Goal: Task Accomplishment & Management: Use online tool/utility

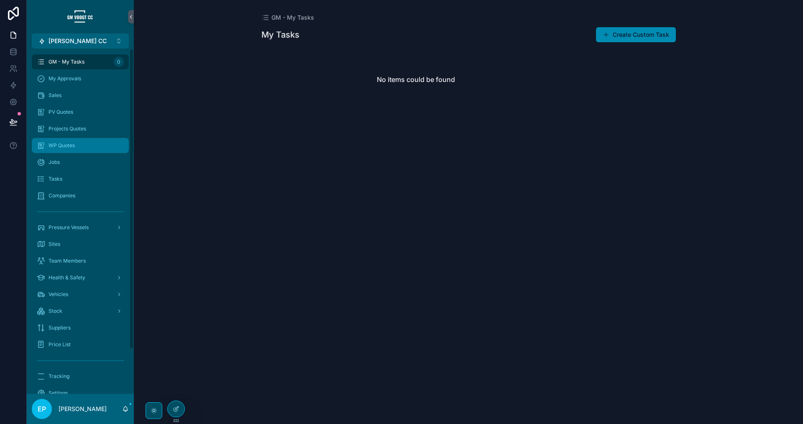
click at [74, 146] on span "WP Quotes" at bounding box center [62, 145] width 26 height 7
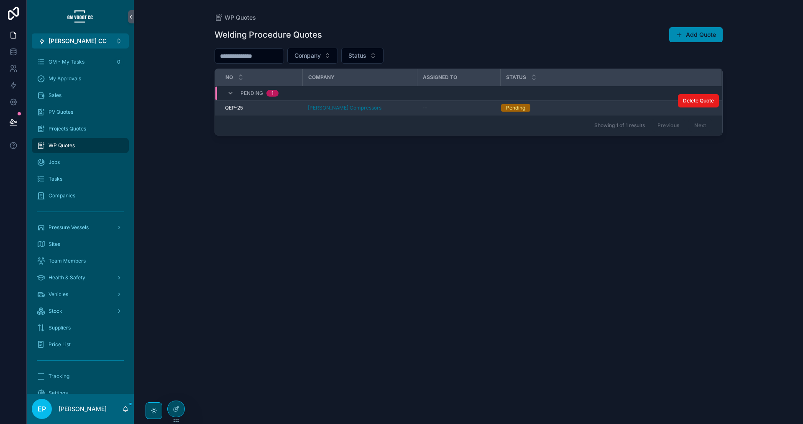
click at [389, 110] on div "[PERSON_NAME] Compressors" at bounding box center [360, 108] width 105 height 7
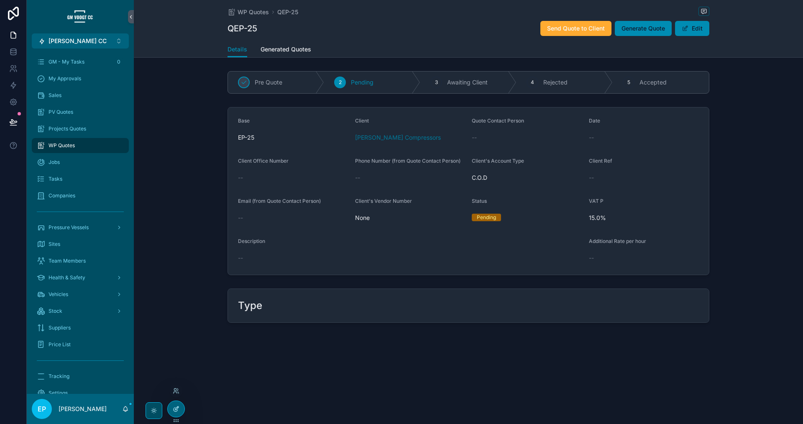
click at [178, 410] on icon at bounding box center [176, 409] width 7 height 7
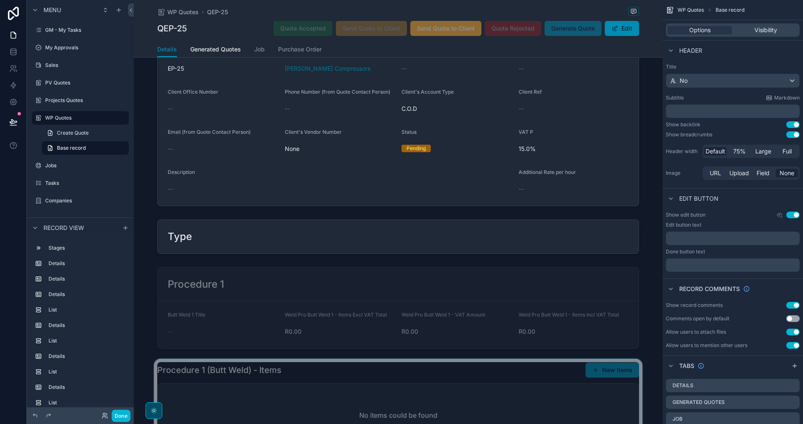
scroll to position [84, 0]
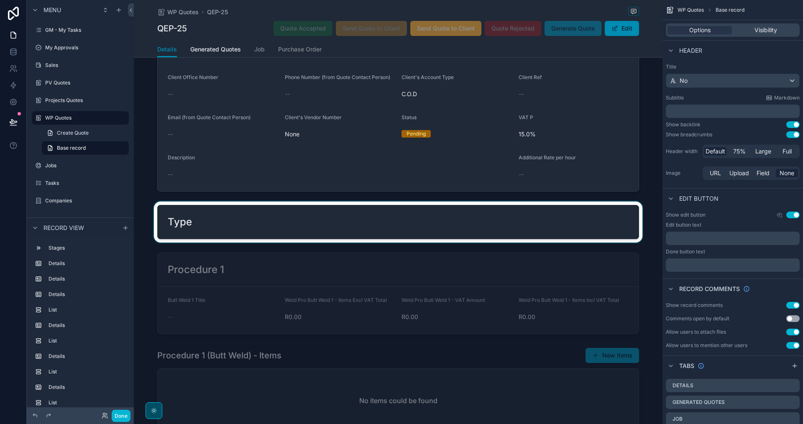
click at [518, 219] on div "scrollable content" at bounding box center [398, 222] width 529 height 41
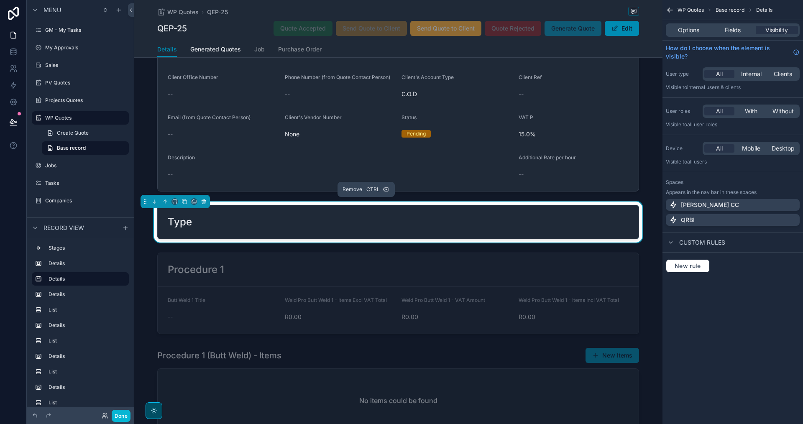
click at [203, 200] on icon "scrollable content" at bounding box center [204, 200] width 2 height 1
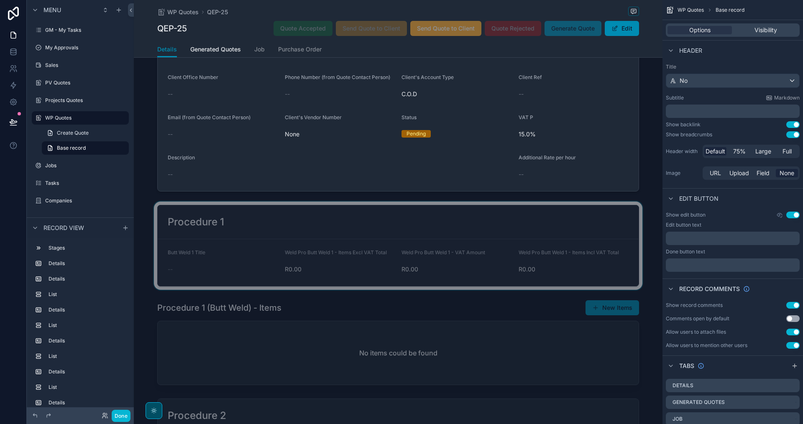
click at [351, 220] on div "scrollable content" at bounding box center [398, 246] width 529 height 88
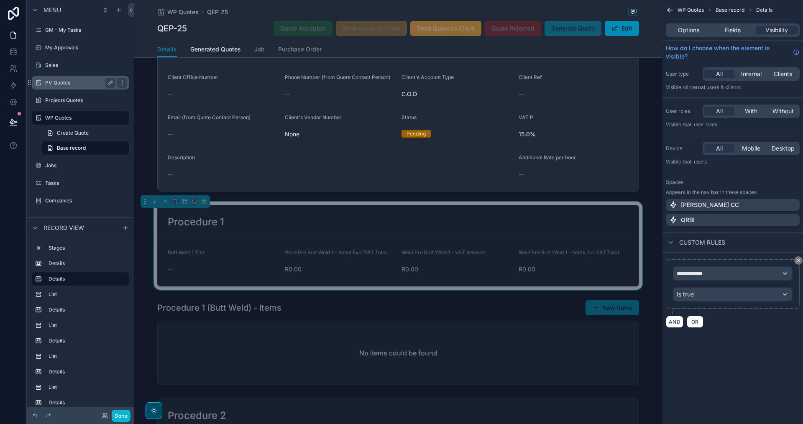
click at [67, 81] on label "PV Quotes" at bounding box center [78, 83] width 67 height 7
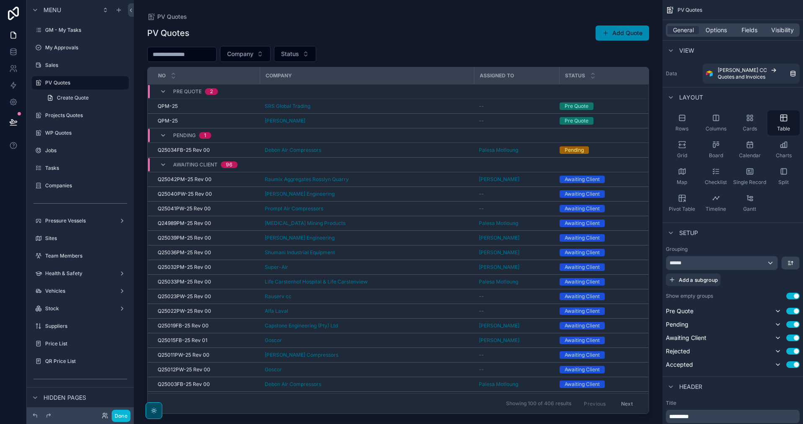
click at [419, 107] on div "scrollable content" at bounding box center [398, 207] width 529 height 414
click at [395, 106] on div "SRS Global Trading" at bounding box center [367, 106] width 204 height 7
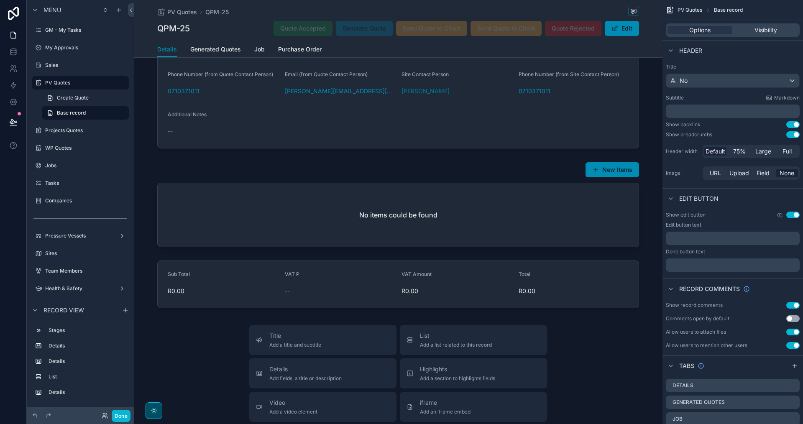
scroll to position [418, 0]
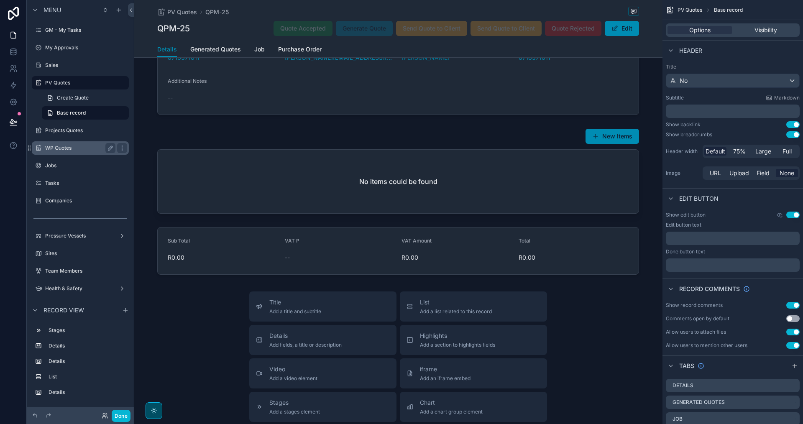
click at [56, 150] on label "WP Quotes" at bounding box center [78, 148] width 67 height 7
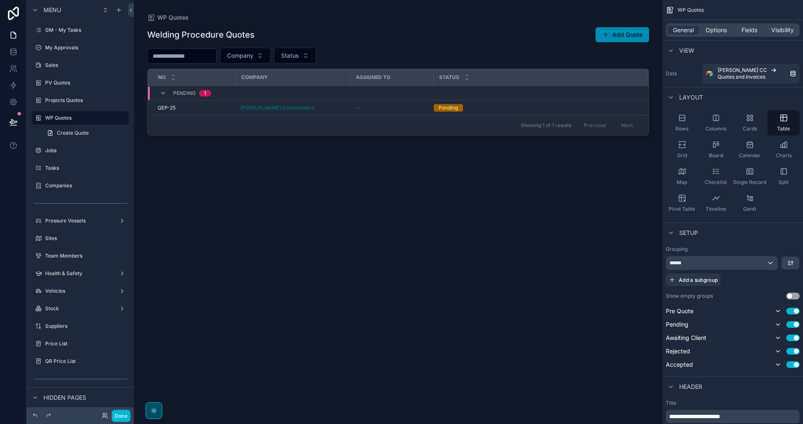
click at [387, 109] on div "scrollable content" at bounding box center [398, 207] width 529 height 414
click at [387, 109] on div "--" at bounding box center [391, 108] width 73 height 7
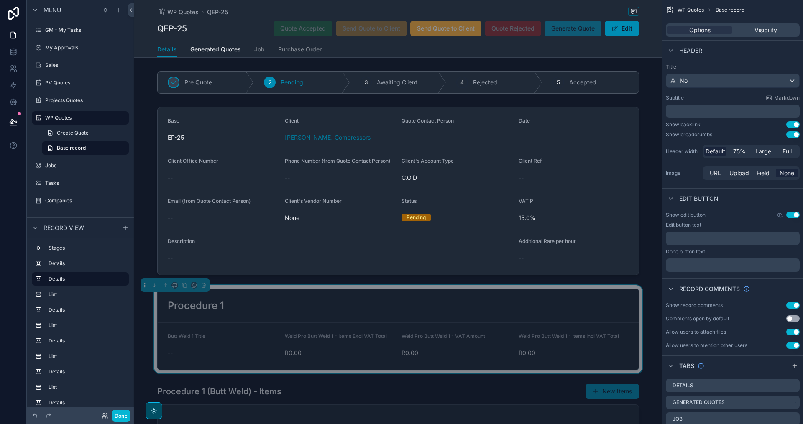
scroll to position [167, 0]
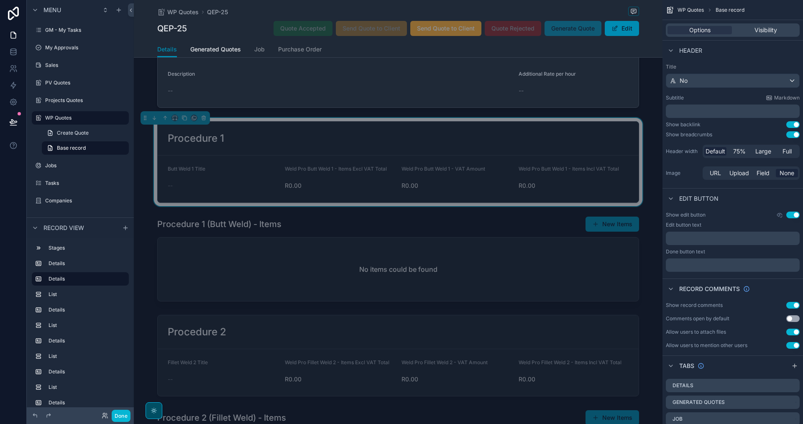
click at [523, 148] on div "Procedure 1" at bounding box center [398, 139] width 481 height 34
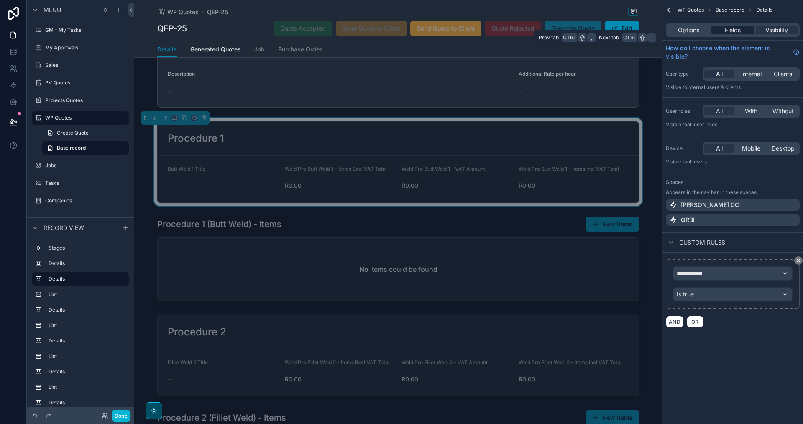
click at [739, 32] on span "Fields" at bounding box center [733, 30] width 16 height 8
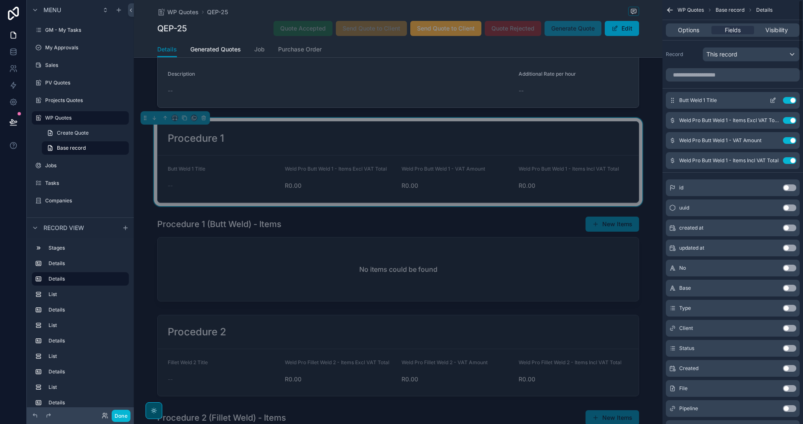
click at [791, 97] on button "Use setting" at bounding box center [789, 100] width 13 height 7
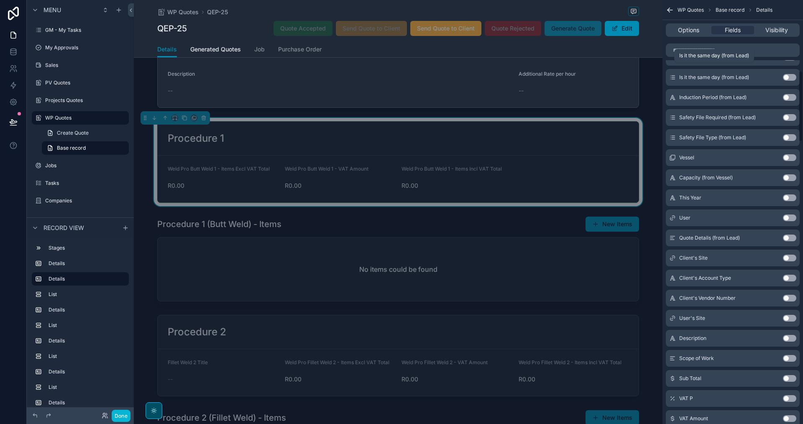
scroll to position [460, 0]
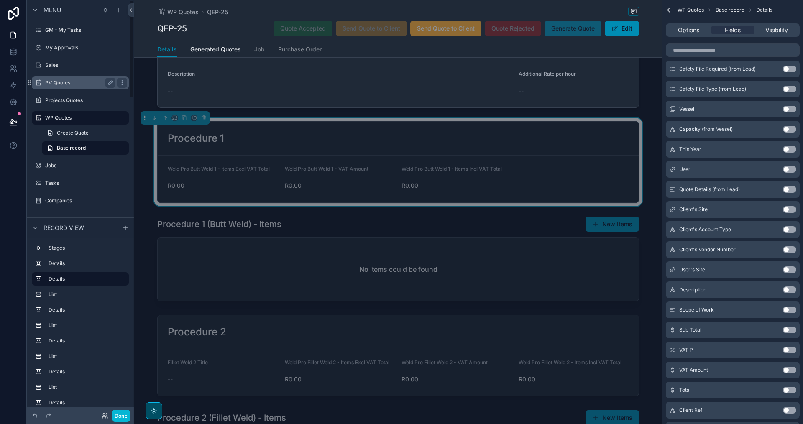
click at [63, 85] on label "PV Quotes" at bounding box center [78, 83] width 67 height 7
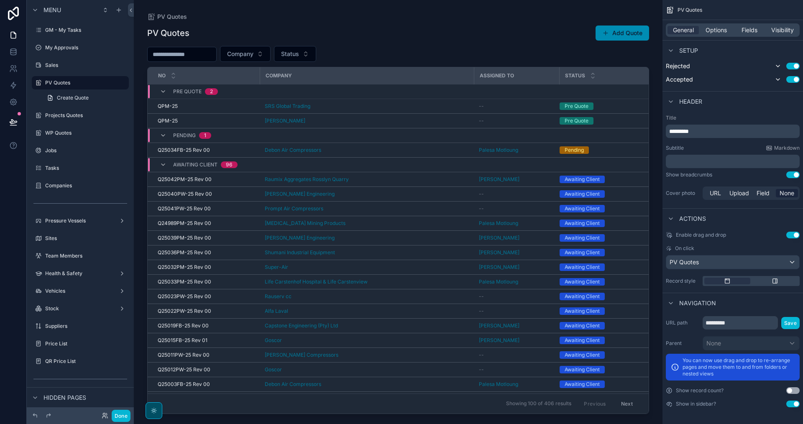
scroll to position [285, 0]
click at [386, 106] on div "scrollable content" at bounding box center [398, 207] width 529 height 414
click at [381, 106] on div "SRS Global Trading" at bounding box center [367, 106] width 204 height 7
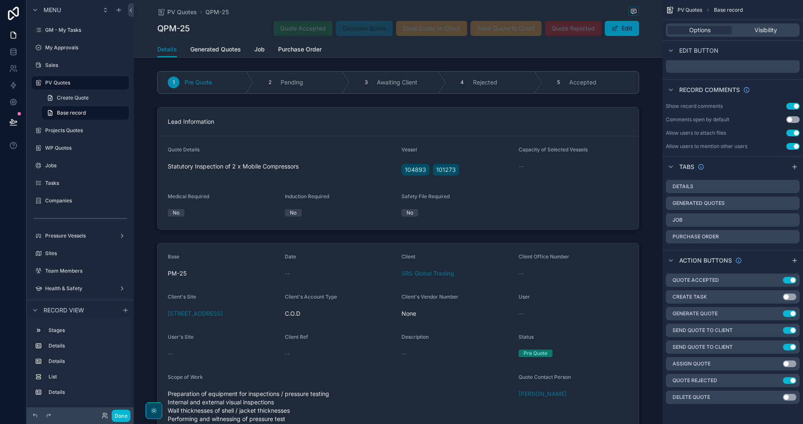
scroll to position [167, 0]
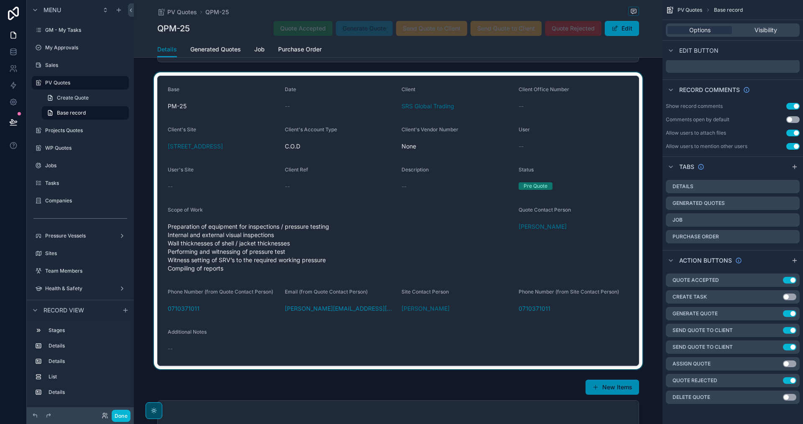
drag, startPoint x: 386, startPoint y: 106, endPoint x: 140, endPoint y: 144, distance: 248.5
click at [140, 144] on div "scrollable content" at bounding box center [398, 220] width 529 height 297
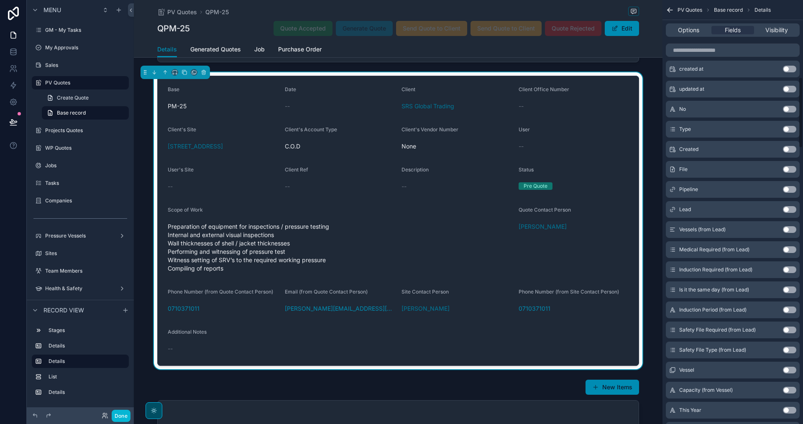
scroll to position [418, 0]
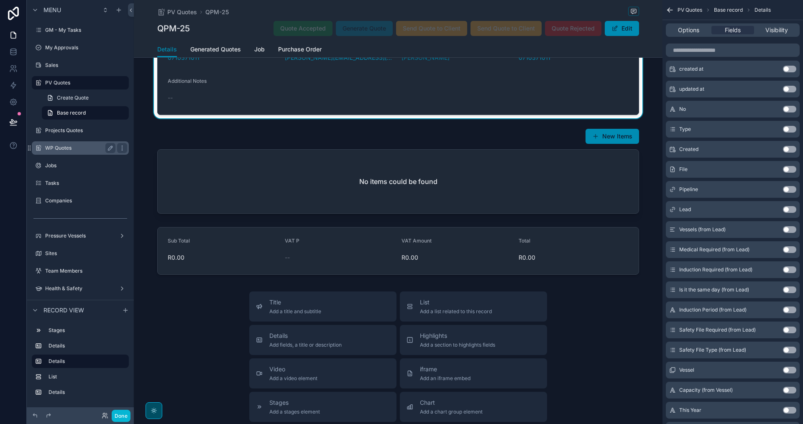
click at [67, 150] on label "WP Quotes" at bounding box center [78, 148] width 67 height 7
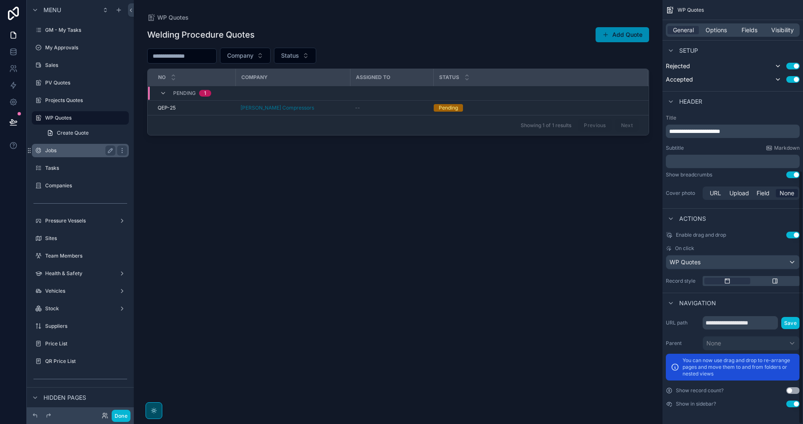
scroll to position [285, 0]
click at [398, 110] on div "scrollable content" at bounding box center [398, 207] width 529 height 414
click at [398, 110] on div "--" at bounding box center [391, 108] width 73 height 7
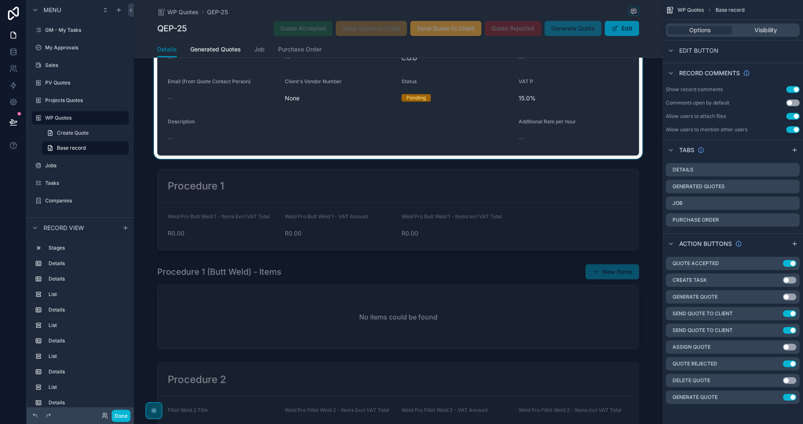
scroll to position [126, 0]
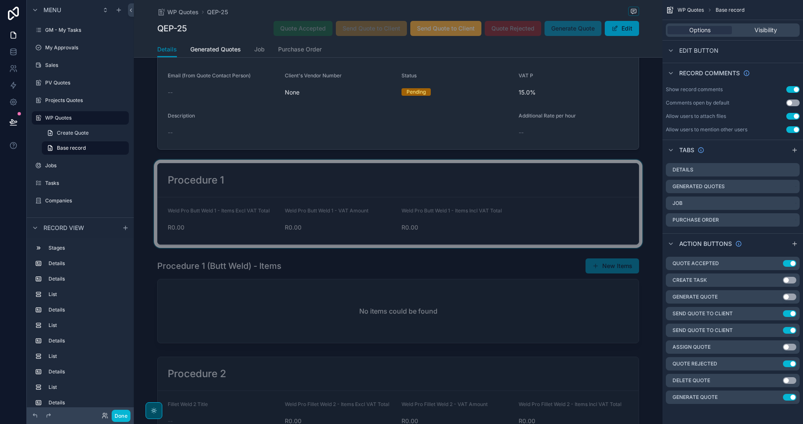
click at [509, 221] on div "scrollable content" at bounding box center [398, 204] width 529 height 88
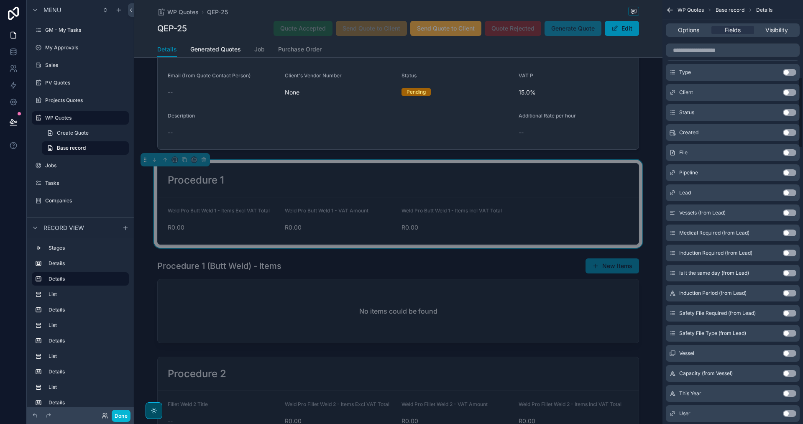
scroll to position [460, 0]
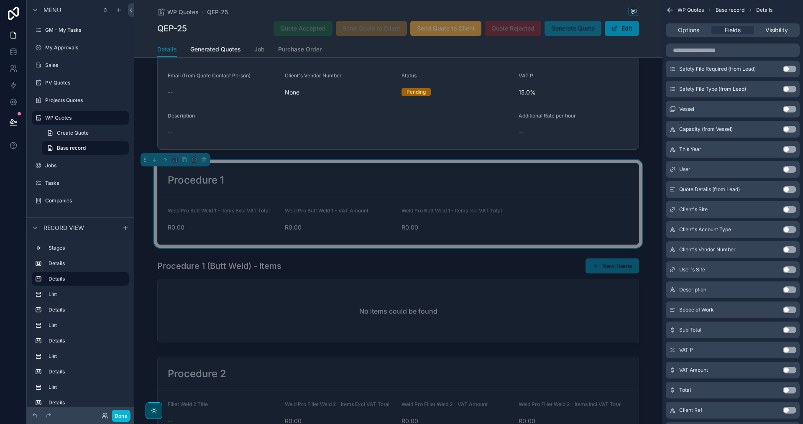
click at [614, 28] on span "scrollable content" at bounding box center [615, 28] width 7 height 7
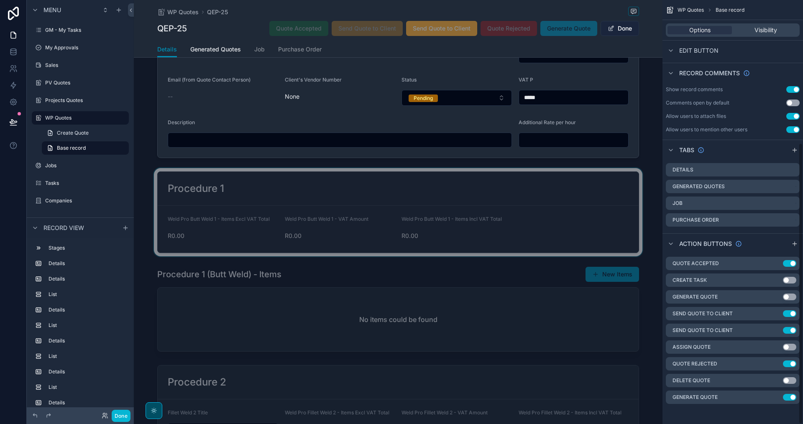
scroll to position [216, 0]
click at [614, 28] on button "Done" at bounding box center [620, 28] width 38 height 15
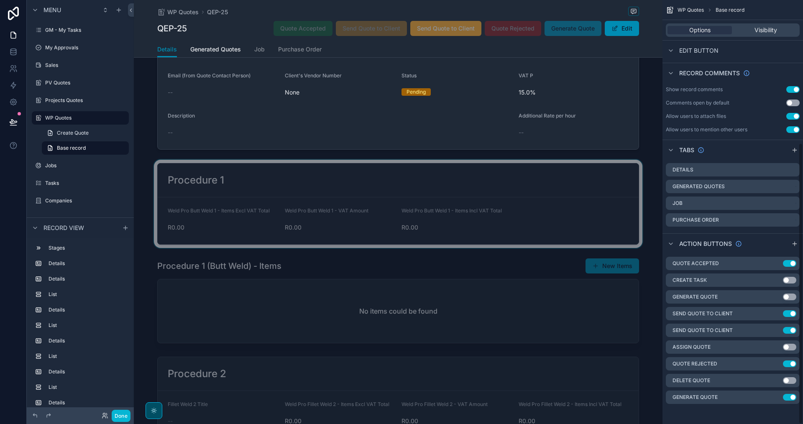
click at [513, 203] on div "scrollable content" at bounding box center [398, 204] width 529 height 88
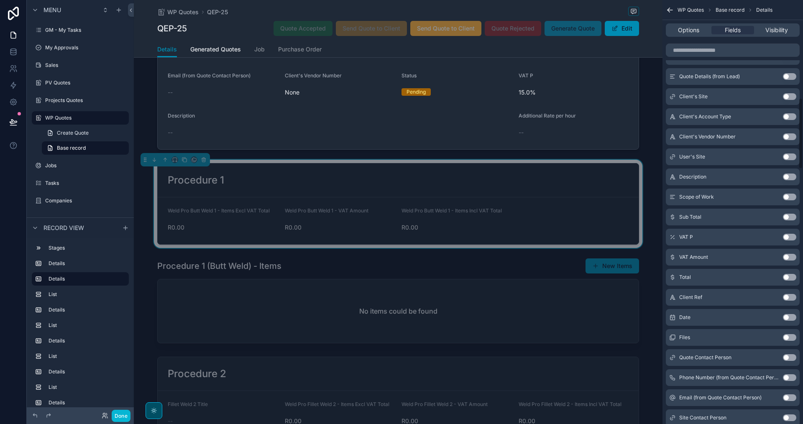
scroll to position [586, 0]
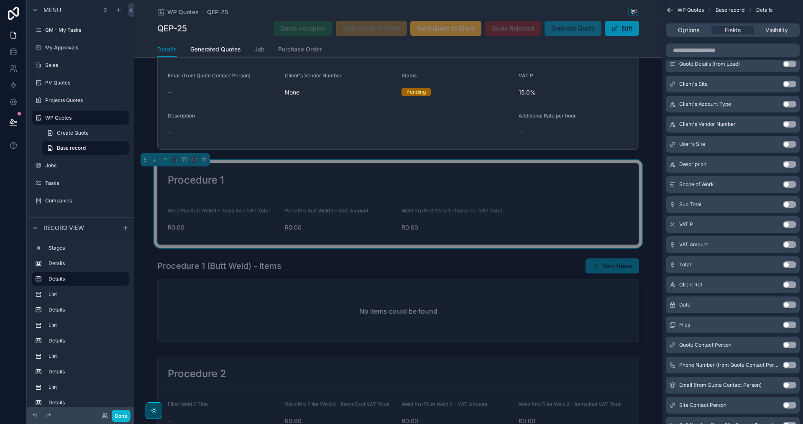
click at [788, 224] on button "Use setting" at bounding box center [789, 224] width 13 height 7
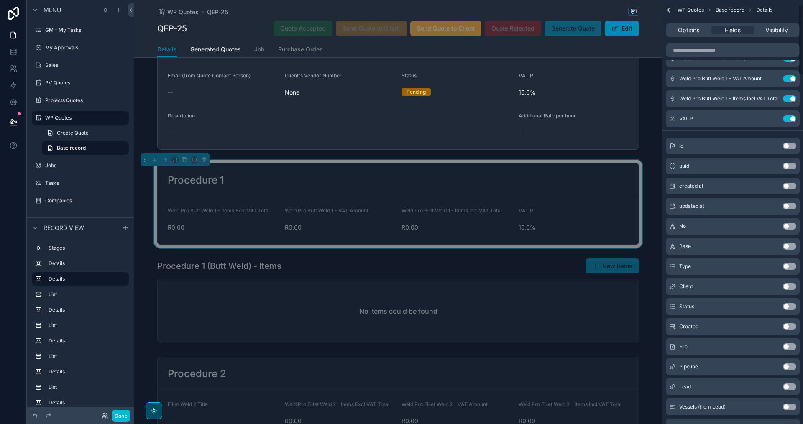
scroll to position [0, 0]
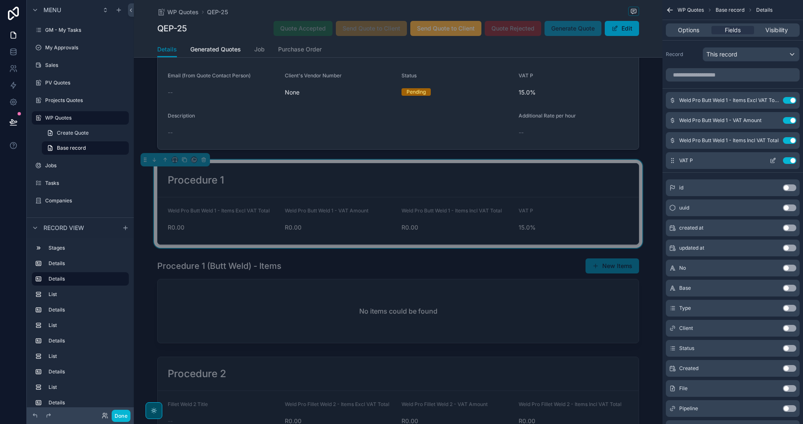
click at [788, 163] on button "Use setting" at bounding box center [789, 160] width 13 height 7
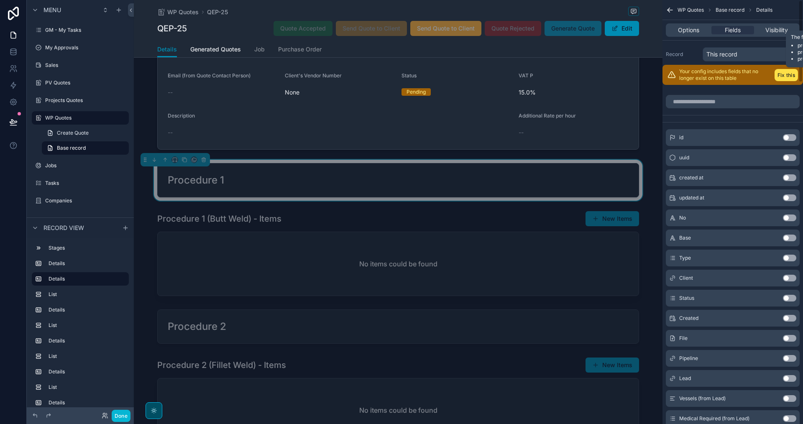
click at [780, 82] on div "Your config includes fields that no longer exist on this table Fix this" at bounding box center [733, 75] width 141 height 20
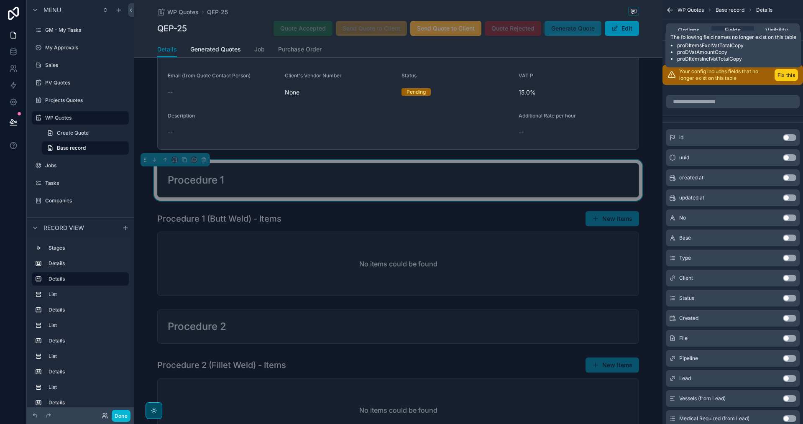
drag, startPoint x: 786, startPoint y: 74, endPoint x: 749, endPoint y: 117, distance: 57.3
click at [786, 74] on button "Fix this" at bounding box center [786, 75] width 23 height 12
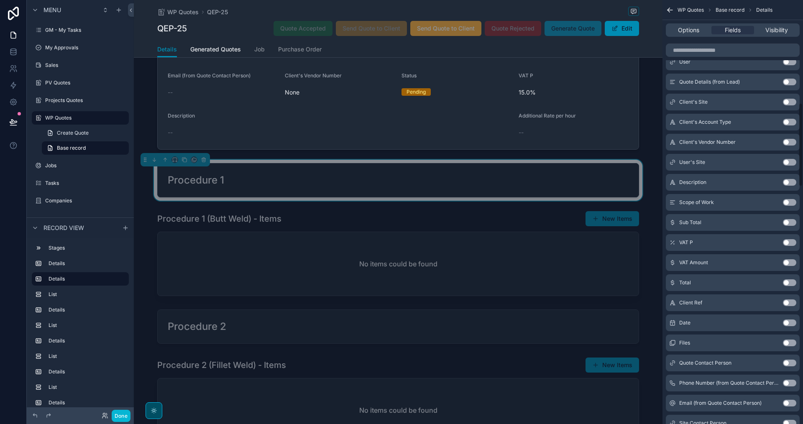
scroll to position [544, 0]
click at [790, 184] on button "Use setting" at bounding box center [789, 182] width 13 height 7
click at [790, 199] on button "Use setting" at bounding box center [789, 202] width 13 height 7
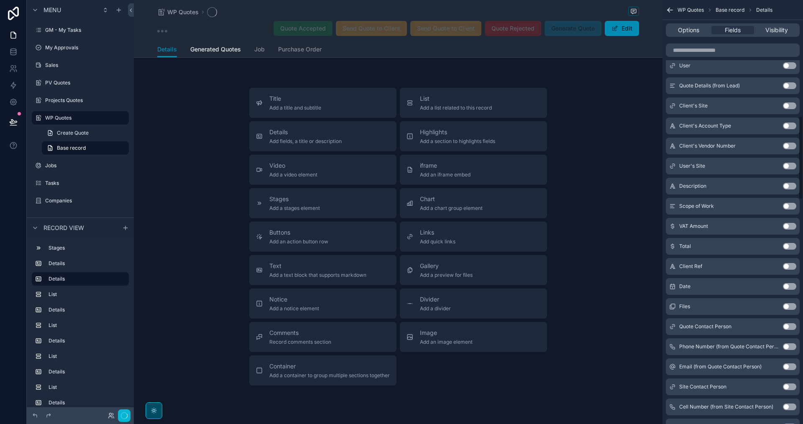
scroll to position [588, 0]
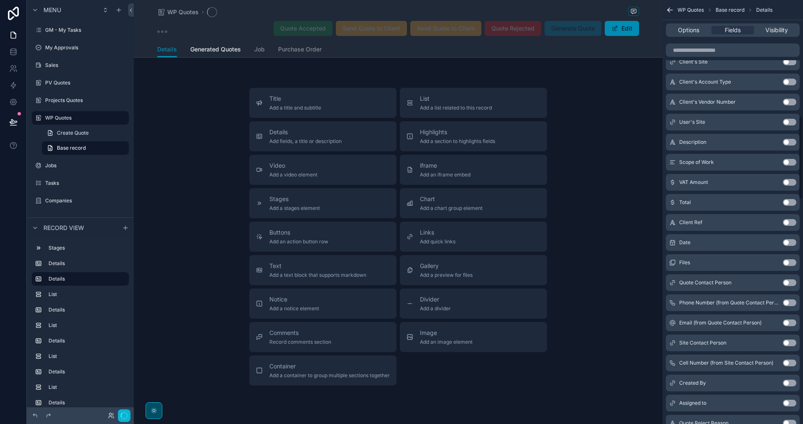
click at [790, 184] on button "Use setting" at bounding box center [789, 182] width 13 height 7
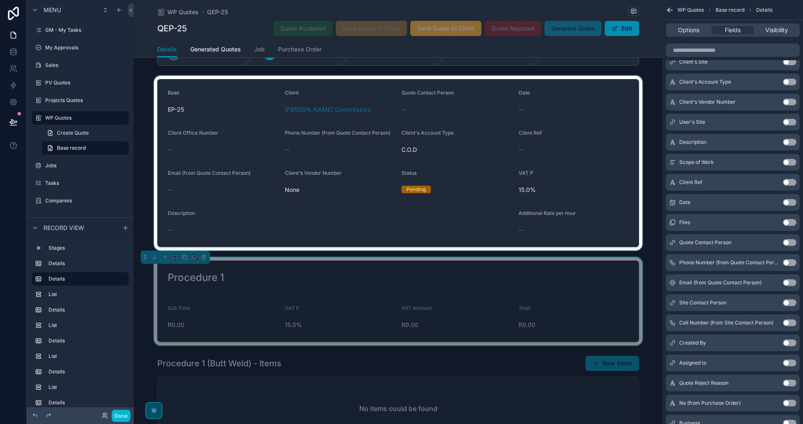
scroll to position [84, 0]
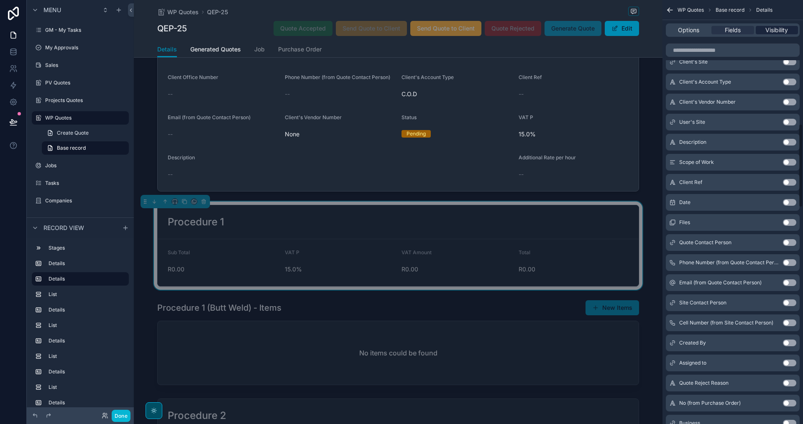
click at [780, 29] on span "Visibility" at bounding box center [777, 30] width 23 height 8
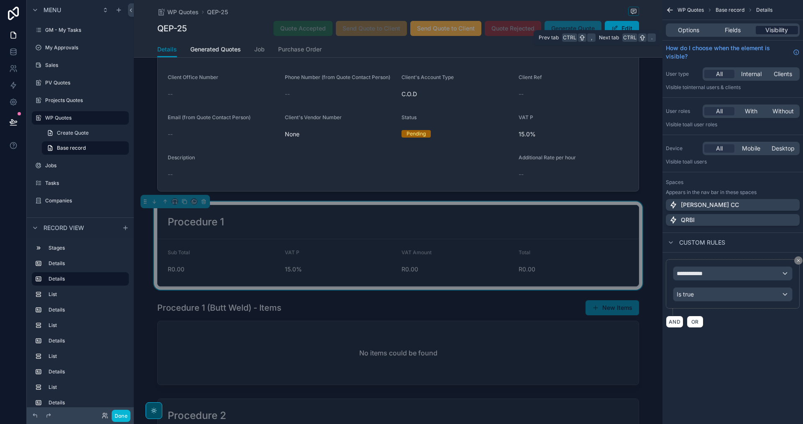
scroll to position [0, 0]
click at [797, 260] on icon "scrollable content" at bounding box center [798, 260] width 5 height 5
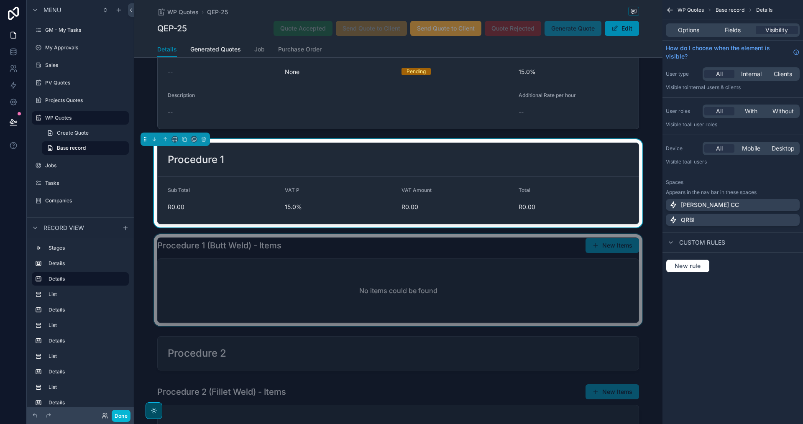
scroll to position [167, 0]
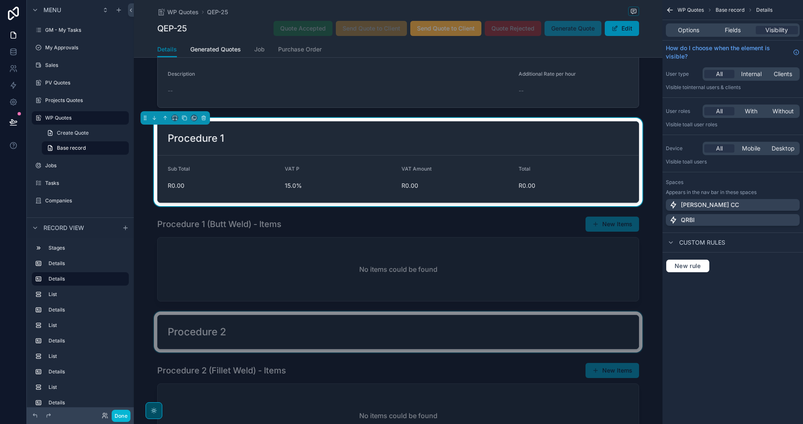
click at [380, 322] on div "scrollable content" at bounding box center [398, 332] width 529 height 41
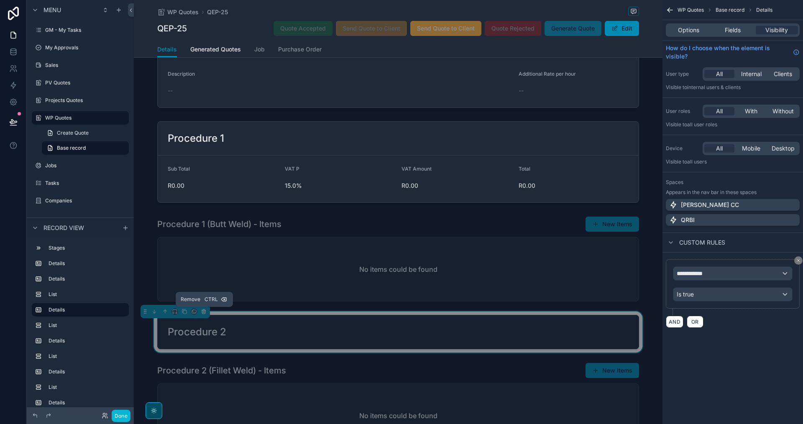
click at [203, 314] on icon "scrollable content" at bounding box center [203, 311] width 3 height 3
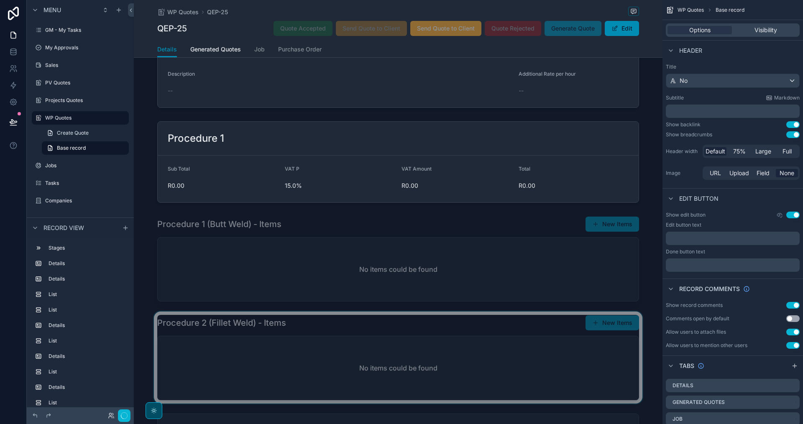
click at [203, 331] on div "scrollable content" at bounding box center [398, 358] width 529 height 92
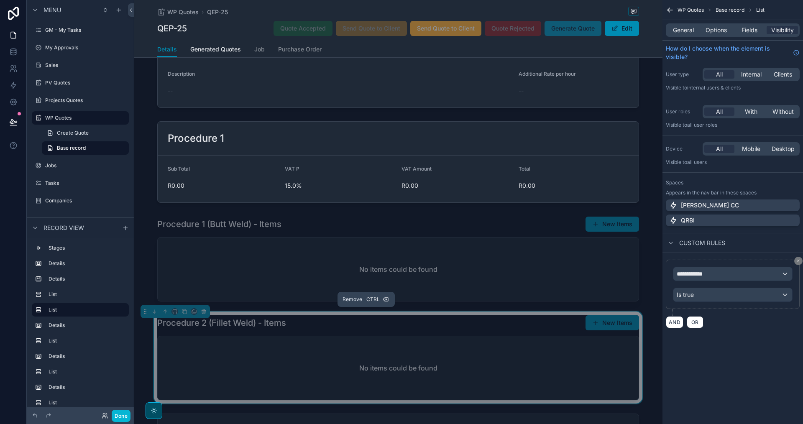
click at [203, 311] on icon "scrollable content" at bounding box center [203, 312] width 0 height 2
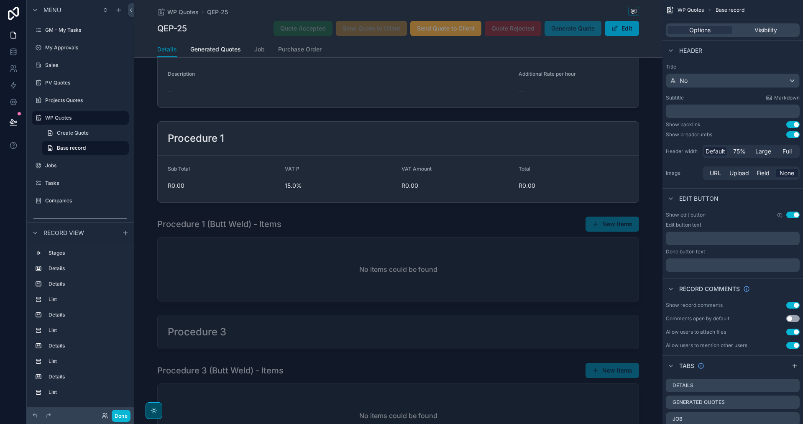
click at [208, 340] on div "scrollable content" at bounding box center [398, 332] width 529 height 41
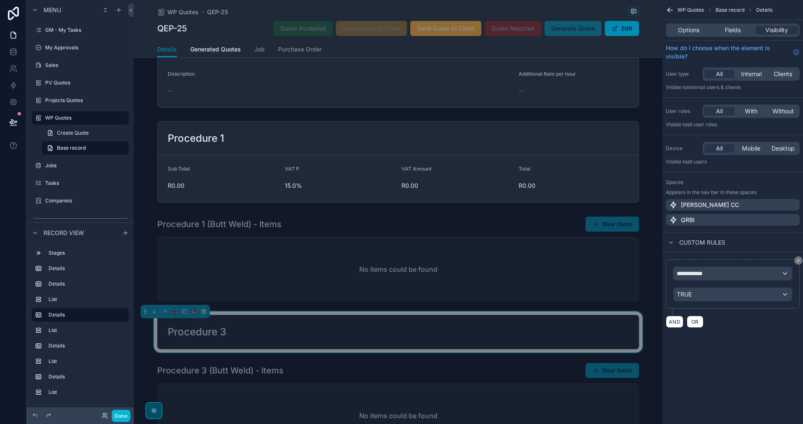
click at [204, 311] on icon "scrollable content" at bounding box center [204, 312] width 6 height 6
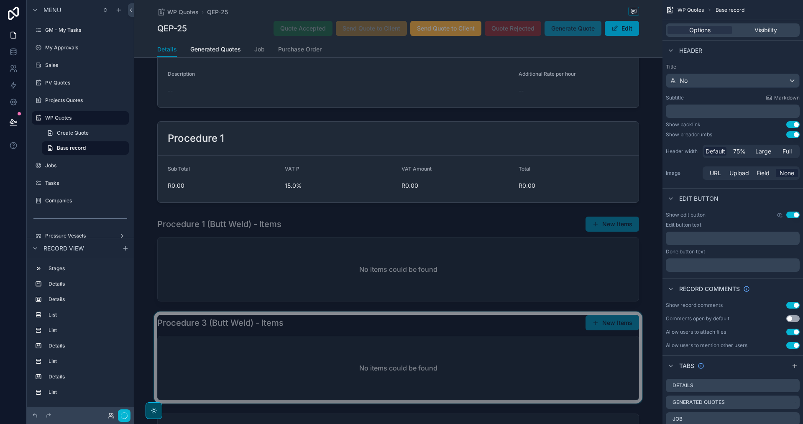
click at [211, 367] on div "scrollable content" at bounding box center [398, 358] width 529 height 92
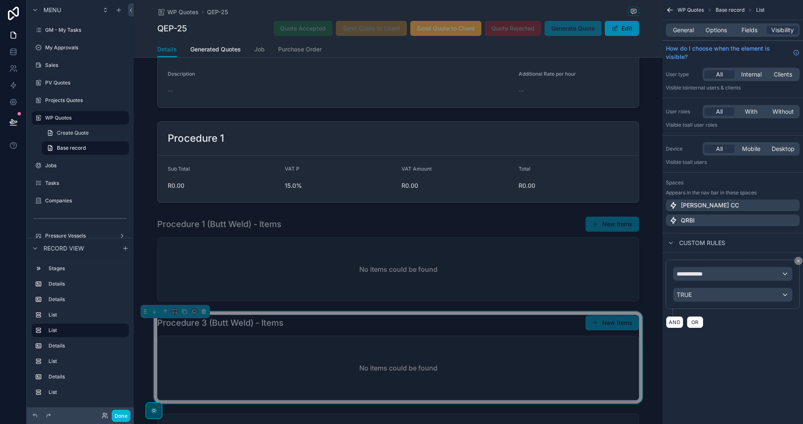
click at [201, 312] on icon "scrollable content" at bounding box center [204, 312] width 6 height 6
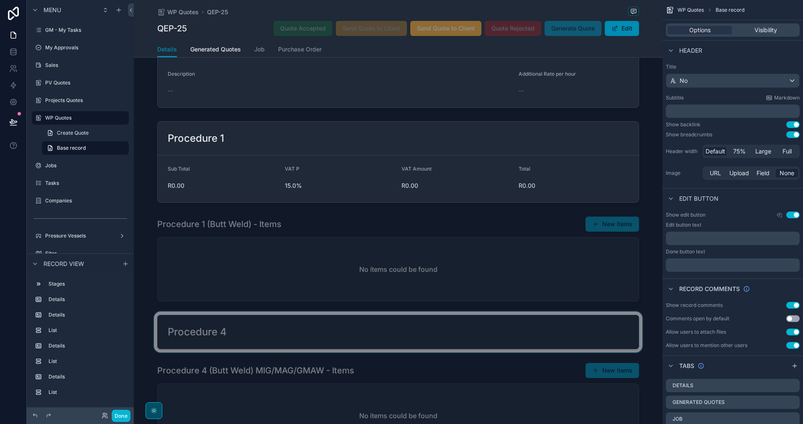
click at [205, 331] on div "scrollable content" at bounding box center [398, 332] width 529 height 41
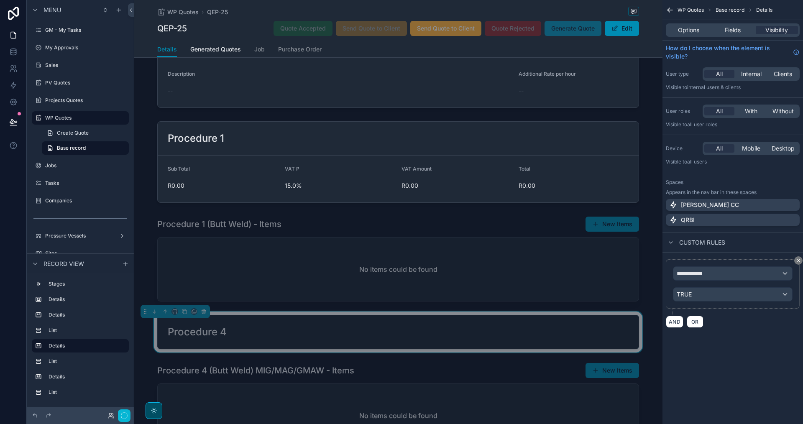
click at [206, 311] on icon "scrollable content" at bounding box center [204, 312] width 6 height 6
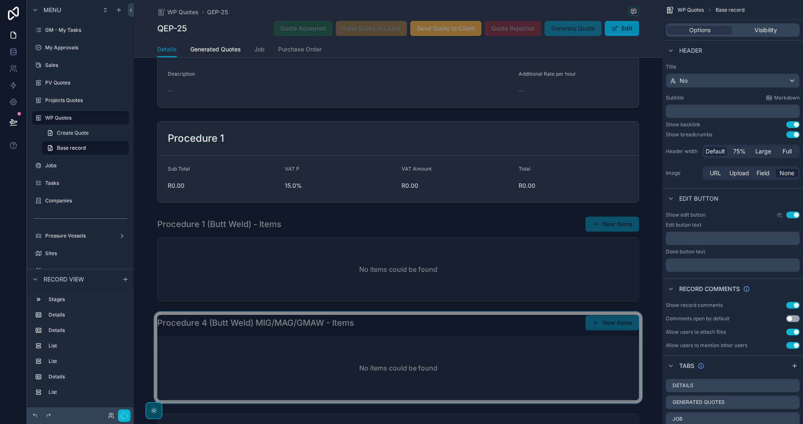
click at [207, 337] on div "scrollable content" at bounding box center [398, 358] width 529 height 92
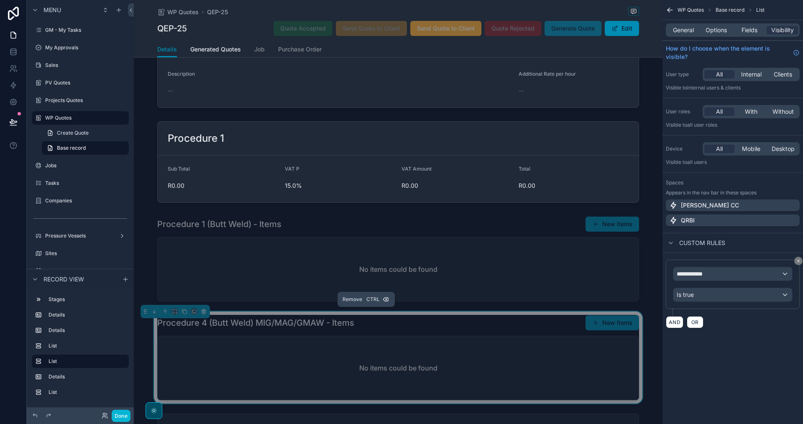
click at [203, 312] on icon "scrollable content" at bounding box center [204, 312] width 6 height 6
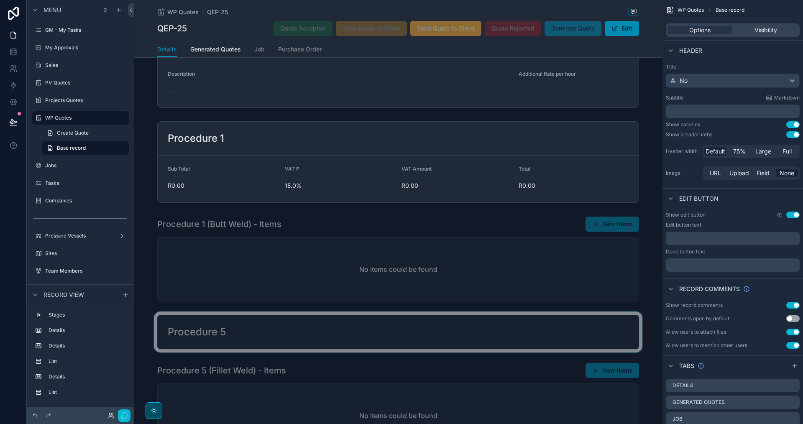
click at [208, 331] on div "scrollable content" at bounding box center [398, 332] width 529 height 41
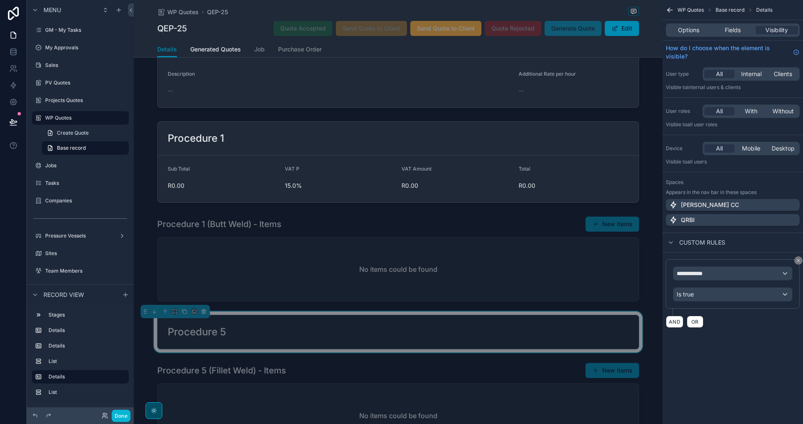
click at [204, 312] on icon "scrollable content" at bounding box center [204, 312] width 6 height 6
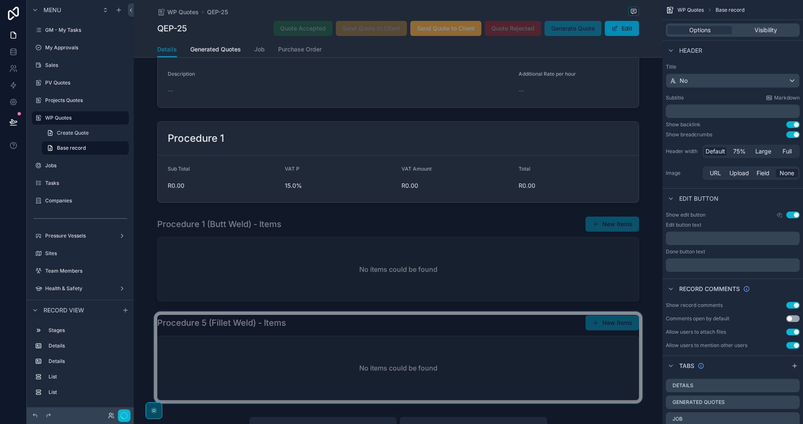
click at [211, 346] on div "scrollable content" at bounding box center [398, 358] width 529 height 92
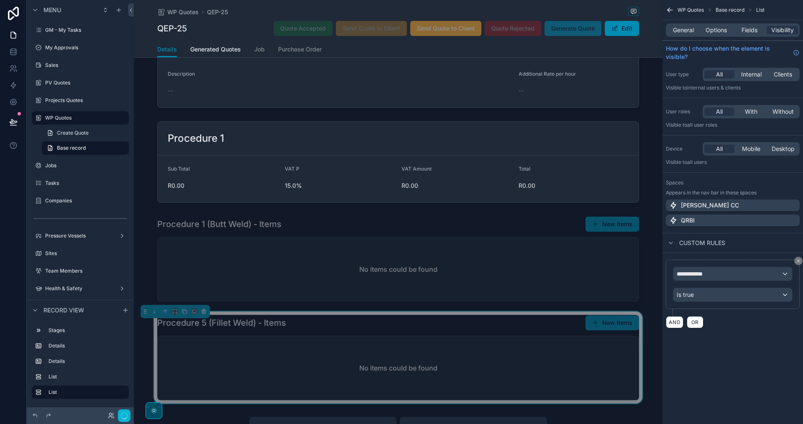
click at [206, 312] on icon "scrollable content" at bounding box center [204, 312] width 6 height 6
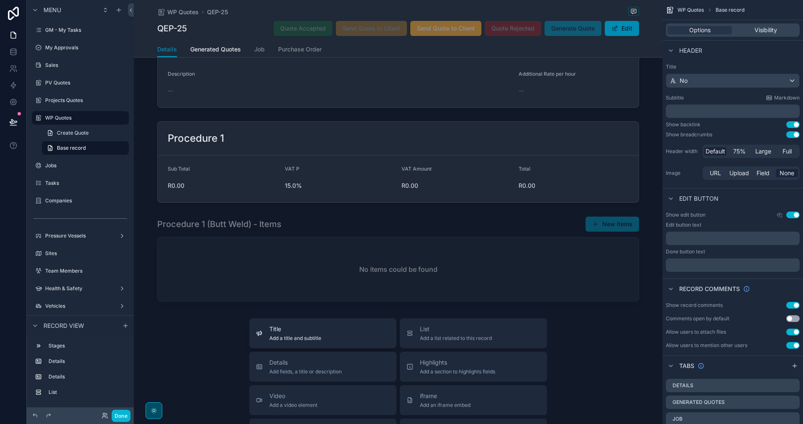
scroll to position [42, 0]
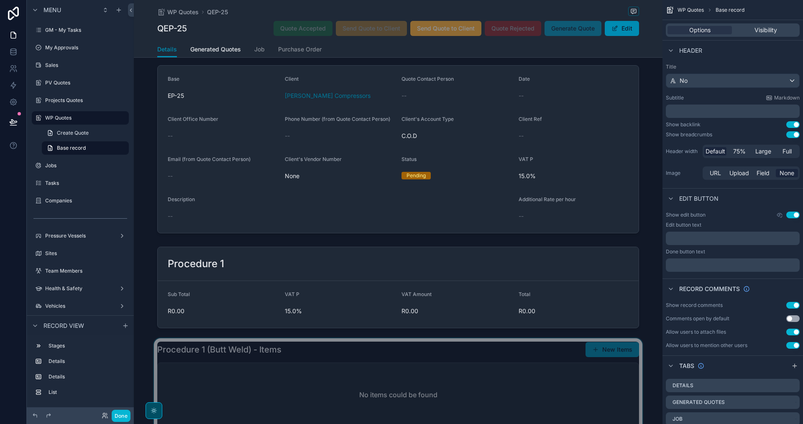
click at [289, 379] on div "scrollable content" at bounding box center [398, 385] width 529 height 92
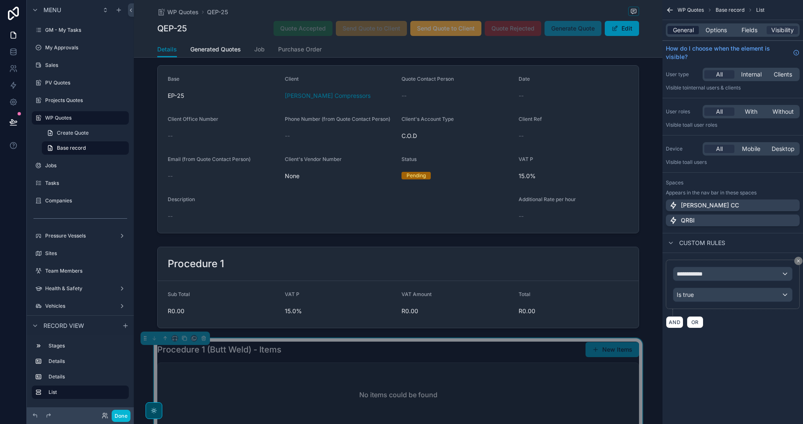
click at [685, 28] on span "General" at bounding box center [683, 30] width 21 height 8
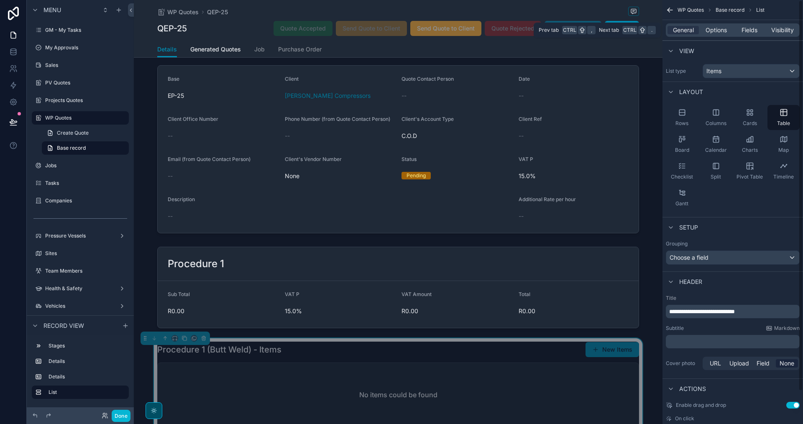
click at [778, 26] on div "General Options Fields Visibility" at bounding box center [733, 29] width 134 height 13
click at [778, 26] on span "Visibility" at bounding box center [783, 30] width 23 height 8
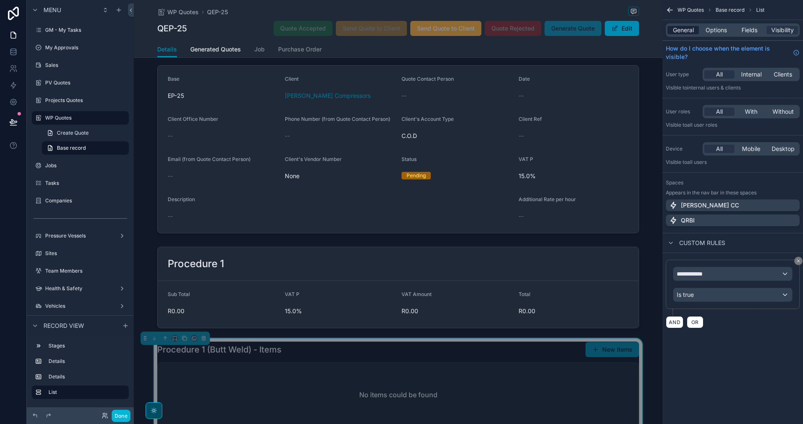
click at [796, 262] on icon "scrollable content" at bounding box center [798, 261] width 5 height 5
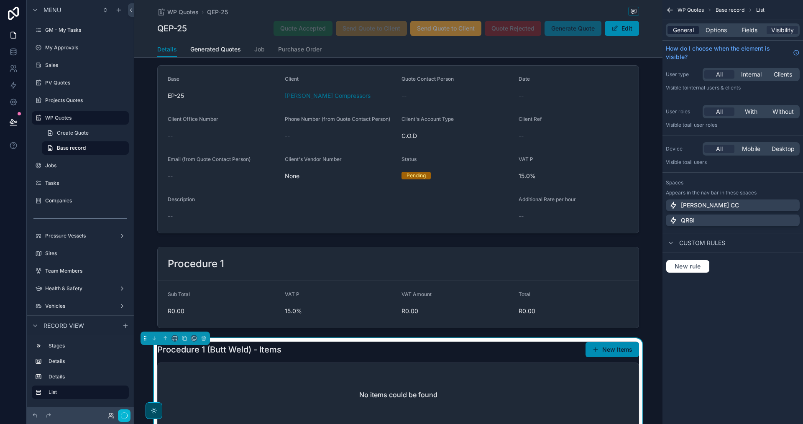
click at [681, 30] on span "General" at bounding box center [683, 30] width 21 height 8
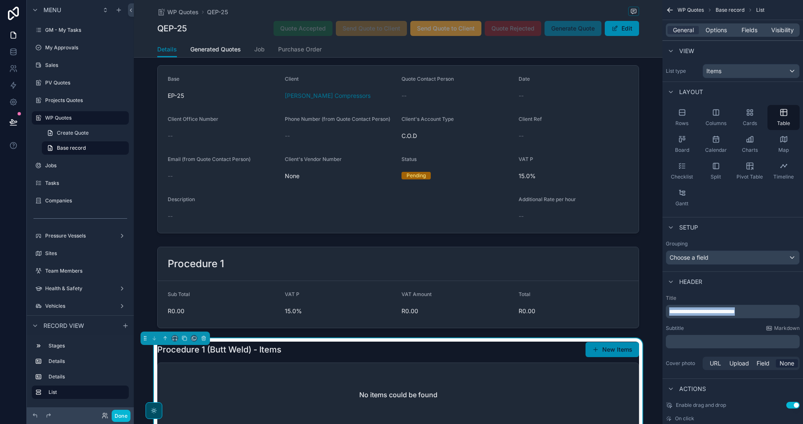
drag, startPoint x: 765, startPoint y: 310, endPoint x: 668, endPoint y: 312, distance: 97.1
click at [668, 312] on div "**********" at bounding box center [733, 311] width 134 height 13
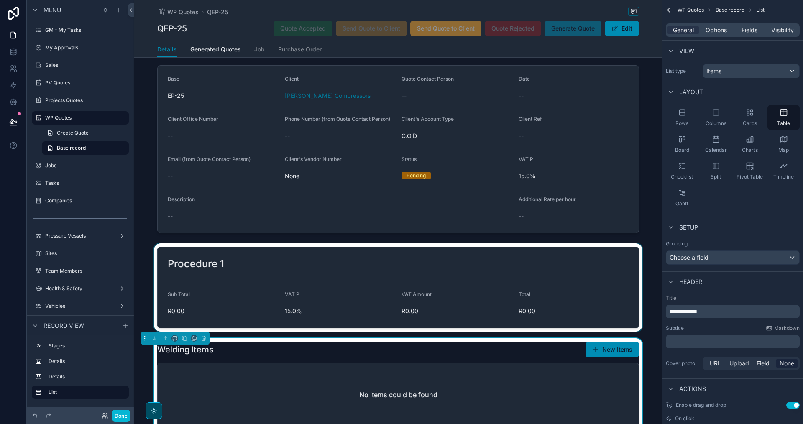
click at [577, 282] on div "scrollable content" at bounding box center [398, 288] width 529 height 88
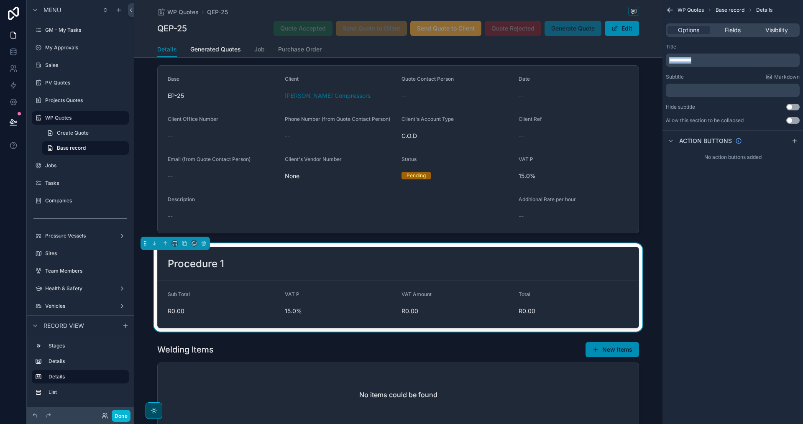
drag, startPoint x: 713, startPoint y: 59, endPoint x: 648, endPoint y: 62, distance: 64.5
click at [648, 62] on div "[PERSON_NAME] CC Alt 1 GM - My Tasks 0 My Approvals Sales PV Quotes Projects Qu…" at bounding box center [469, 212] width 670 height 424
click at [729, 33] on span "Fields" at bounding box center [733, 30] width 16 height 8
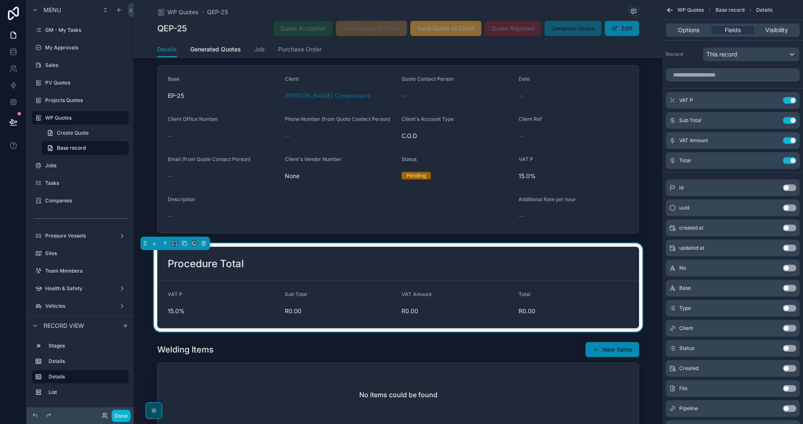
click at [621, 32] on button "Edit" at bounding box center [622, 28] width 34 height 15
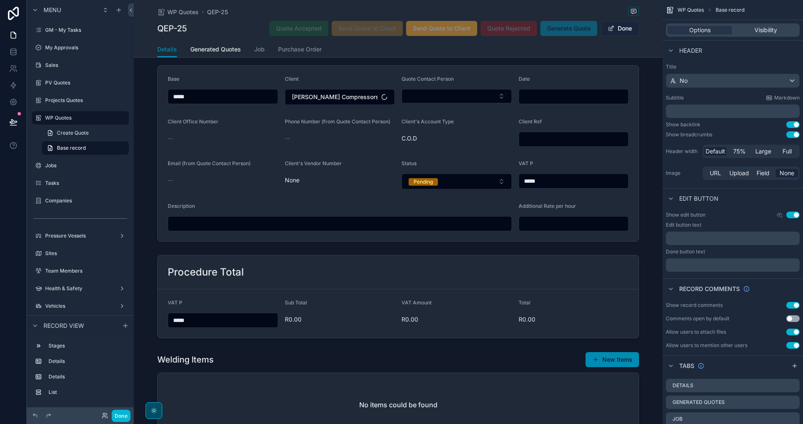
click at [621, 32] on button "Done" at bounding box center [620, 28] width 38 height 15
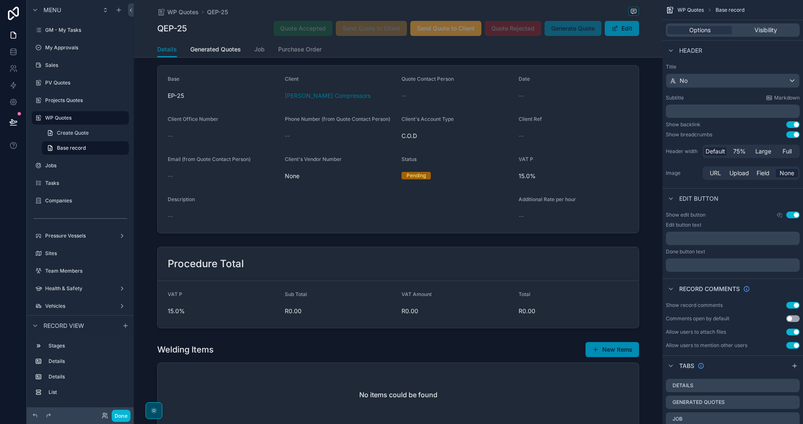
click at [621, 32] on button "Edit" at bounding box center [622, 28] width 34 height 15
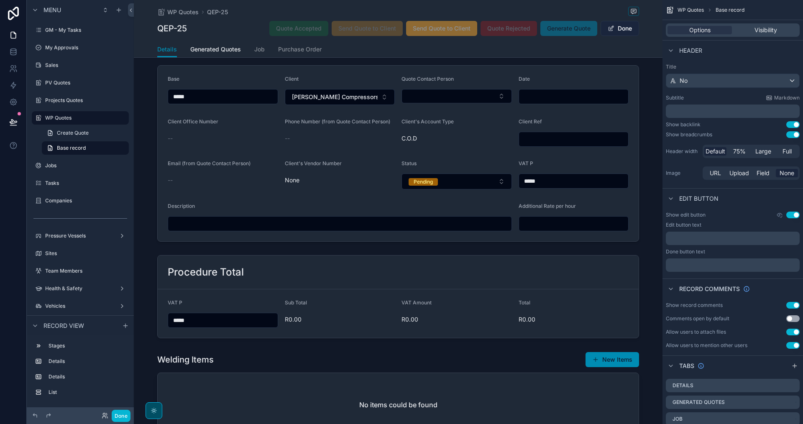
click at [621, 32] on button "Done" at bounding box center [620, 28] width 38 height 15
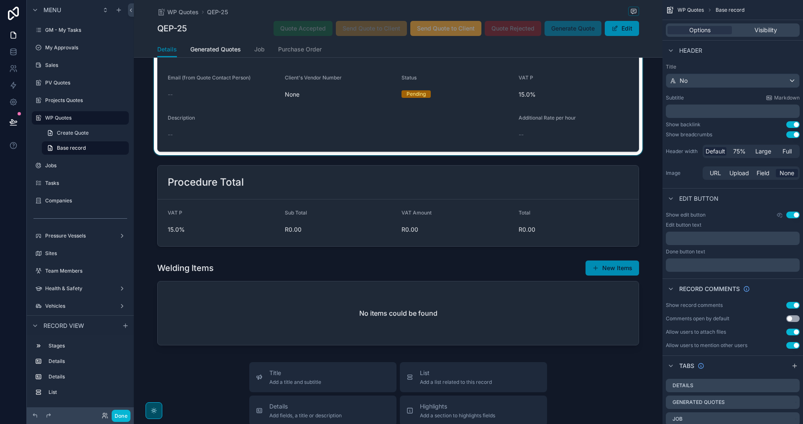
scroll to position [126, 0]
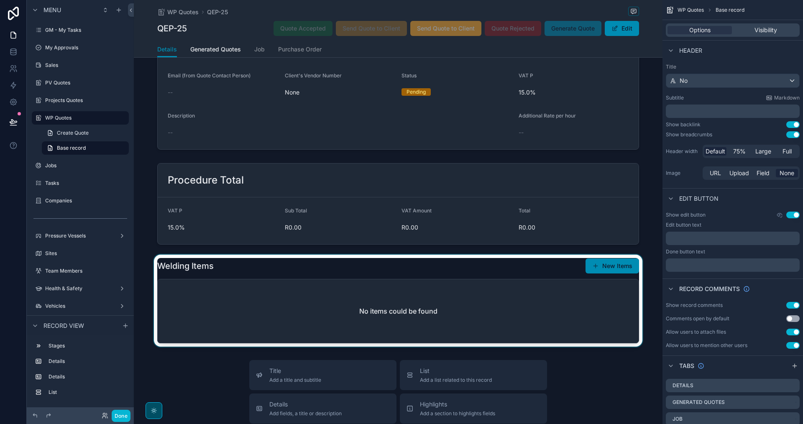
click at [516, 263] on div "scrollable content" at bounding box center [398, 301] width 529 height 92
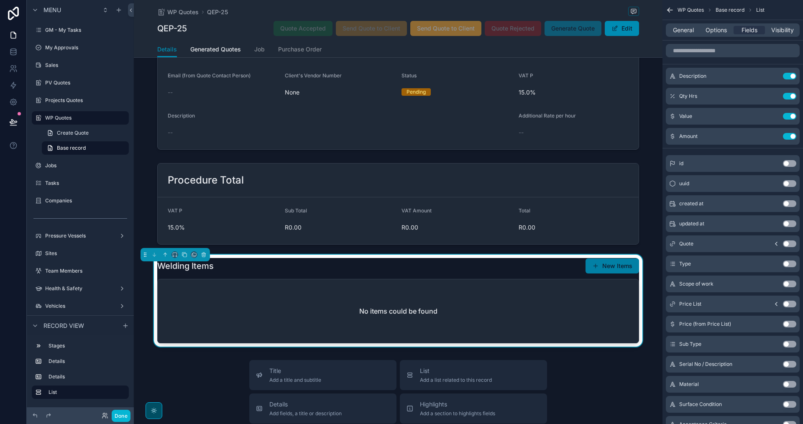
click at [594, 269] on span "scrollable content" at bounding box center [596, 266] width 7 height 7
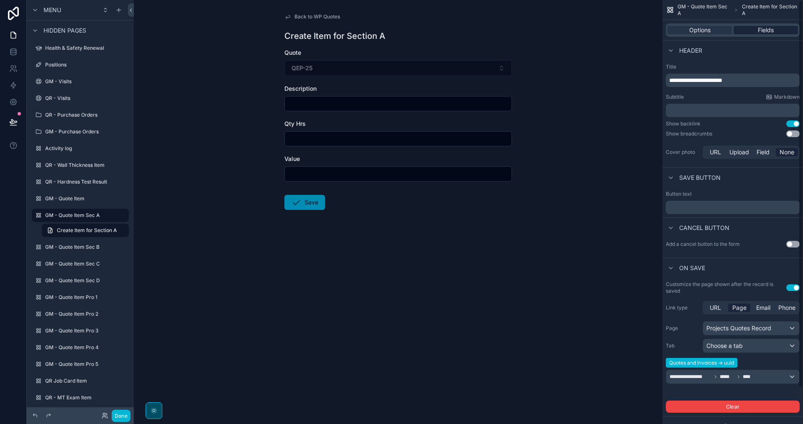
click at [762, 26] on span "Fields" at bounding box center [766, 30] width 16 height 8
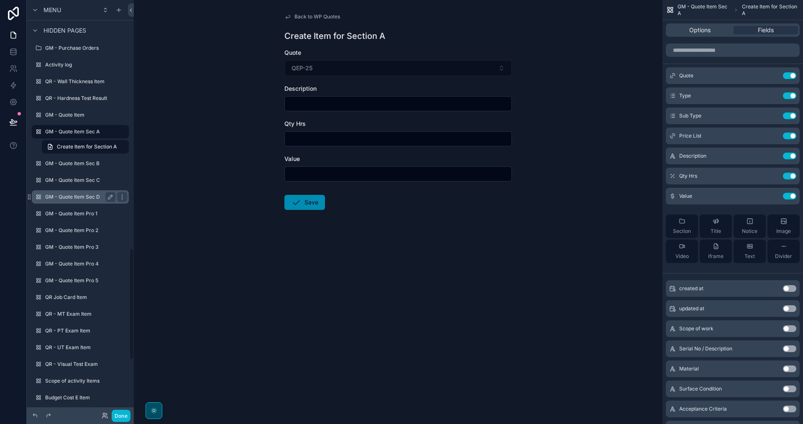
scroll to position [869, 0]
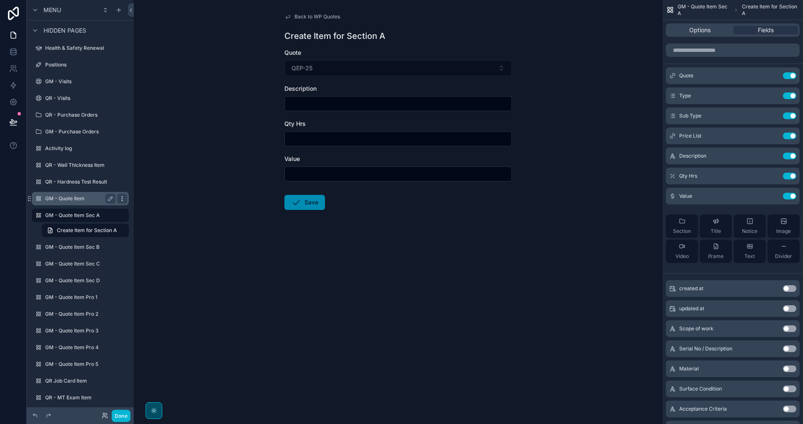
click at [123, 198] on icon "scrollable content" at bounding box center [122, 198] width 7 height 7
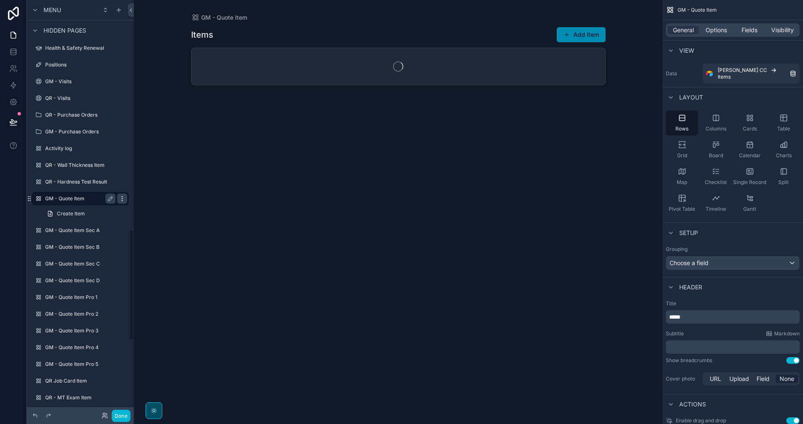
scroll to position [852, 0]
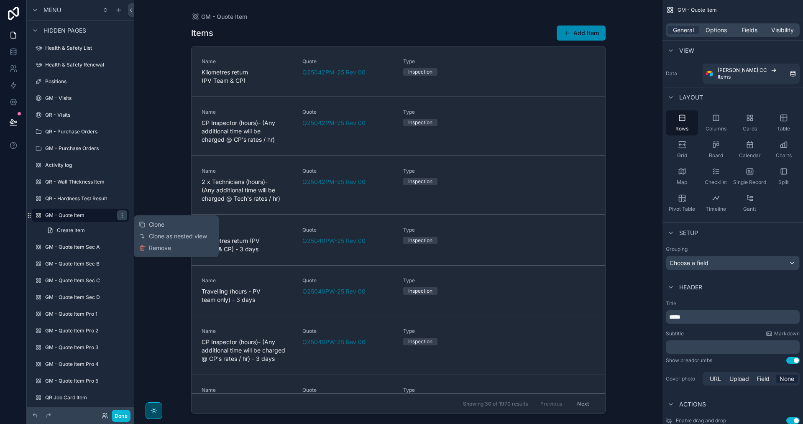
click at [589, 33] on div "scrollable content" at bounding box center [399, 207] width 428 height 414
click at [589, 33] on button "Add Item" at bounding box center [581, 33] width 49 height 15
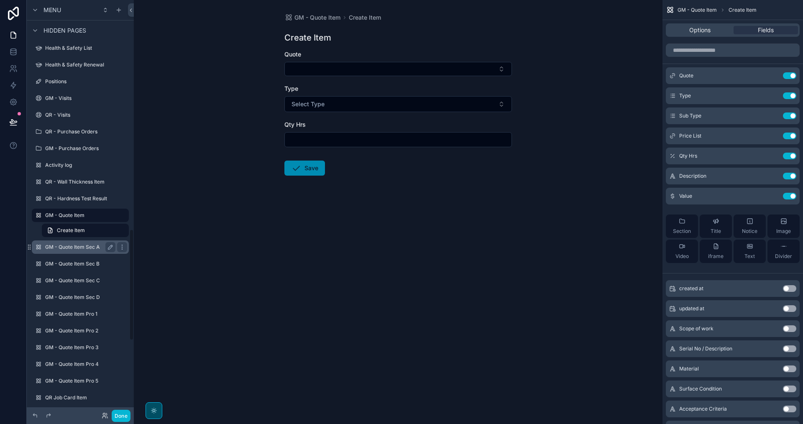
click at [64, 244] on label "GM - Quote Item Sec A" at bounding box center [78, 247] width 67 height 7
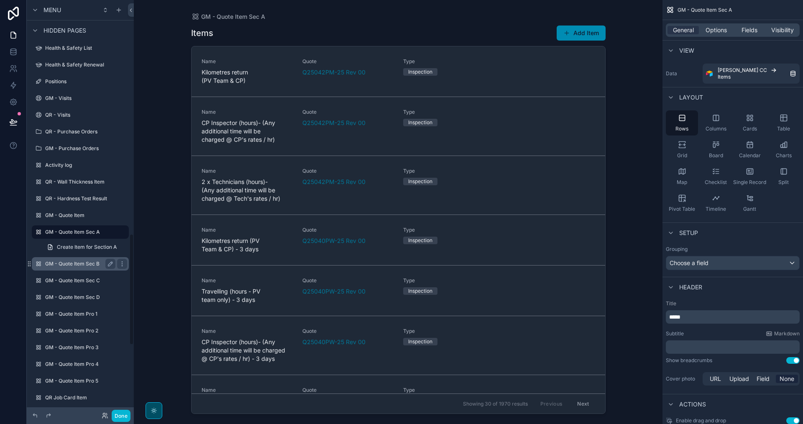
scroll to position [869, 0]
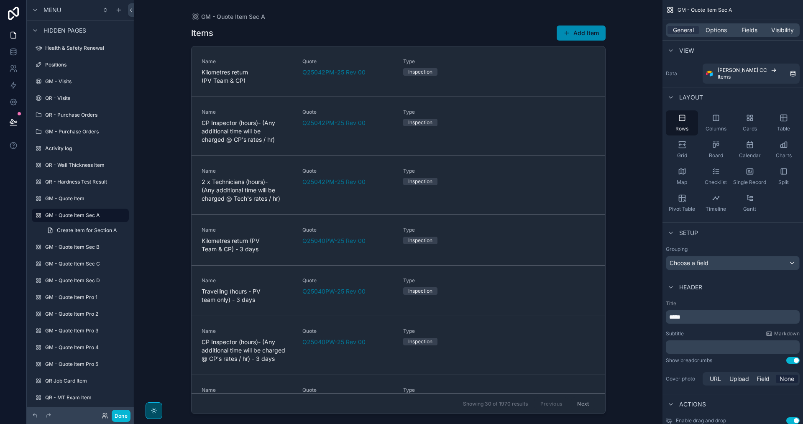
click at [587, 32] on div "scrollable content" at bounding box center [399, 207] width 428 height 414
click at [587, 32] on button "Add Item" at bounding box center [581, 33] width 49 height 15
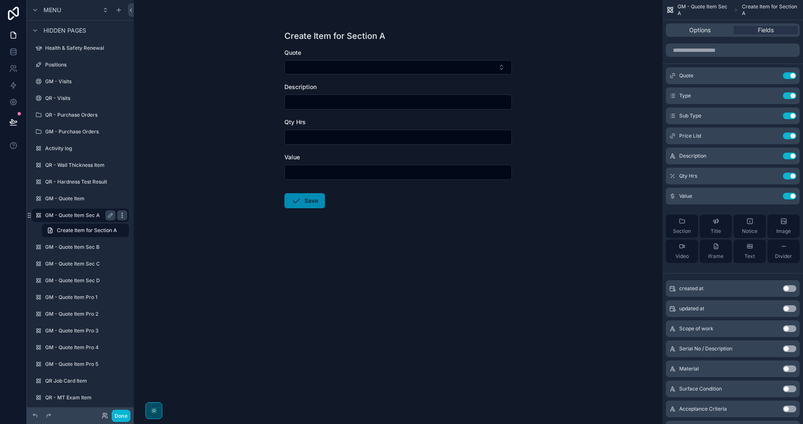
click at [123, 213] on icon "scrollable content" at bounding box center [122, 215] width 7 height 7
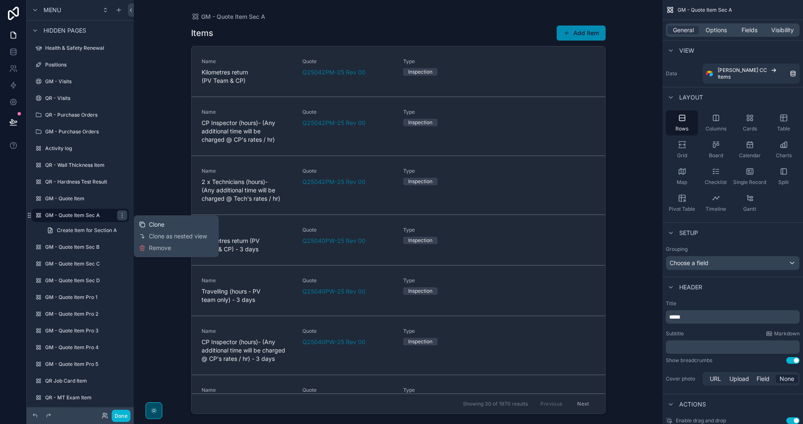
click at [158, 226] on span "Clone" at bounding box center [156, 225] width 15 height 8
click at [82, 261] on label "GM - Quote Item Sec B" at bounding box center [78, 264] width 67 height 7
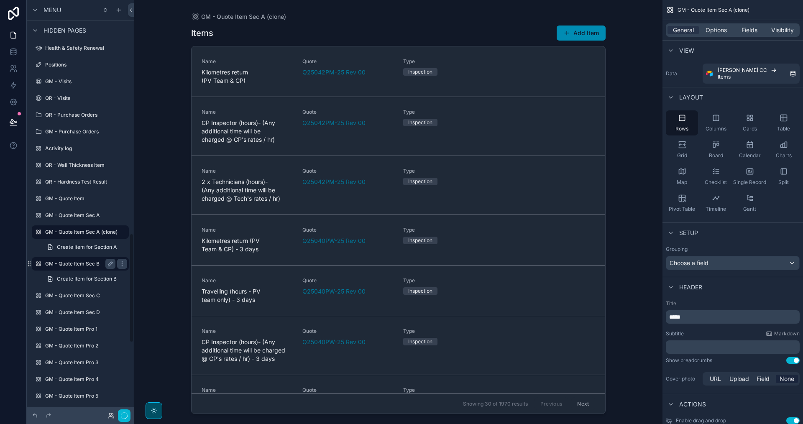
scroll to position [886, 0]
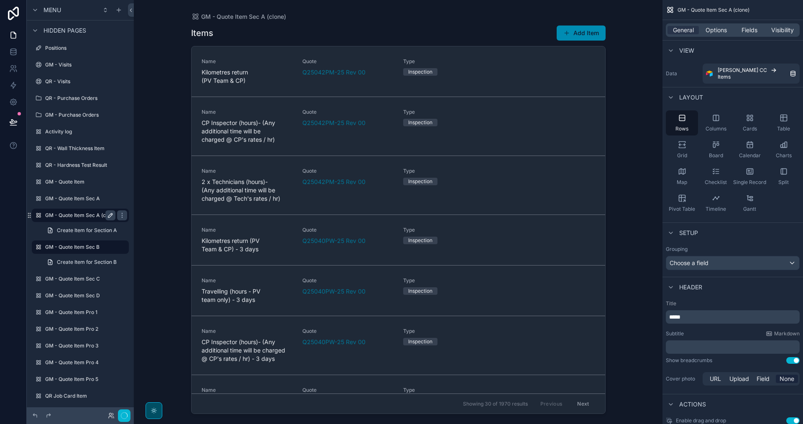
click at [111, 214] on icon "scrollable content" at bounding box center [111, 214] width 1 height 1
click at [96, 216] on input "**********" at bounding box center [73, 215] width 57 height 10
type input "**********"
click at [108, 214] on icon "scrollable content" at bounding box center [110, 215] width 7 height 7
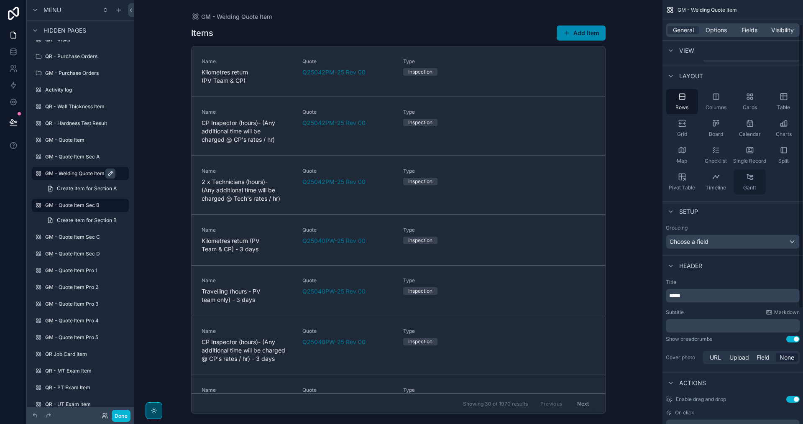
scroll to position [42, 0]
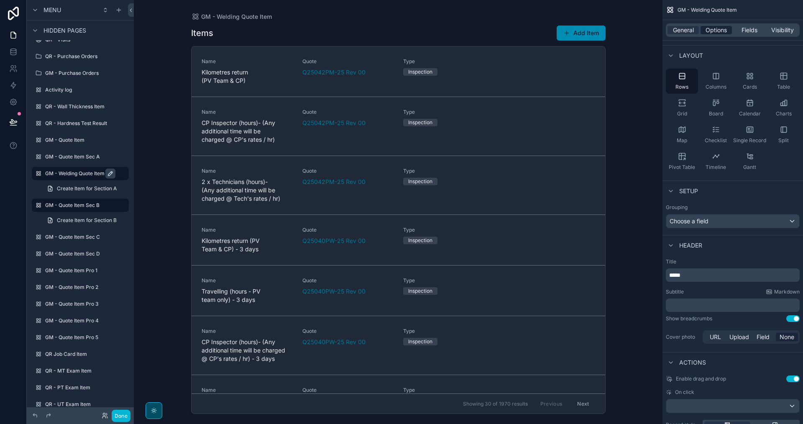
click at [709, 27] on span "Options" at bounding box center [716, 30] width 21 height 8
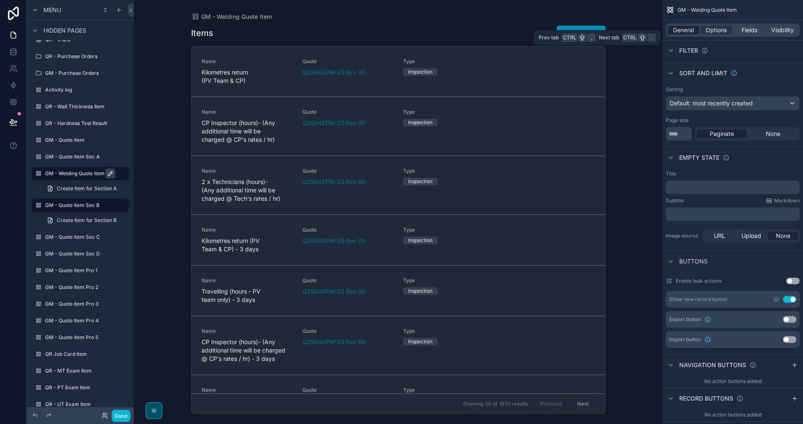
click at [690, 28] on span "General" at bounding box center [683, 30] width 21 height 8
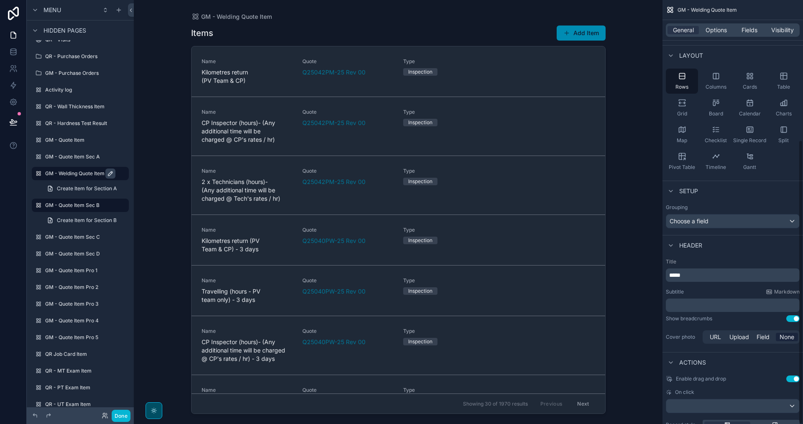
scroll to position [209, 0]
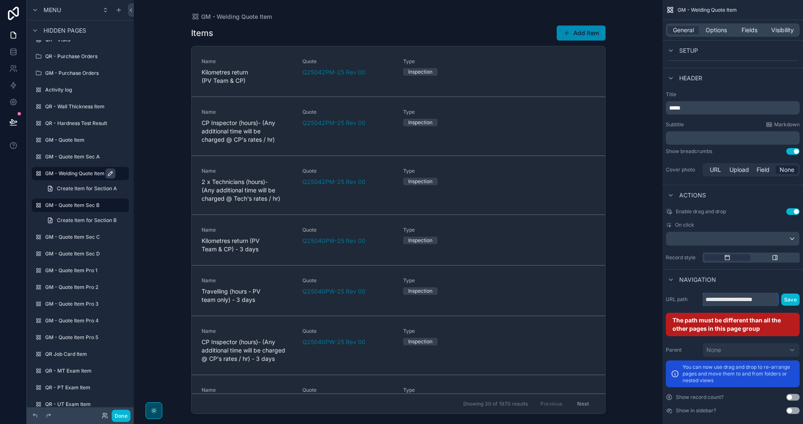
click at [771, 293] on input "**********" at bounding box center [740, 299] width 75 height 13
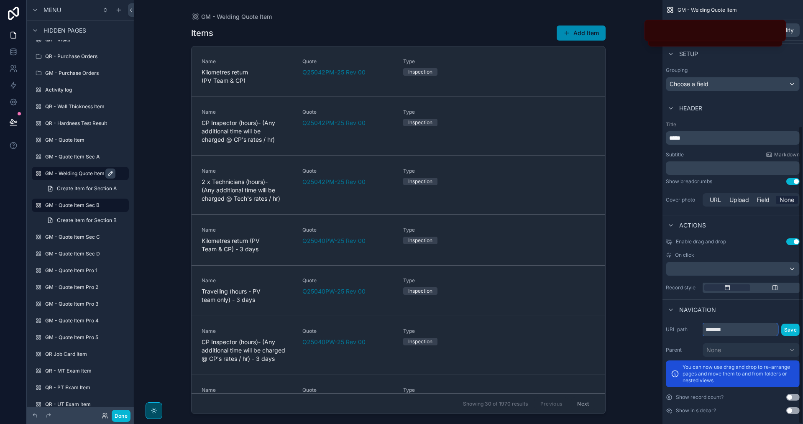
scroll to position [179, 0]
type input "*"
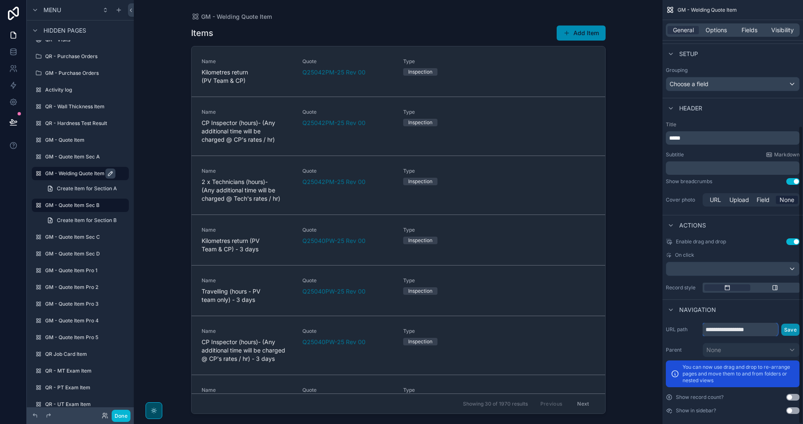
type input "**********"
click at [789, 328] on button "Save" at bounding box center [791, 330] width 18 height 12
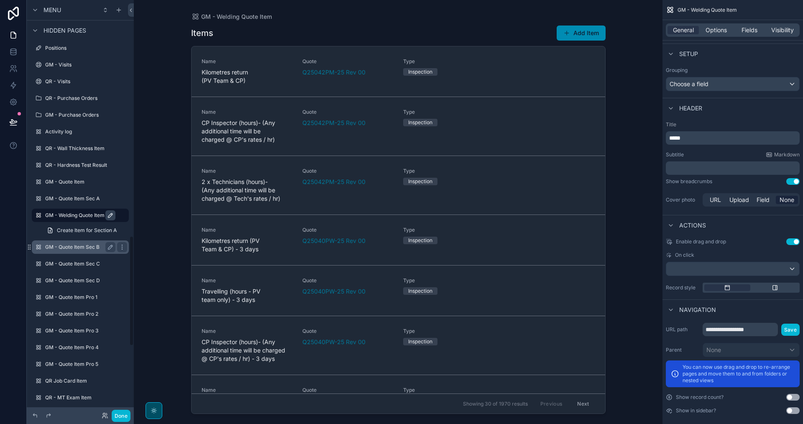
click at [86, 247] on label "GM - Quote Item Sec B" at bounding box center [78, 247] width 67 height 7
click at [78, 212] on label "GM - Quote Item Sec B" at bounding box center [78, 215] width 67 height 7
click at [80, 200] on label "GM - Welding Quote Item" at bounding box center [84, 198] width 79 height 7
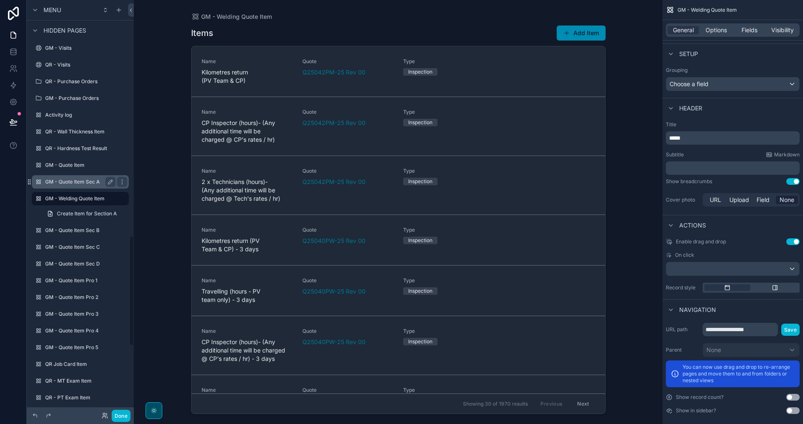
scroll to position [886, 0]
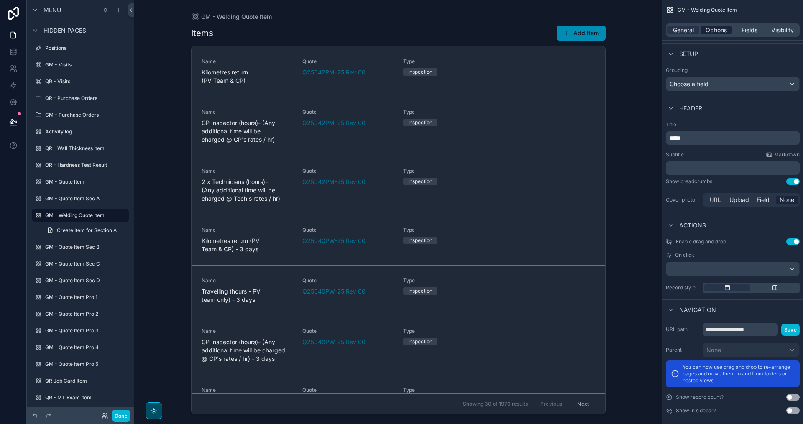
click at [711, 31] on span "Options" at bounding box center [716, 30] width 21 height 8
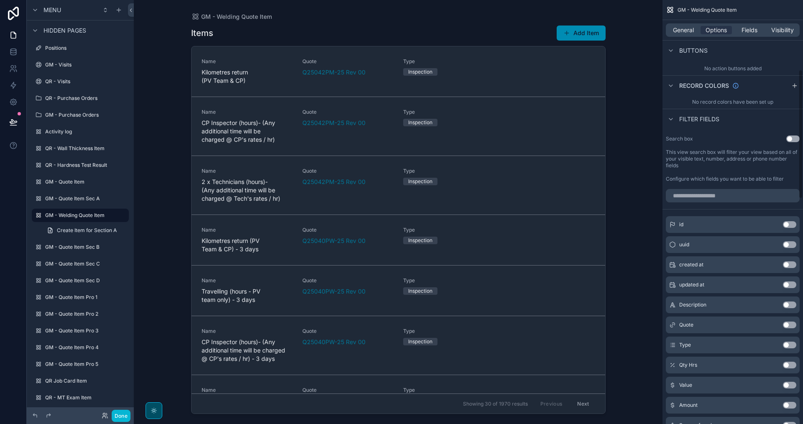
scroll to position [137, 0]
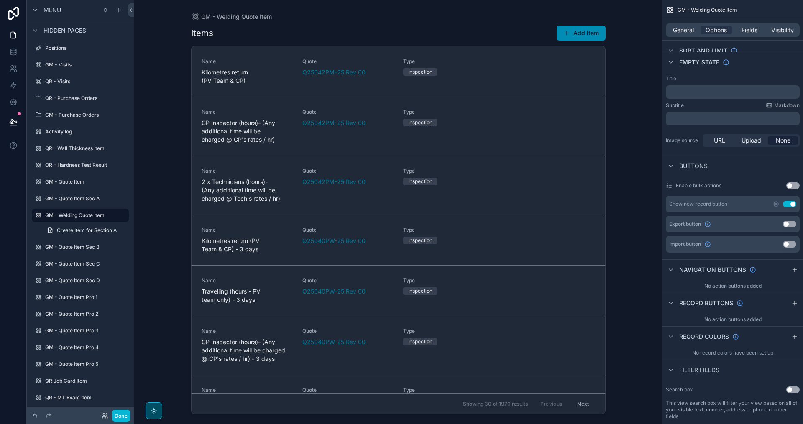
click at [575, 32] on div "scrollable content" at bounding box center [399, 207] width 428 height 414
click at [68, 295] on label "GM - Quote Item Pro 1" at bounding box center [78, 297] width 67 height 7
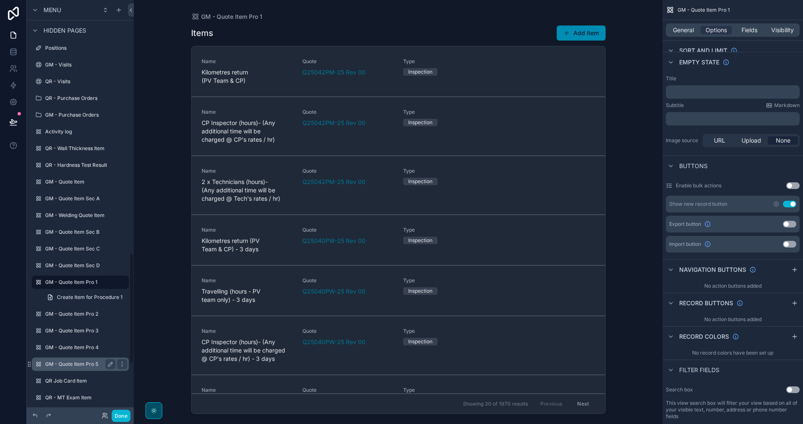
scroll to position [953, 0]
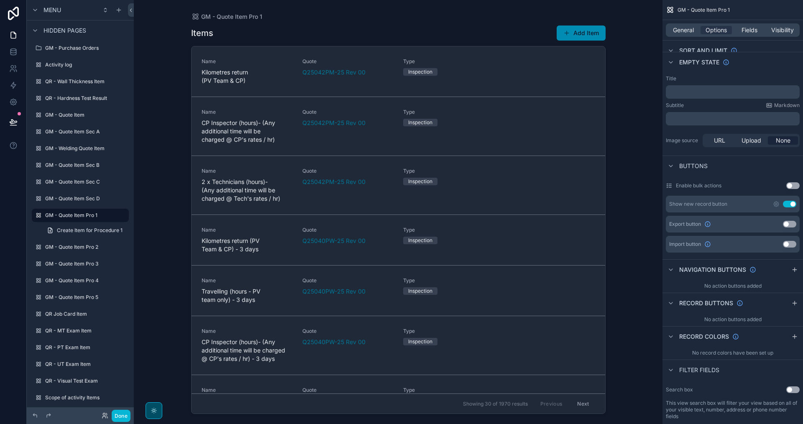
click at [582, 31] on div "scrollable content" at bounding box center [399, 207] width 428 height 414
click at [580, 31] on button "Add Item" at bounding box center [581, 33] width 49 height 15
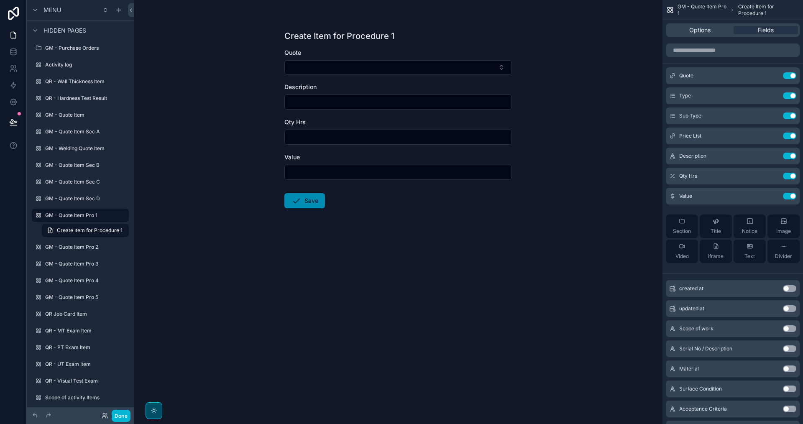
click at [381, 291] on div "Create Item for Procedure 1 Quote Description Qty Hrs Value Save" at bounding box center [398, 212] width 529 height 424
click at [90, 216] on label "GM - Quote Item Pro 1" at bounding box center [78, 215] width 67 height 7
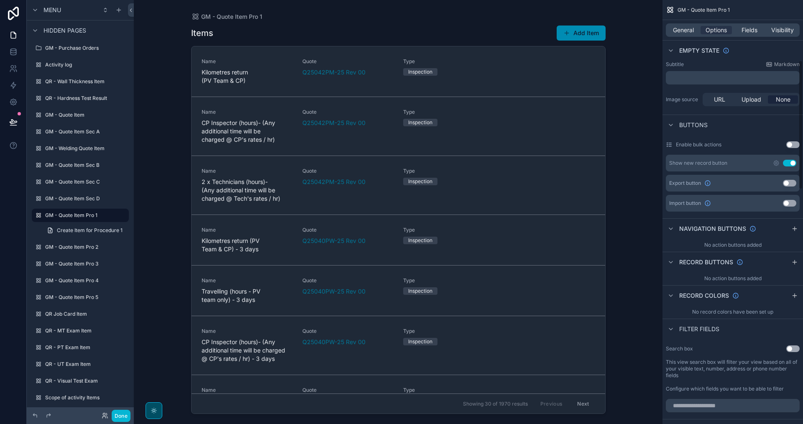
scroll to position [167, 0]
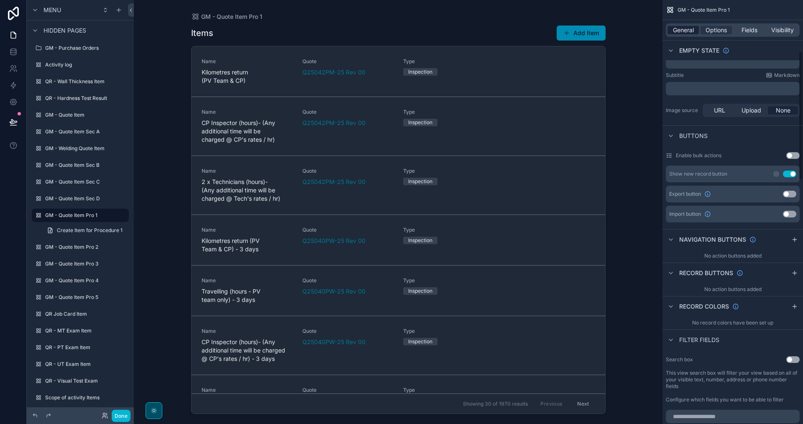
click at [683, 32] on span "General" at bounding box center [683, 30] width 21 height 8
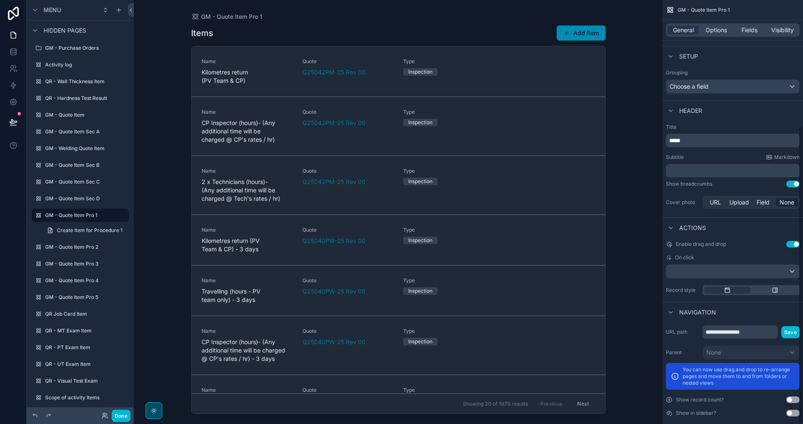
scroll to position [179, 0]
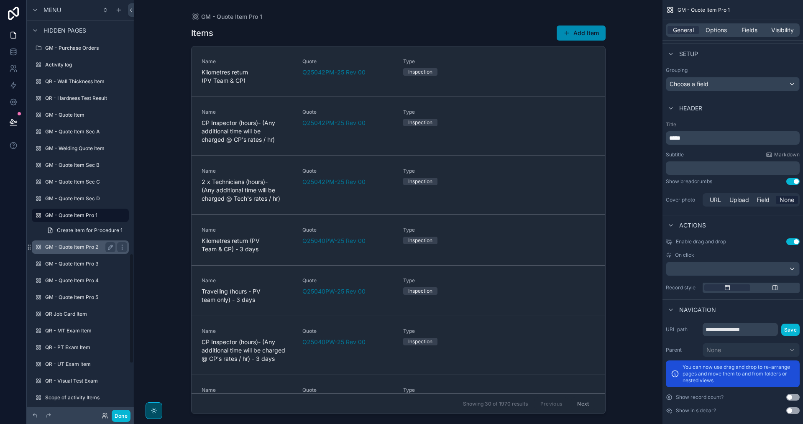
click at [62, 249] on label "GM - Quote Item Pro 2" at bounding box center [78, 247] width 67 height 7
click at [73, 200] on label "GM - Quote Item Pro 1" at bounding box center [78, 198] width 67 height 7
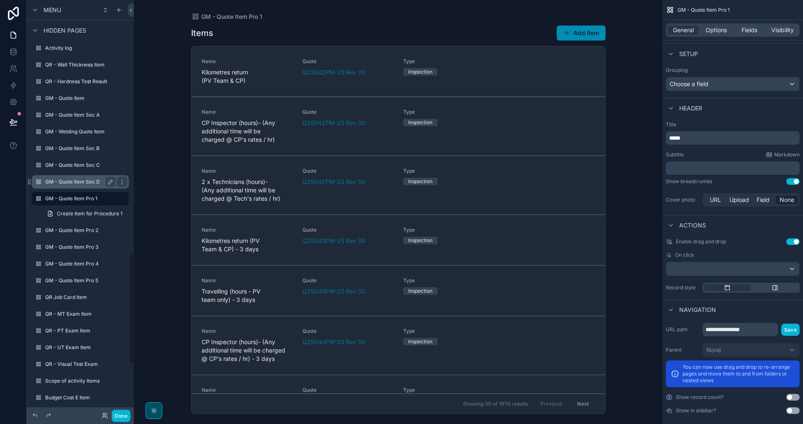
scroll to position [953, 0]
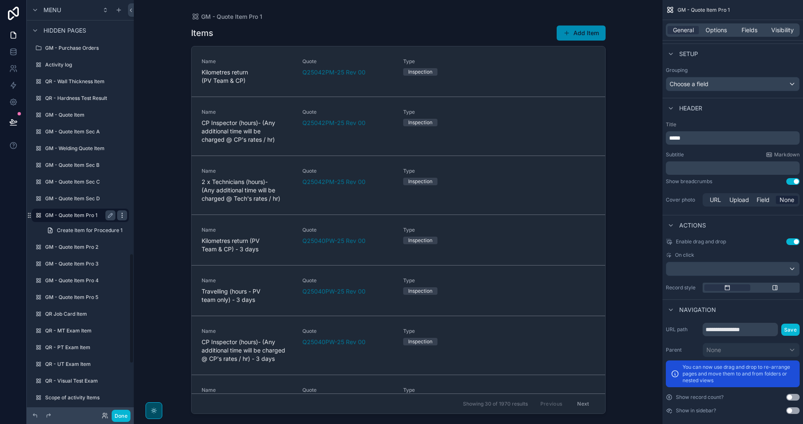
click at [122, 213] on icon "scrollable content" at bounding box center [122, 213] width 0 height 0
click at [169, 248] on span "Remove" at bounding box center [160, 248] width 22 height 8
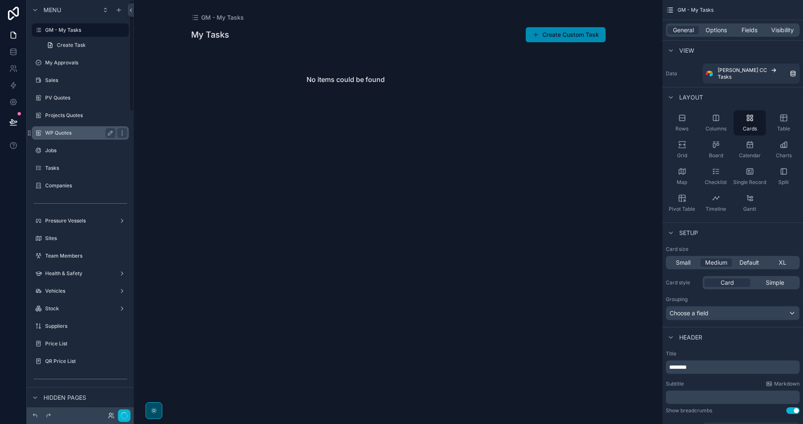
click at [61, 133] on label "WP Quotes" at bounding box center [78, 133] width 67 height 7
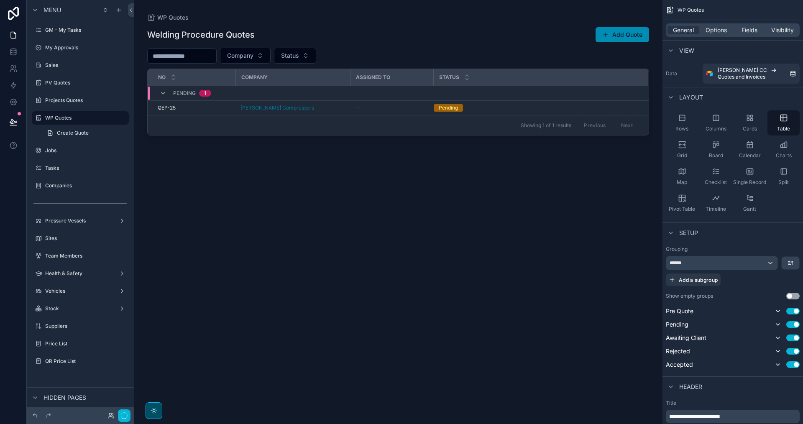
click at [385, 110] on div "scrollable content" at bounding box center [398, 207] width 529 height 414
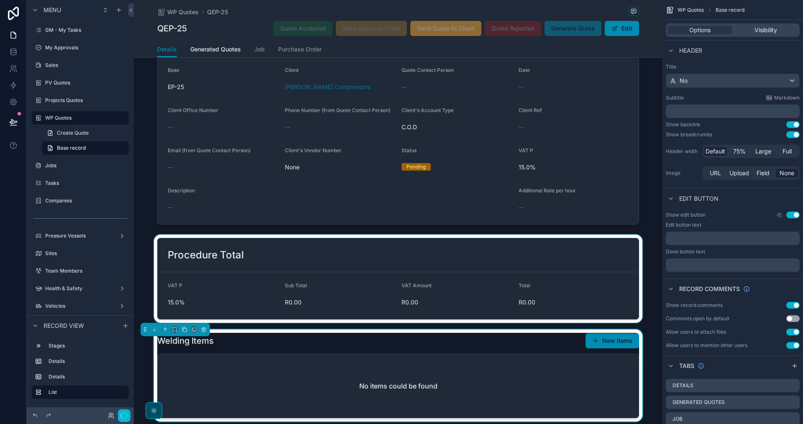
scroll to position [126, 0]
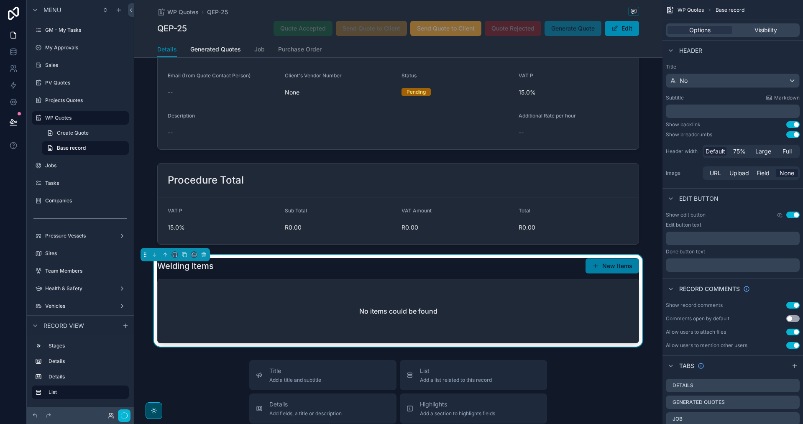
click at [605, 267] on button "New Items" at bounding box center [613, 266] width 54 height 15
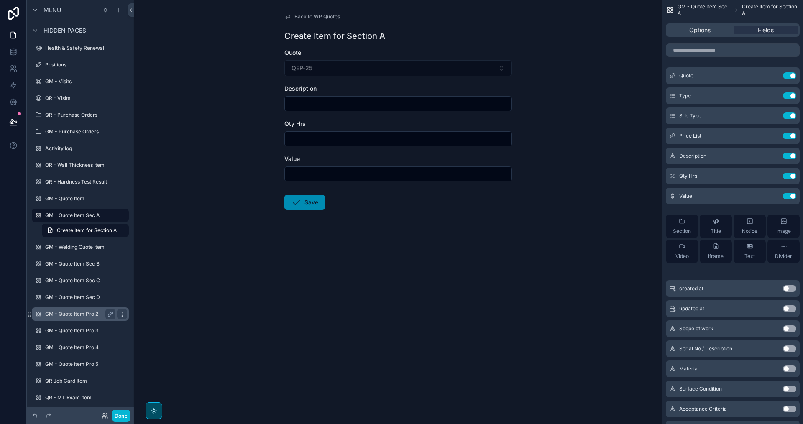
click at [121, 314] on icon "scrollable content" at bounding box center [122, 314] width 7 height 7
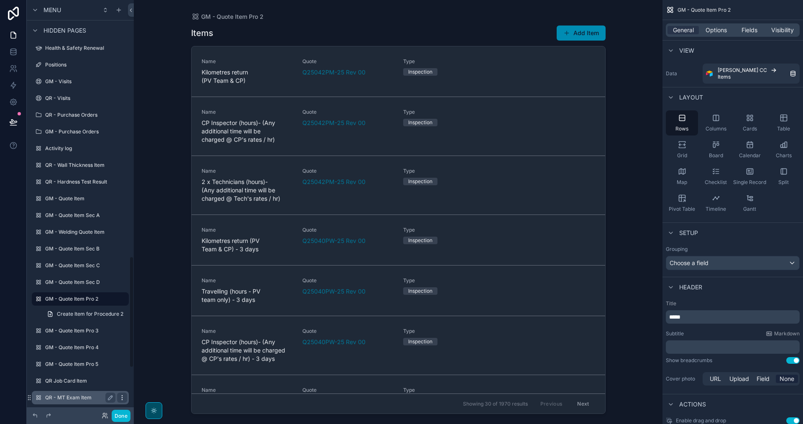
scroll to position [953, 0]
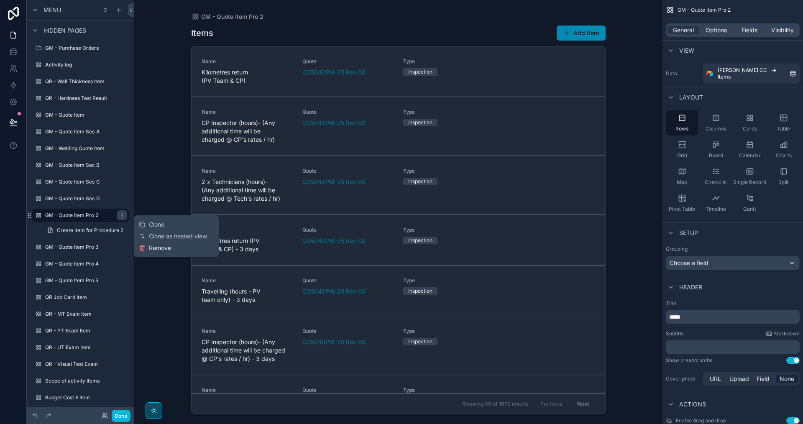
click at [165, 249] on span "Remove" at bounding box center [160, 248] width 22 height 8
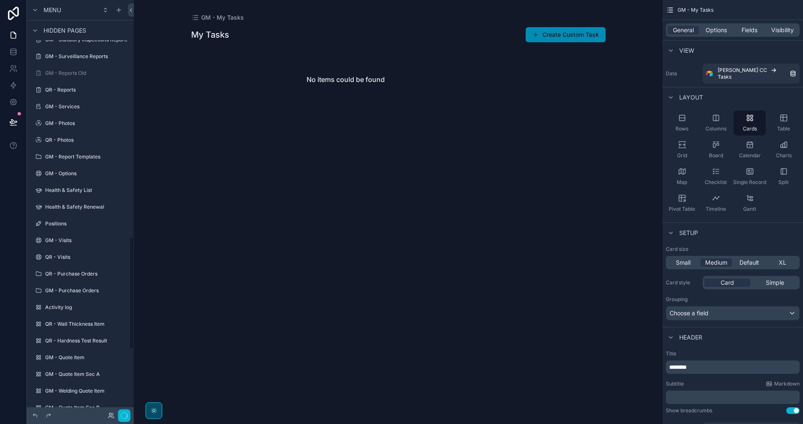
scroll to position [879, 0]
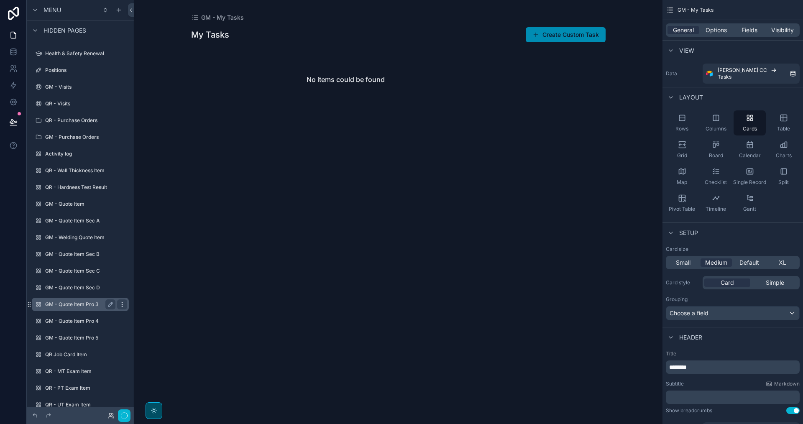
click at [119, 305] on icon "scrollable content" at bounding box center [122, 304] width 7 height 7
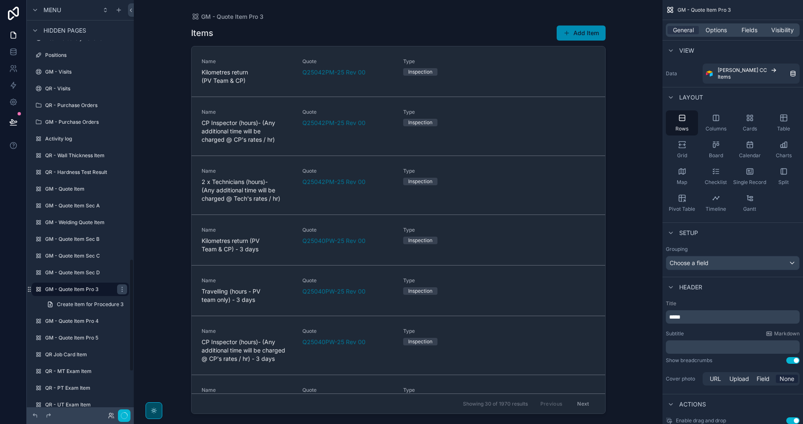
scroll to position [953, 0]
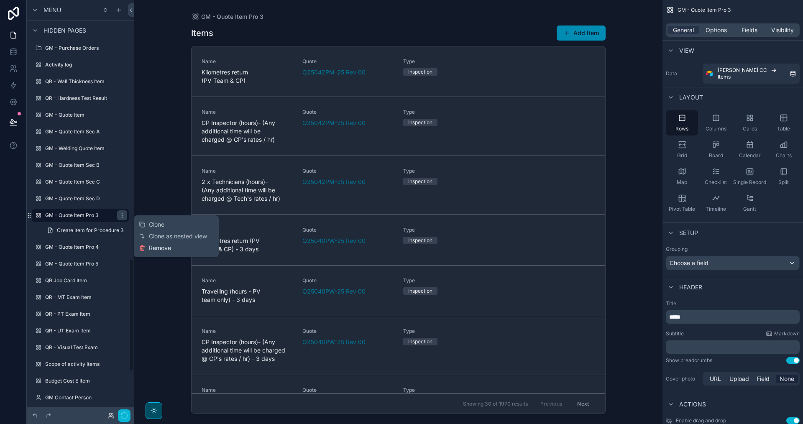
click at [165, 245] on span "Remove" at bounding box center [160, 248] width 22 height 8
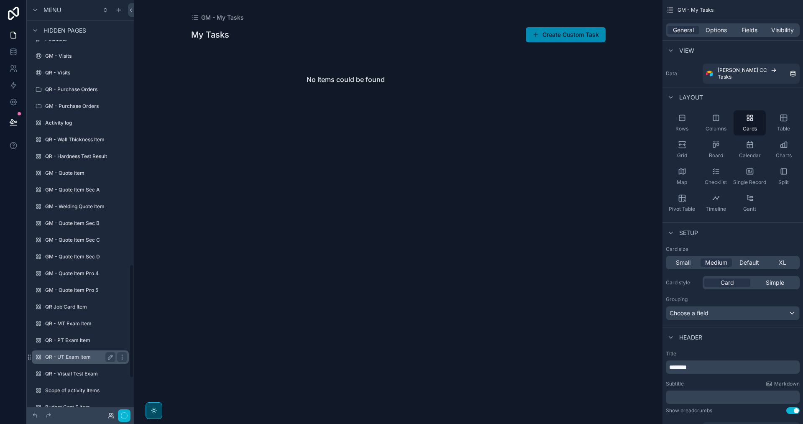
scroll to position [962, 0]
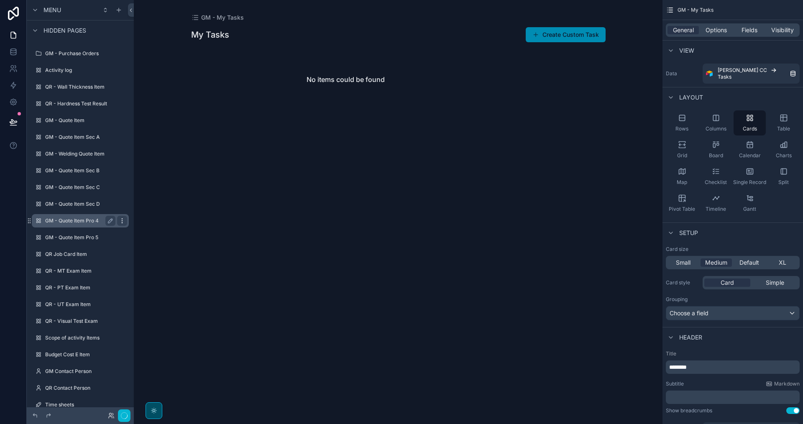
click at [122, 220] on icon "scrollable content" at bounding box center [122, 221] width 7 height 7
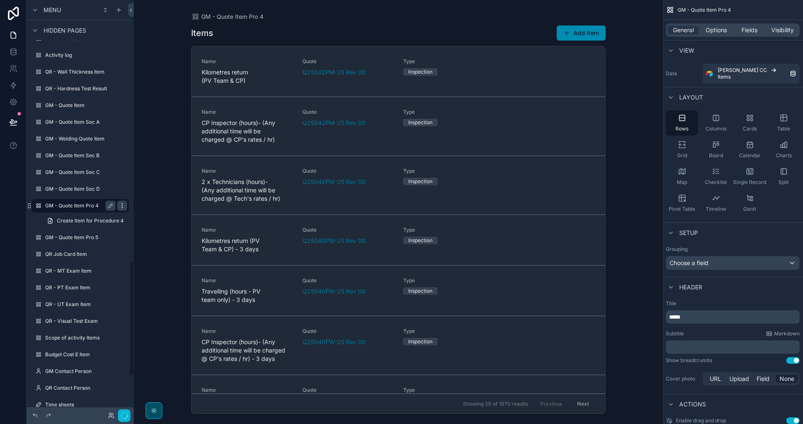
scroll to position [953, 0]
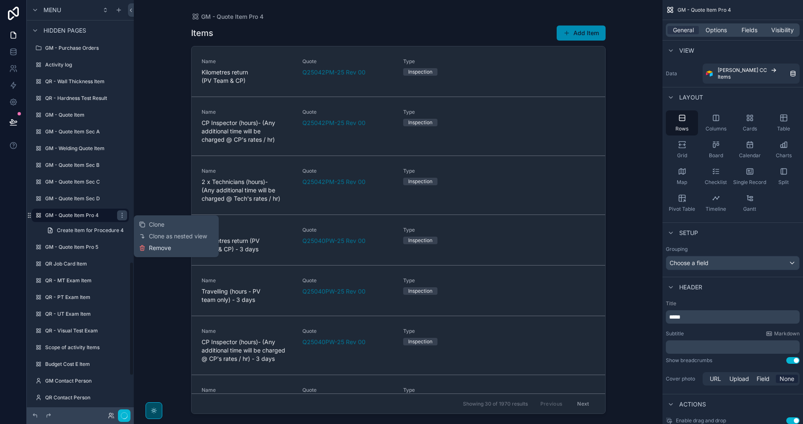
click at [158, 246] on span "Remove" at bounding box center [160, 248] width 22 height 8
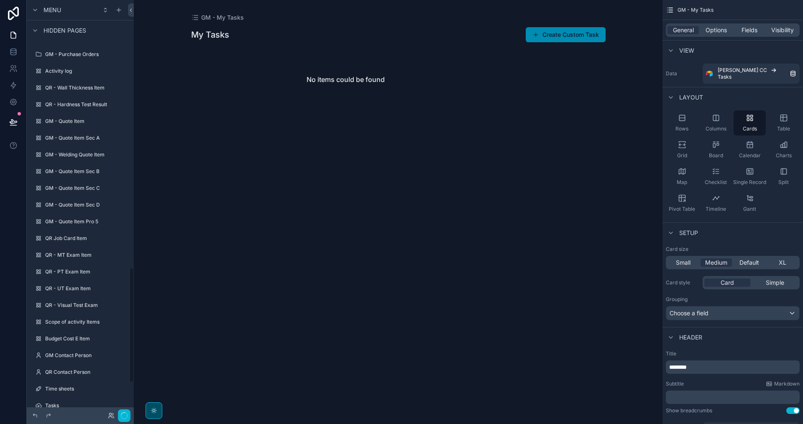
scroll to position [962, 0]
click at [123, 222] on icon "scrollable content" at bounding box center [122, 221] width 7 height 7
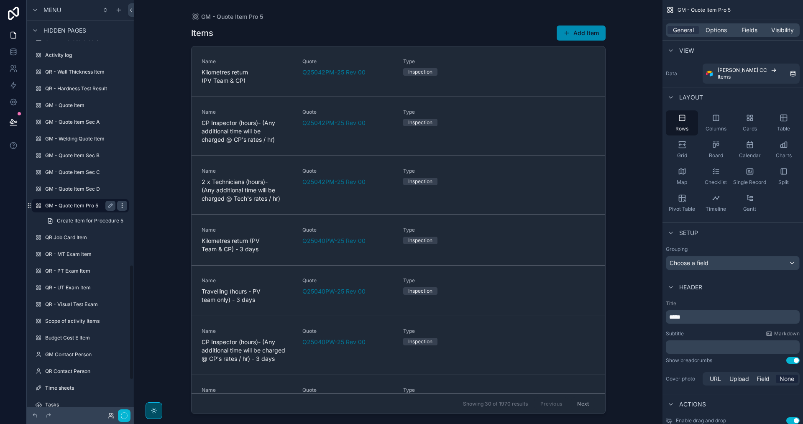
scroll to position [953, 0]
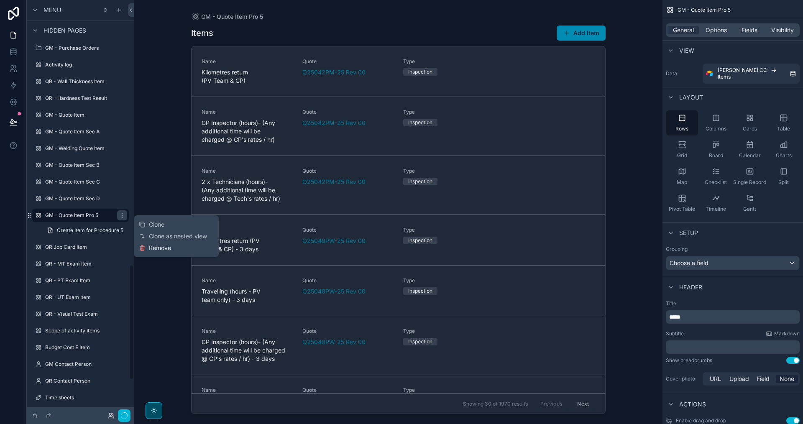
click at [153, 247] on span "Remove" at bounding box center [160, 248] width 22 height 8
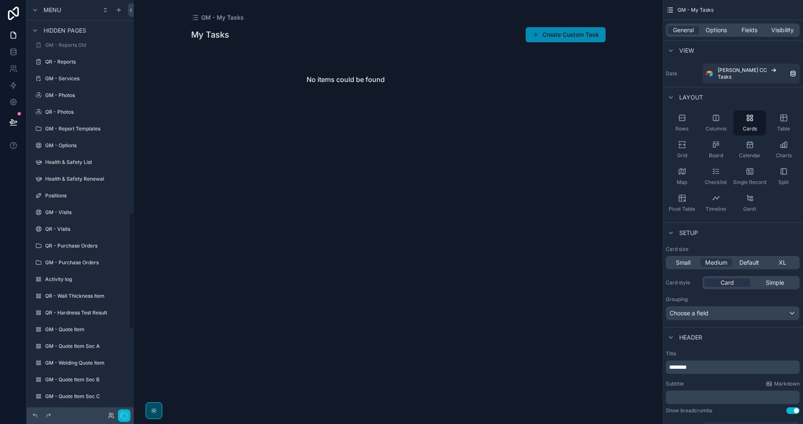
scroll to position [795, 0]
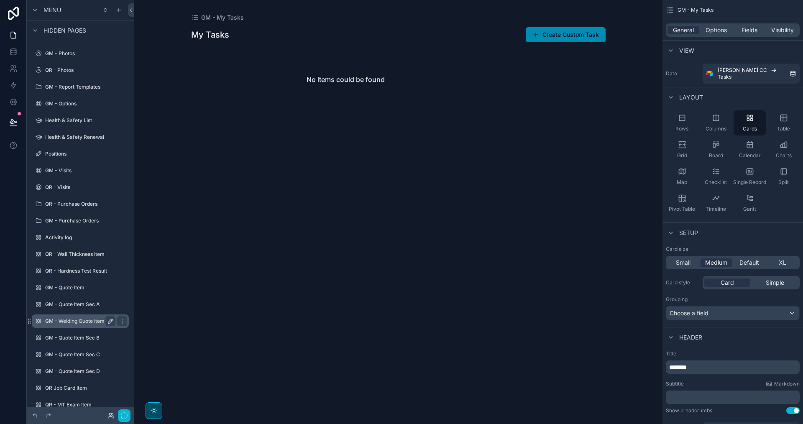
click at [86, 324] on label "GM - Welding Quote Item" at bounding box center [78, 321] width 67 height 7
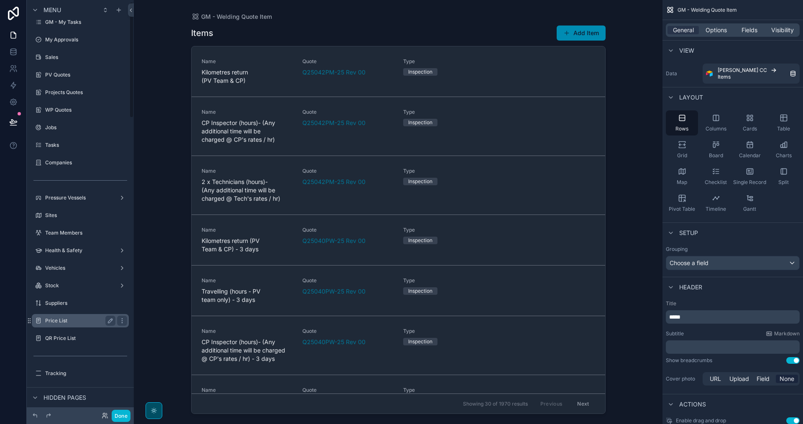
scroll to position [7, 0]
click at [70, 111] on label "WP Quotes" at bounding box center [78, 111] width 67 height 7
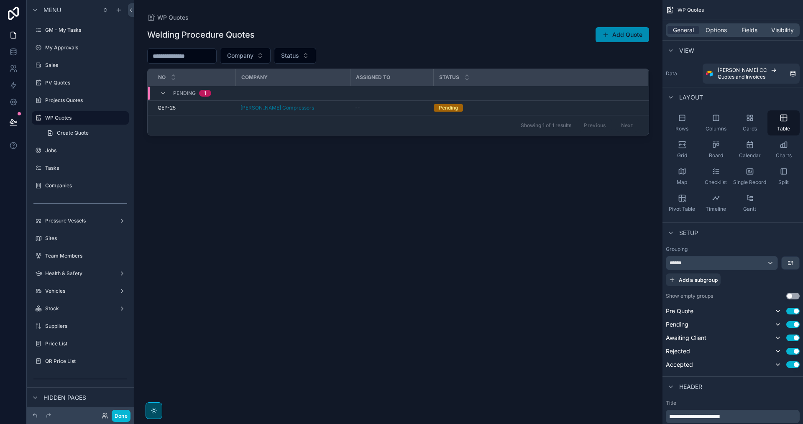
click at [394, 106] on div "scrollable content" at bounding box center [398, 207] width 529 height 414
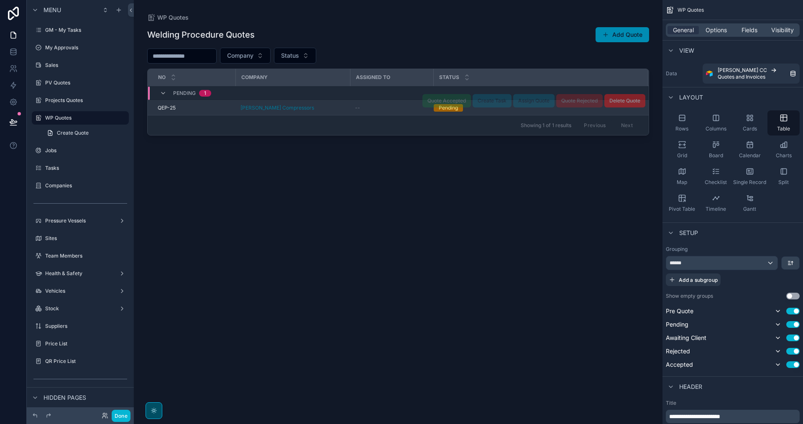
click at [403, 106] on div "--" at bounding box center [391, 108] width 73 height 7
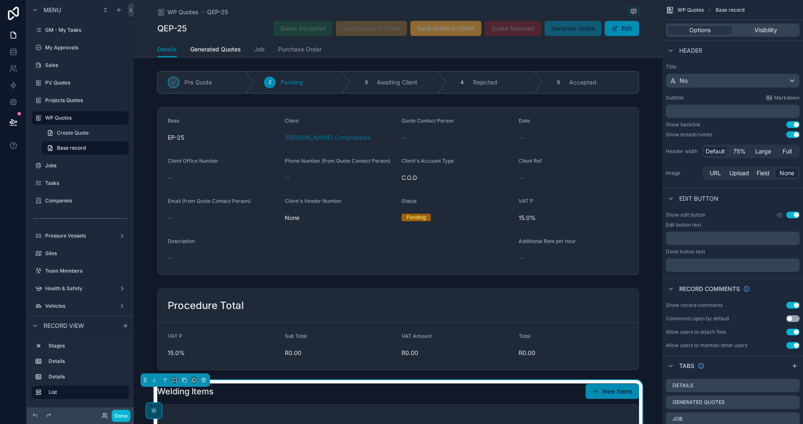
scroll to position [251, 0]
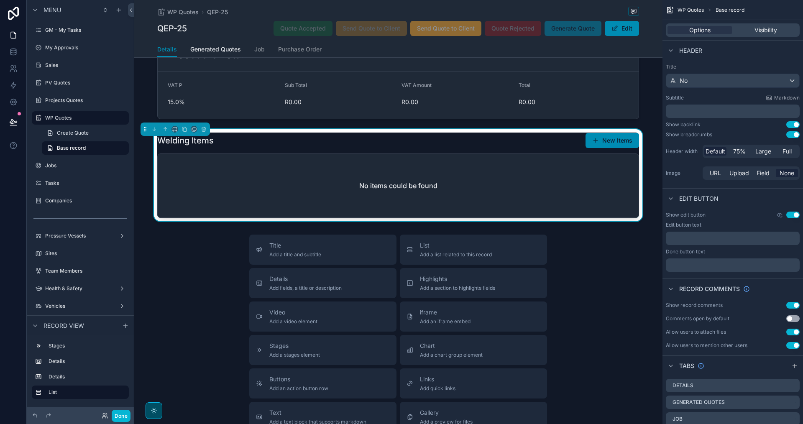
click at [512, 145] on div "Welding Items New Items" at bounding box center [398, 141] width 482 height 16
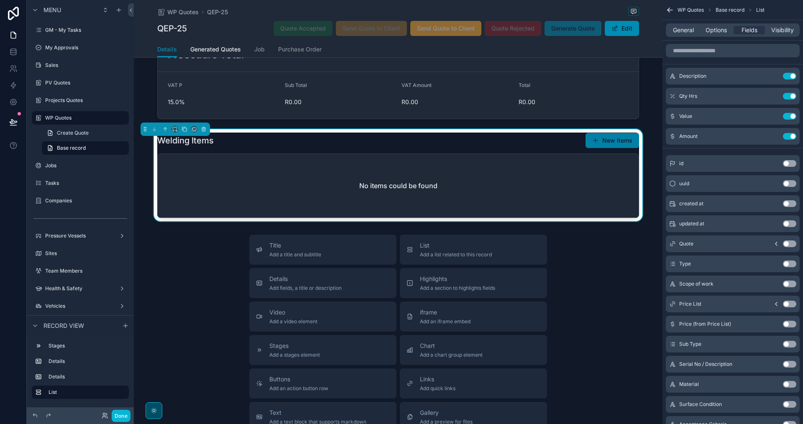
click at [615, 141] on button "New Items" at bounding box center [613, 140] width 54 height 15
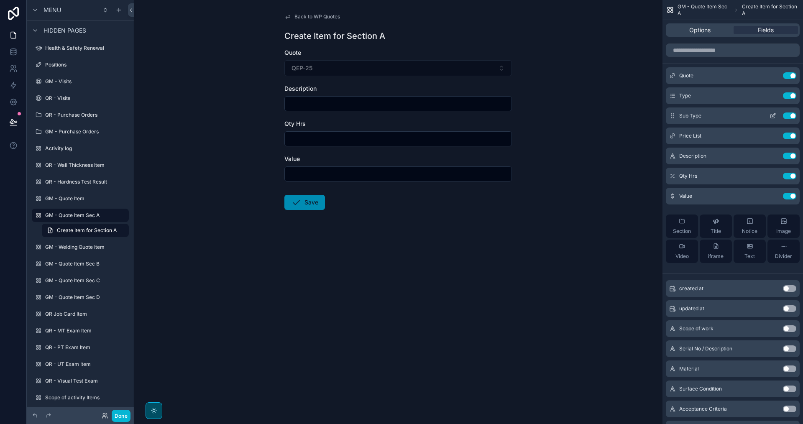
click at [775, 116] on icon "scrollable content" at bounding box center [773, 116] width 7 height 7
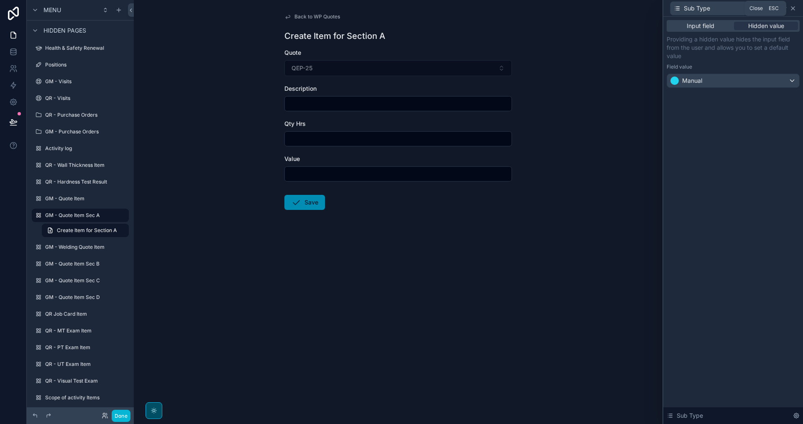
click at [795, 10] on icon at bounding box center [793, 8] width 3 height 3
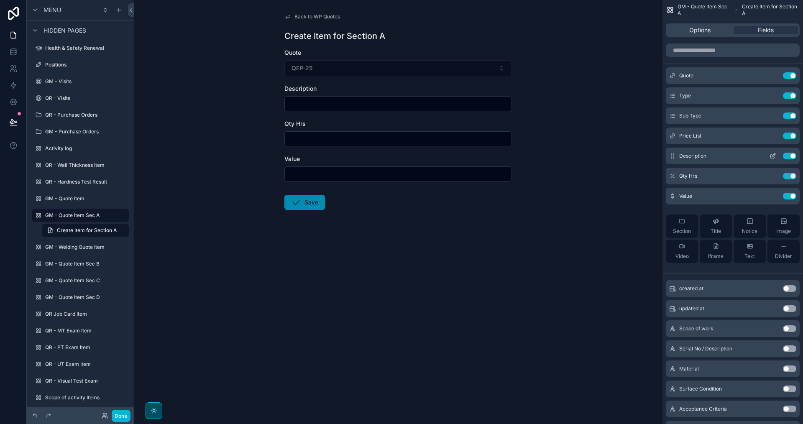
click at [773, 155] on icon "scrollable content" at bounding box center [773, 156] width 7 height 7
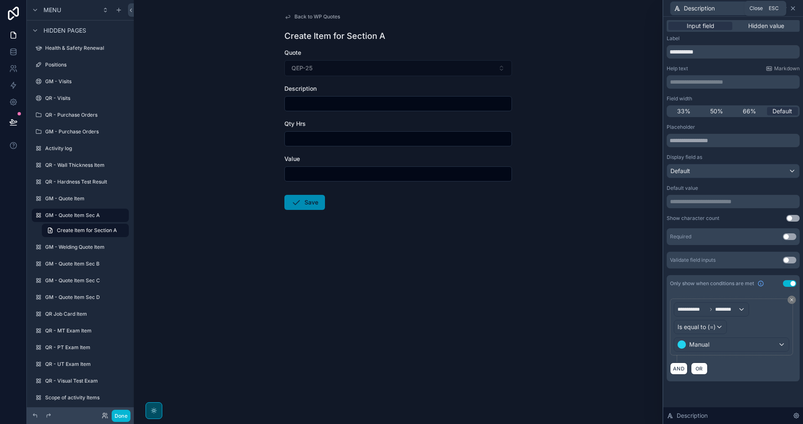
click at [794, 8] on icon at bounding box center [793, 8] width 3 height 3
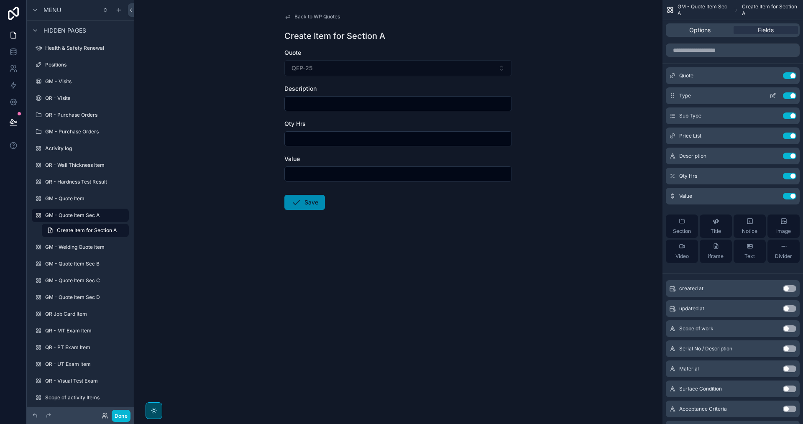
click at [770, 97] on icon "scrollable content" at bounding box center [773, 95] width 7 height 7
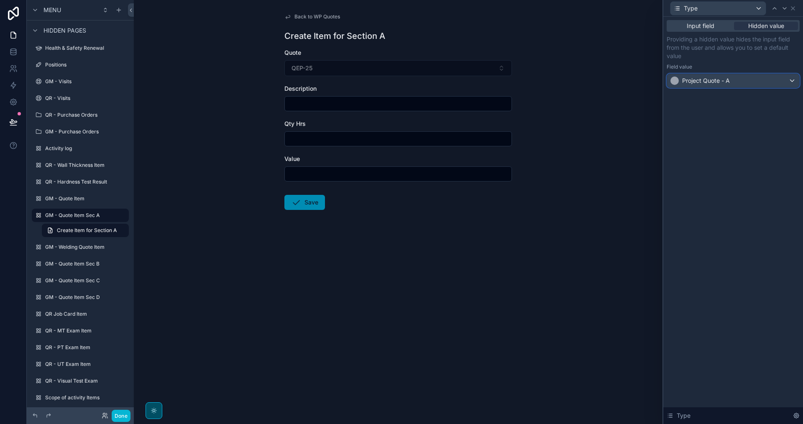
click at [790, 77] on div "Project Quote - A" at bounding box center [733, 80] width 132 height 13
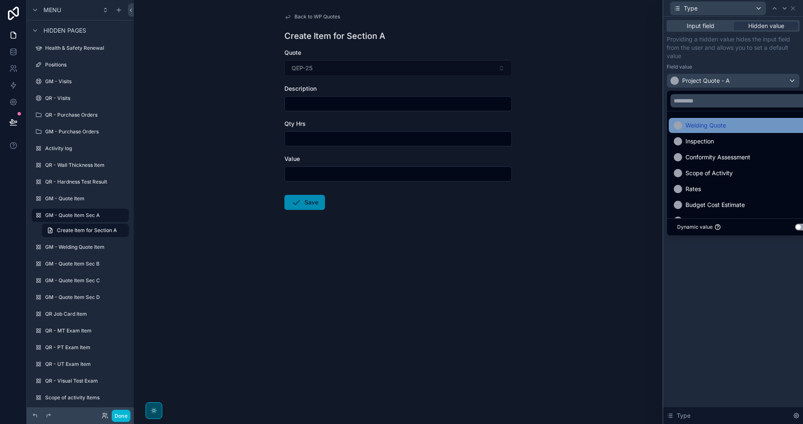
click at [739, 124] on div "Welding Quote" at bounding box center [743, 126] width 138 height 10
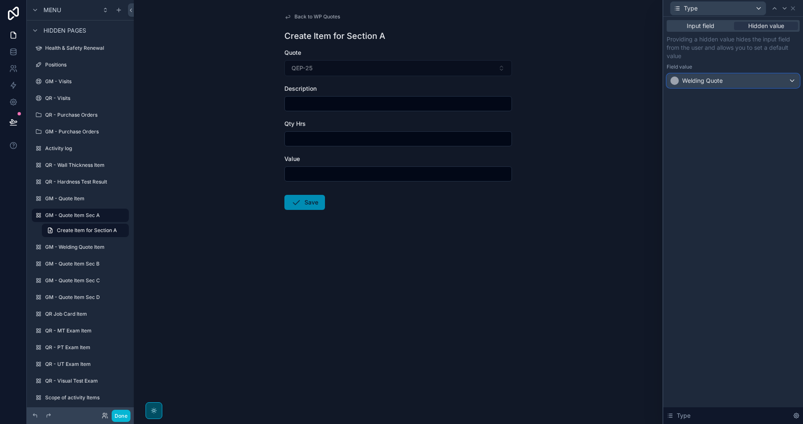
click at [748, 81] on div "Welding Quote" at bounding box center [733, 80] width 132 height 13
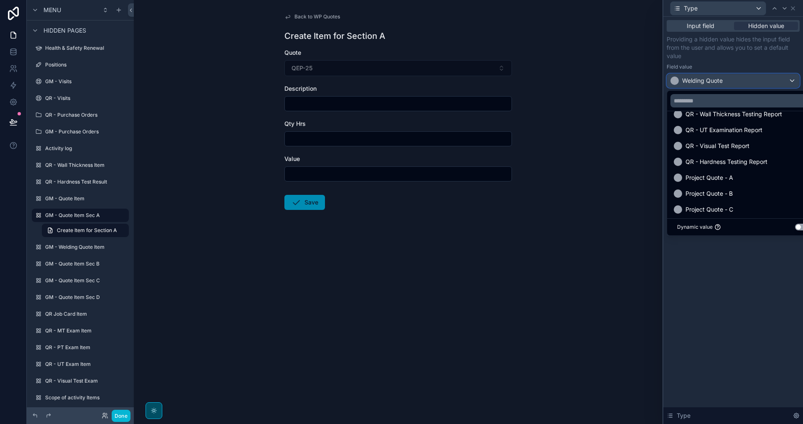
scroll to position [167, 0]
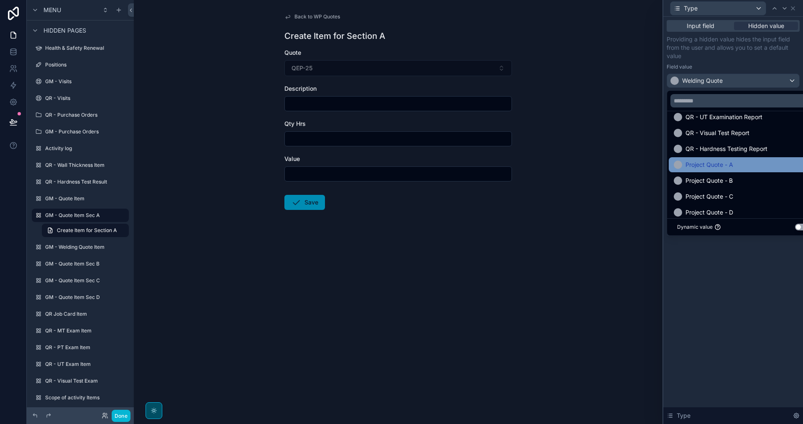
click at [733, 167] on span "Project Quote - A" at bounding box center [710, 165] width 48 height 10
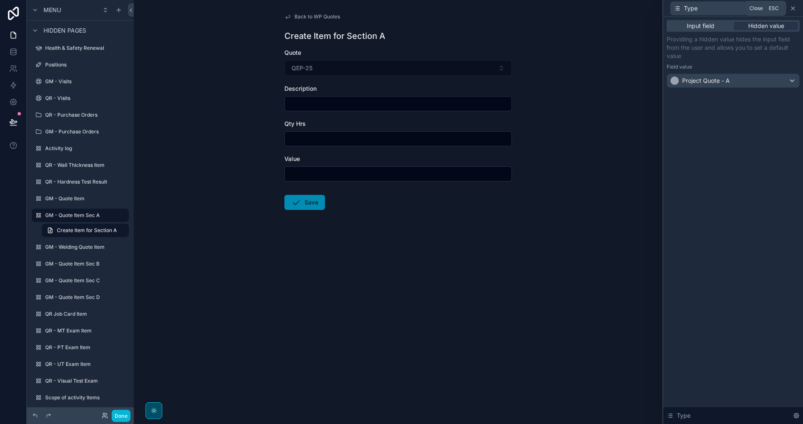
click at [795, 9] on icon at bounding box center [793, 8] width 7 height 7
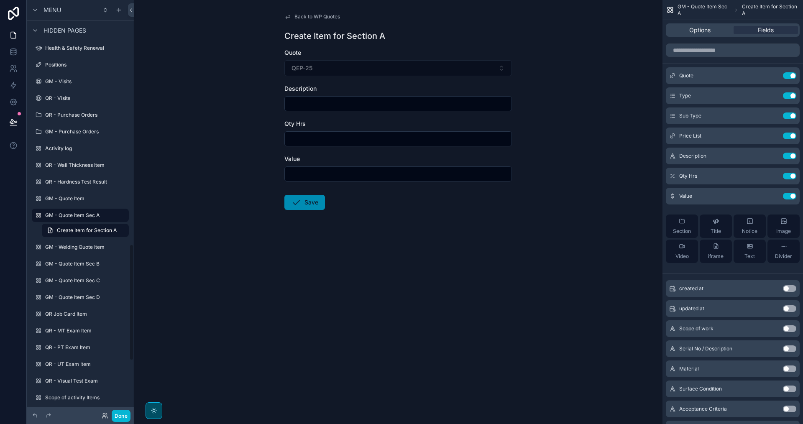
click at [301, 15] on span "Back to WP Quotes" at bounding box center [318, 16] width 46 height 7
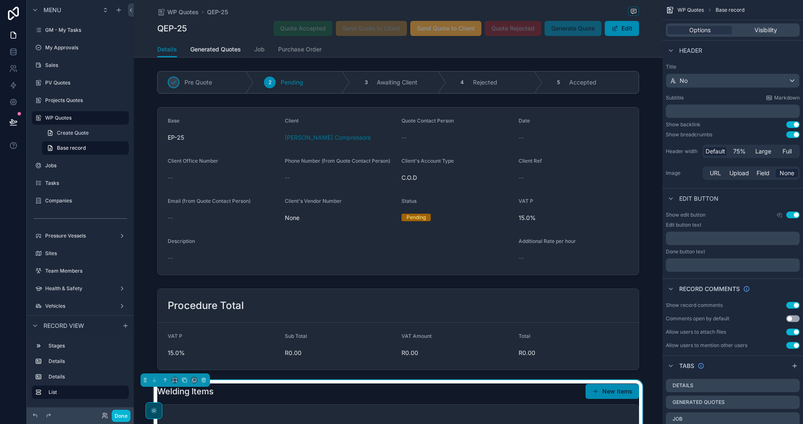
click at [397, 392] on div "Welding Items New Items" at bounding box center [398, 392] width 482 height 16
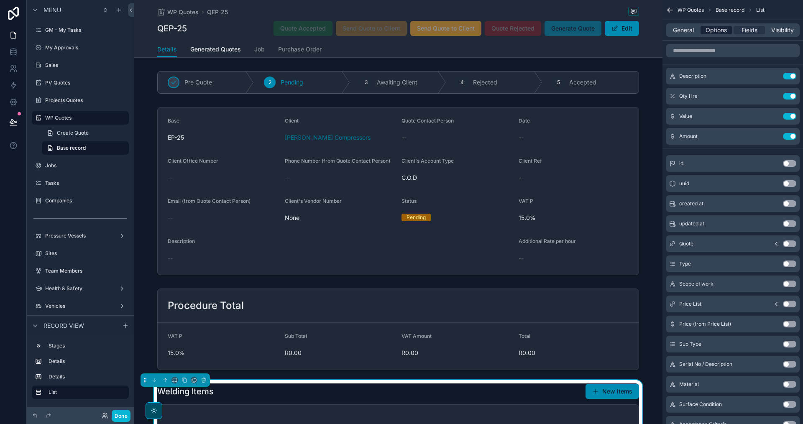
click at [718, 32] on span "Options" at bounding box center [716, 30] width 21 height 8
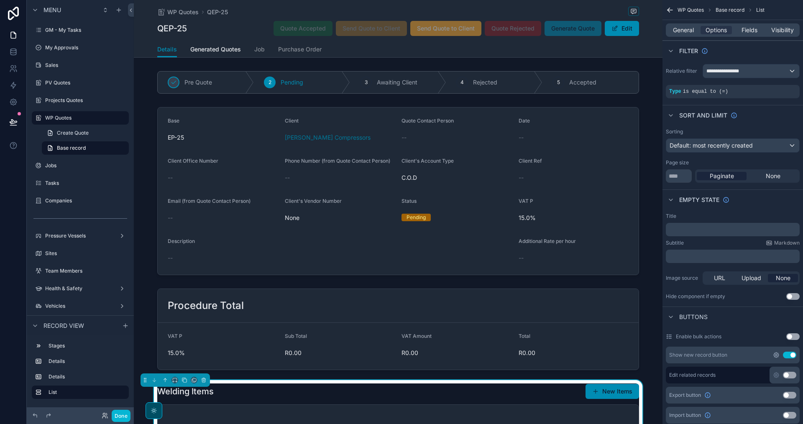
click at [774, 356] on icon "scrollable content" at bounding box center [776, 355] width 7 height 7
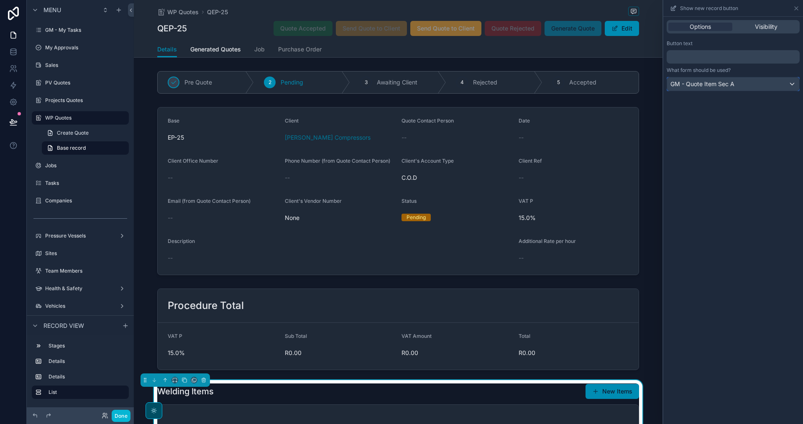
click at [770, 86] on div "GM - Quote Item Sec A" at bounding box center [733, 83] width 132 height 13
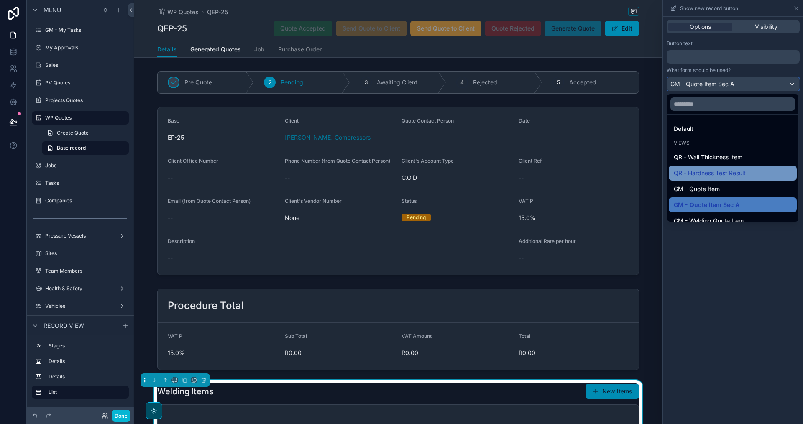
scroll to position [42, 0]
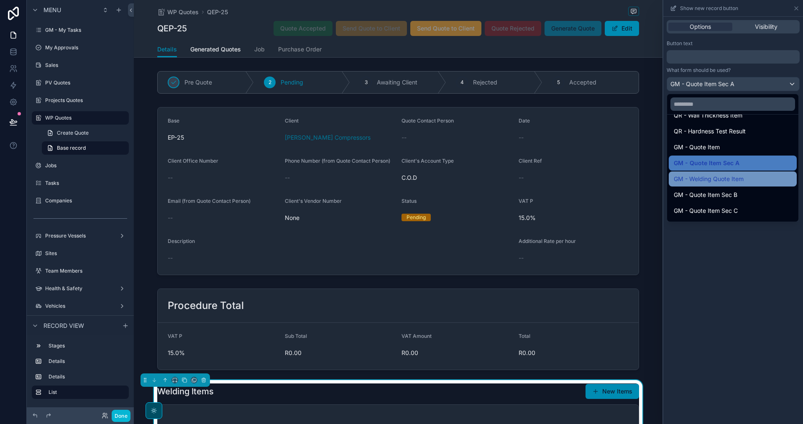
click at [750, 185] on div "GM - Welding Quote Item" at bounding box center [733, 179] width 128 height 15
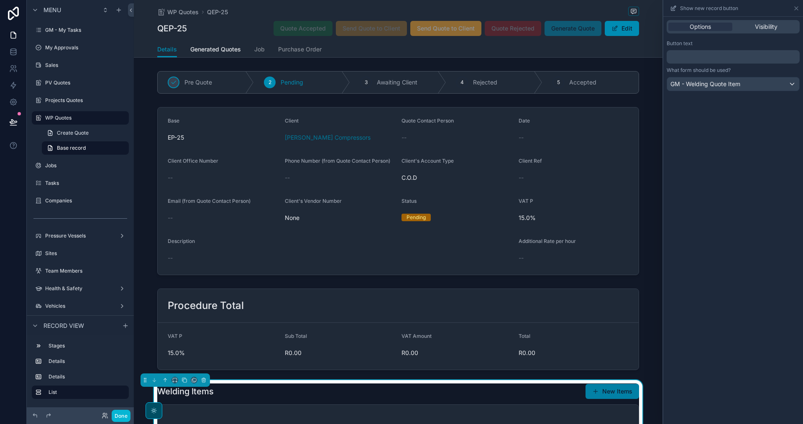
click at [608, 393] on button "New Items" at bounding box center [613, 391] width 54 height 15
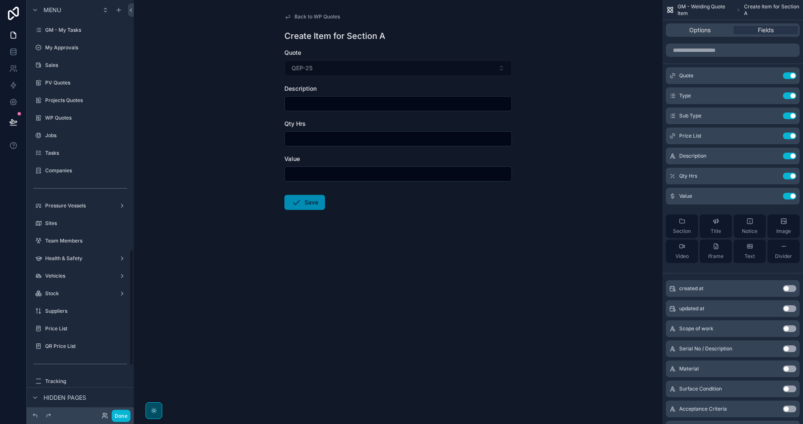
scroll to position [886, 0]
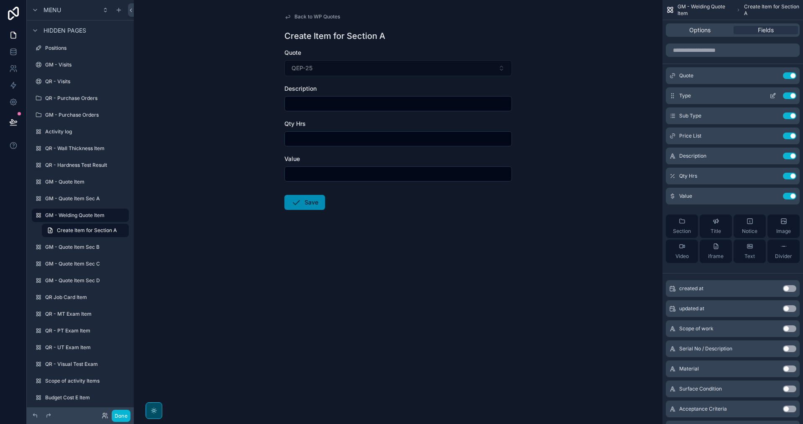
click at [774, 96] on icon "scrollable content" at bounding box center [773, 94] width 3 height 3
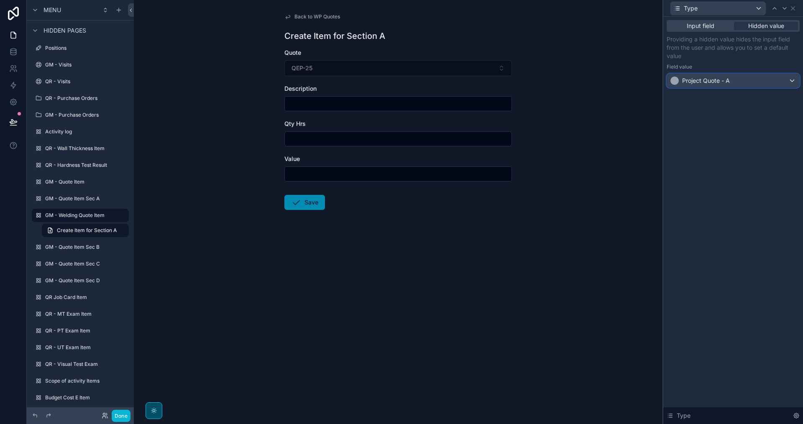
click at [770, 81] on div "Project Quote - A" at bounding box center [733, 80] width 132 height 13
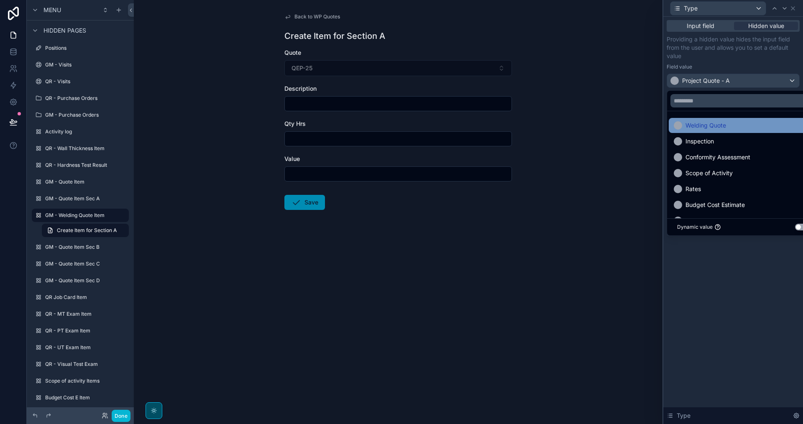
click at [736, 121] on div "Welding Quote" at bounding box center [743, 126] width 138 height 10
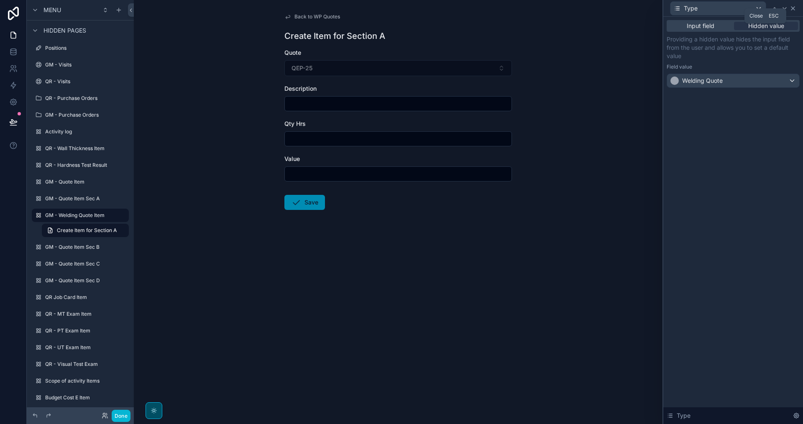
click at [795, 8] on icon at bounding box center [793, 8] width 7 height 7
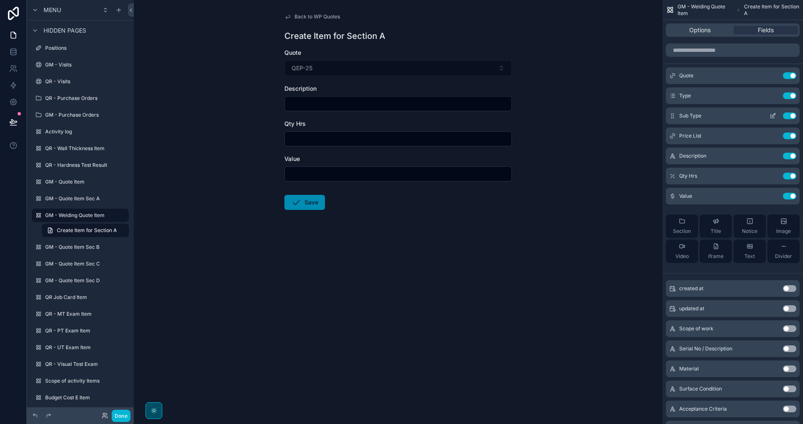
click at [772, 116] on icon "scrollable content" at bounding box center [773, 116] width 7 height 7
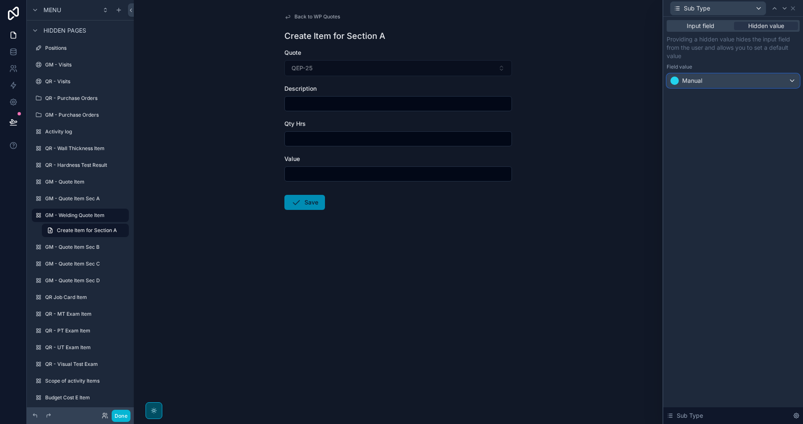
click at [756, 81] on div "Manual" at bounding box center [733, 80] width 132 height 13
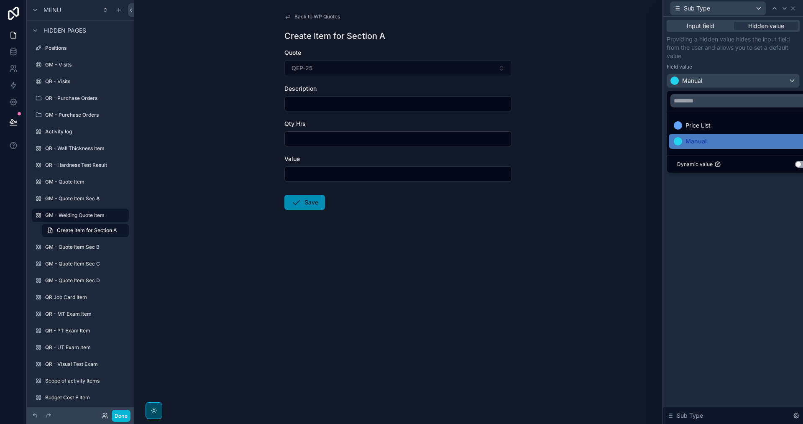
click at [756, 81] on div at bounding box center [734, 212] width 140 height 424
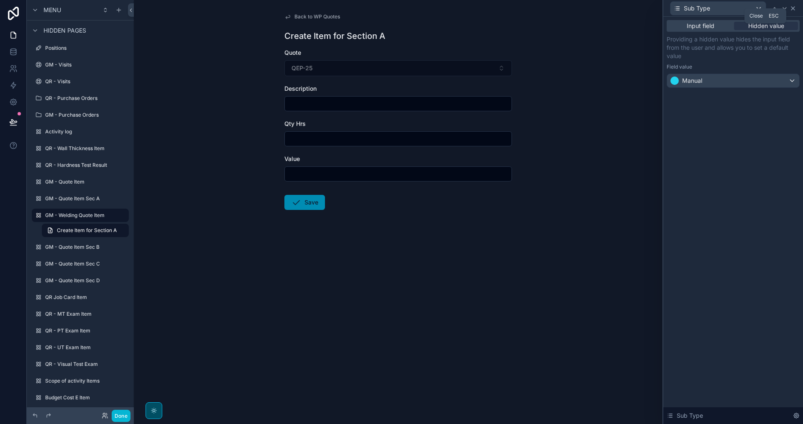
click at [793, 8] on icon at bounding box center [793, 8] width 3 height 3
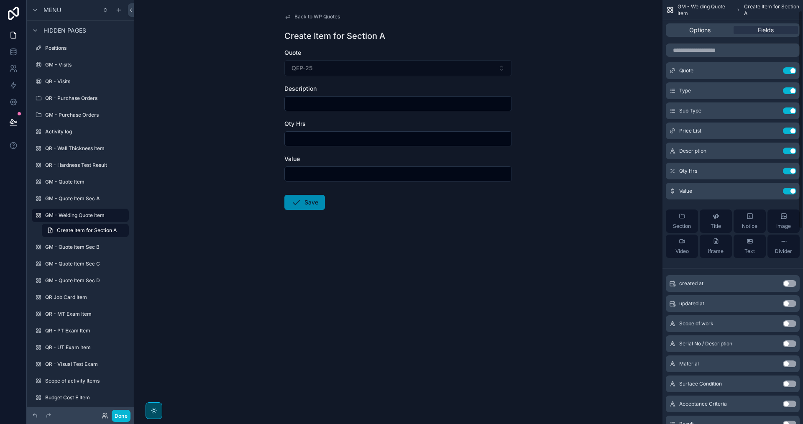
scroll to position [0, 0]
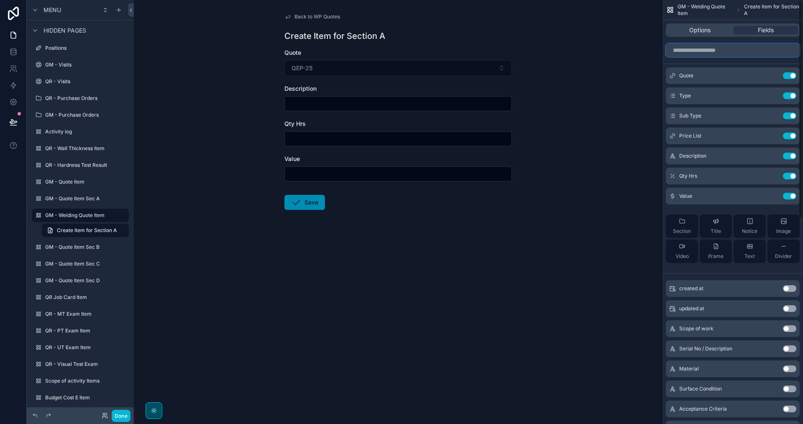
click at [723, 55] on input "scrollable content" at bounding box center [733, 50] width 134 height 13
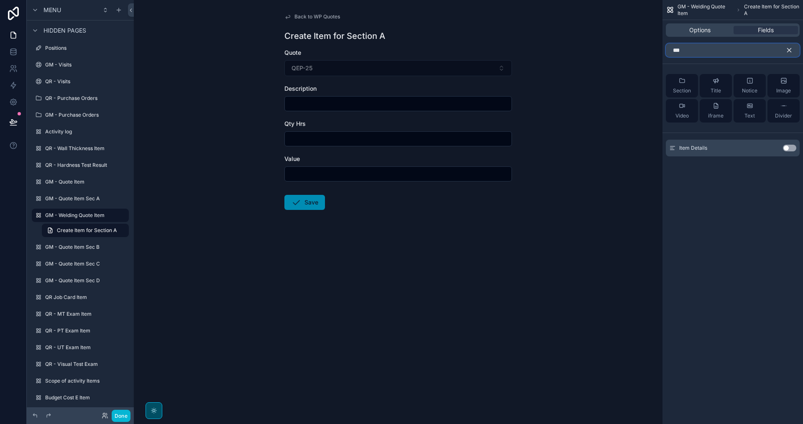
type input "***"
click at [785, 148] on button "Use setting" at bounding box center [789, 148] width 13 height 7
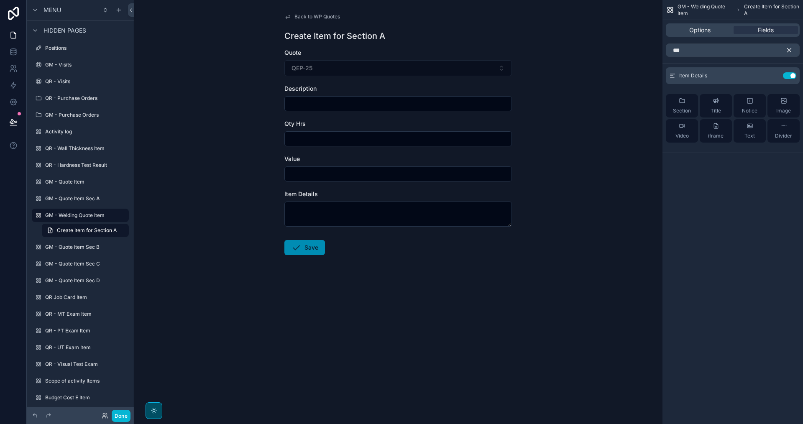
click at [790, 48] on icon "scrollable content" at bounding box center [790, 50] width 8 height 8
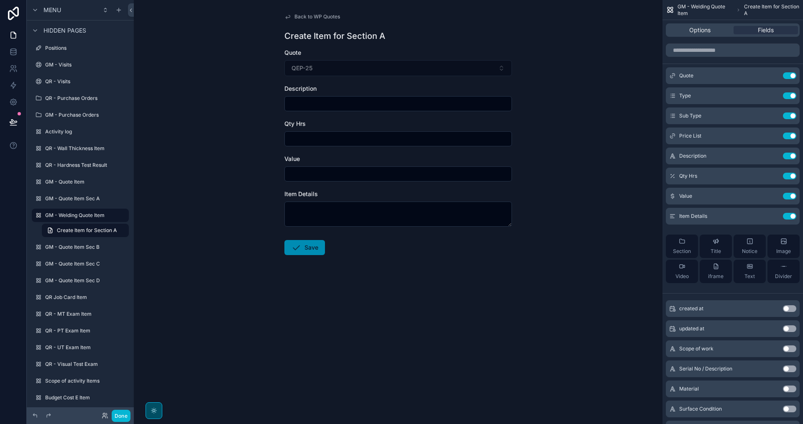
click at [308, 101] on input "scrollable content" at bounding box center [398, 104] width 227 height 12
type input "**********"
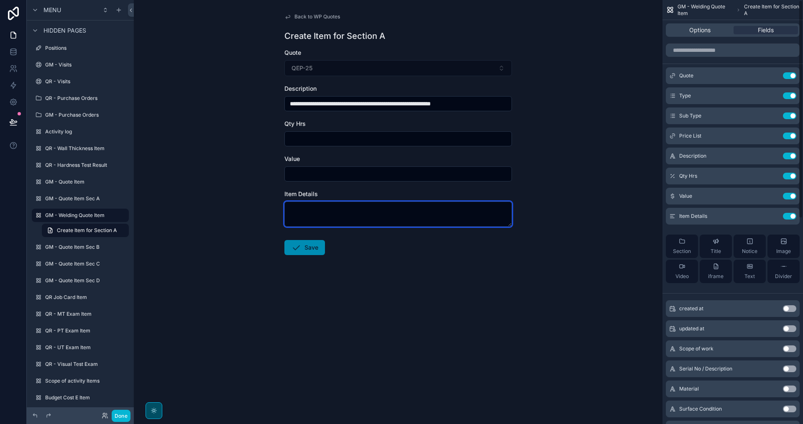
click at [411, 216] on textarea "scrollable content" at bounding box center [399, 214] width 228 height 25
paste textarea "**********"
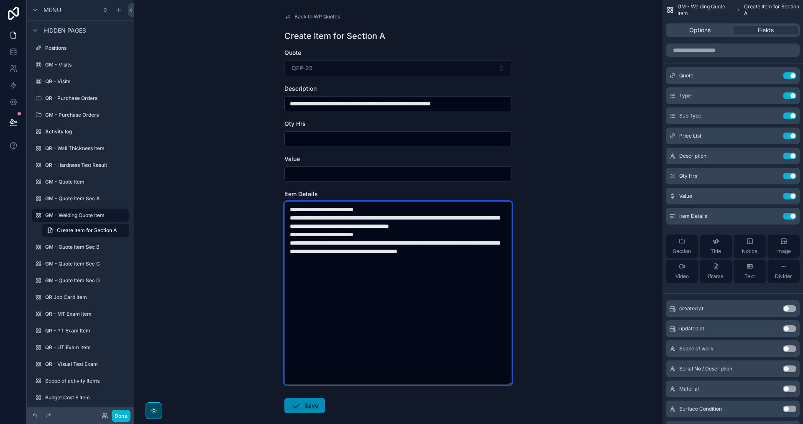
click at [290, 205] on textarea "**********" at bounding box center [399, 293] width 228 height 183
click at [285, 217] on textarea "**********" at bounding box center [399, 293] width 228 height 183
click at [288, 243] on textarea "**********" at bounding box center [399, 293] width 228 height 183
click at [287, 250] on textarea "**********" at bounding box center [399, 293] width 228 height 183
click at [381, 207] on textarea "**********" at bounding box center [399, 293] width 228 height 183
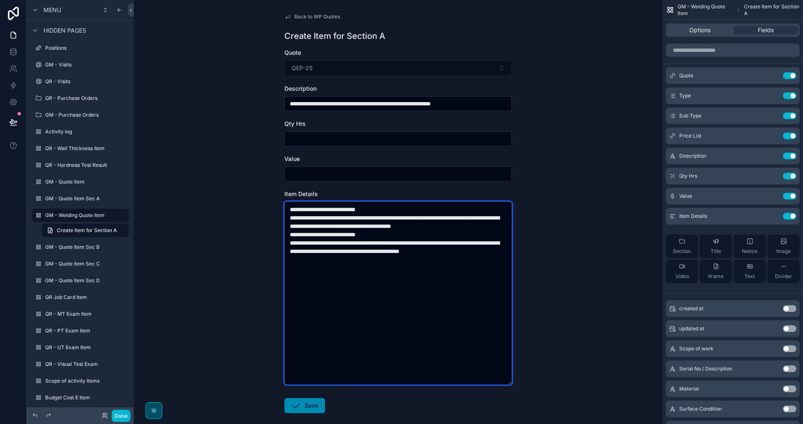
type textarea "**********"
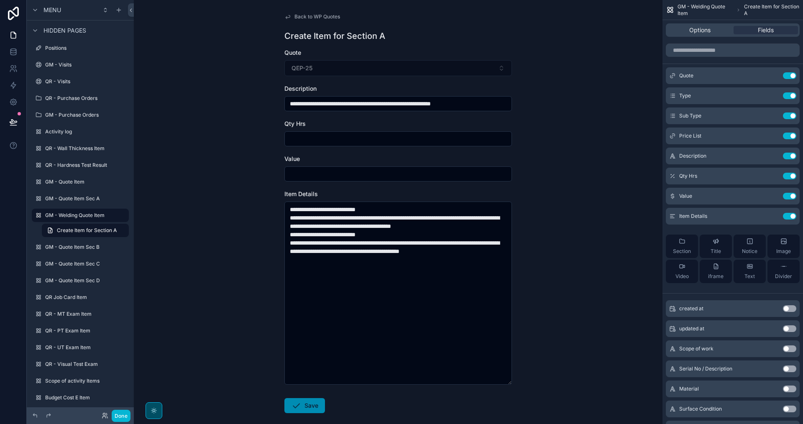
click at [533, 205] on div "**********" at bounding box center [398, 212] width 529 height 424
click at [442, 137] on input "scrollable content" at bounding box center [398, 139] width 227 height 12
type input "***"
click at [385, 174] on input "scrollable content" at bounding box center [398, 174] width 227 height 12
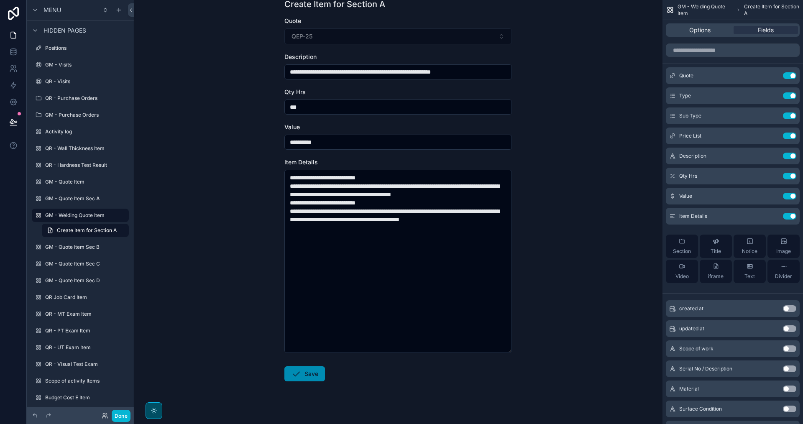
scroll to position [43, 0]
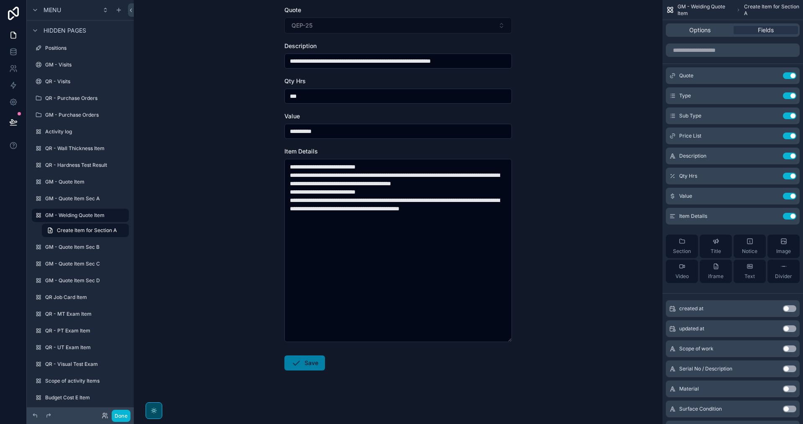
type input "**********"
click at [303, 363] on button "Save" at bounding box center [305, 363] width 41 height 15
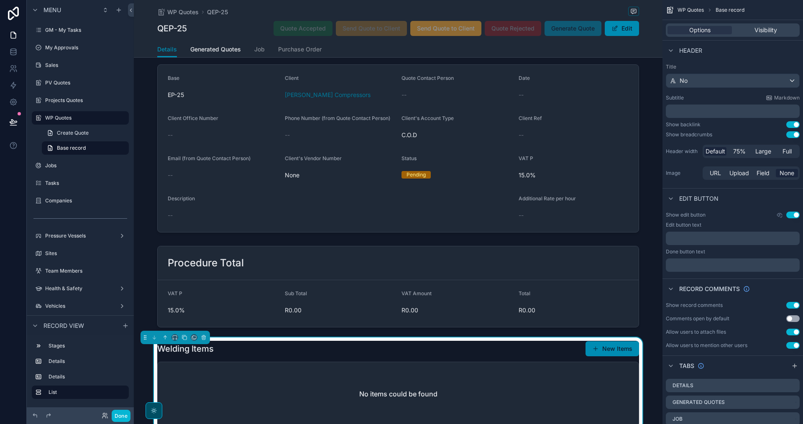
scroll to position [168, 0]
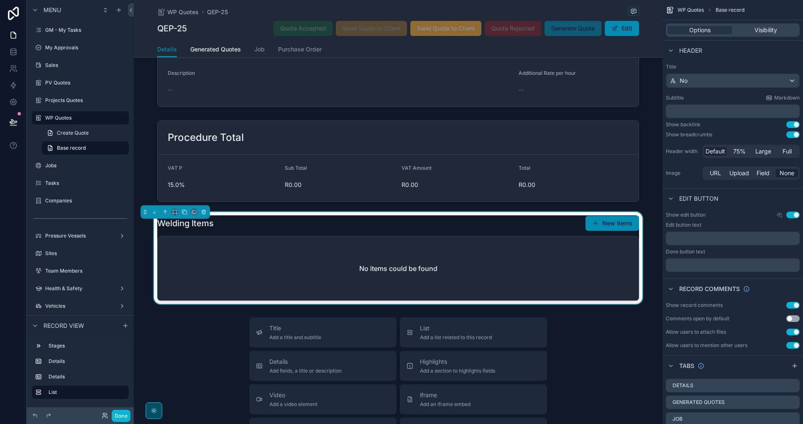
click at [527, 228] on div "Welding Items New Items" at bounding box center [398, 224] width 482 height 16
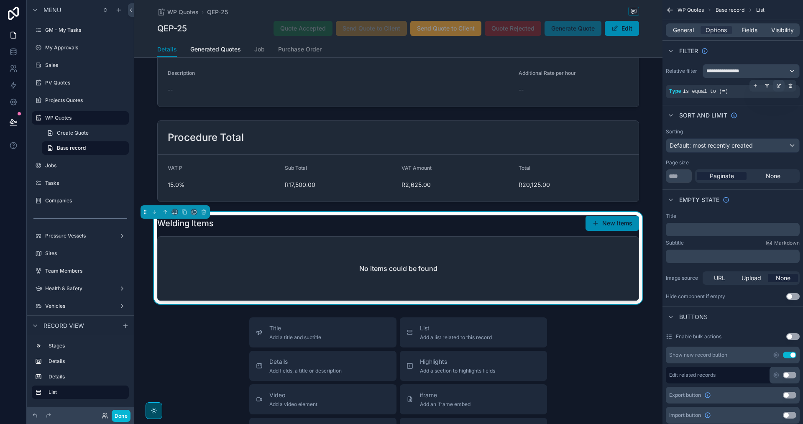
click at [779, 85] on icon "scrollable content" at bounding box center [780, 85] width 3 height 3
click at [632, 93] on div "WELDING_QUOTE_1" at bounding box center [610, 96] width 94 height 13
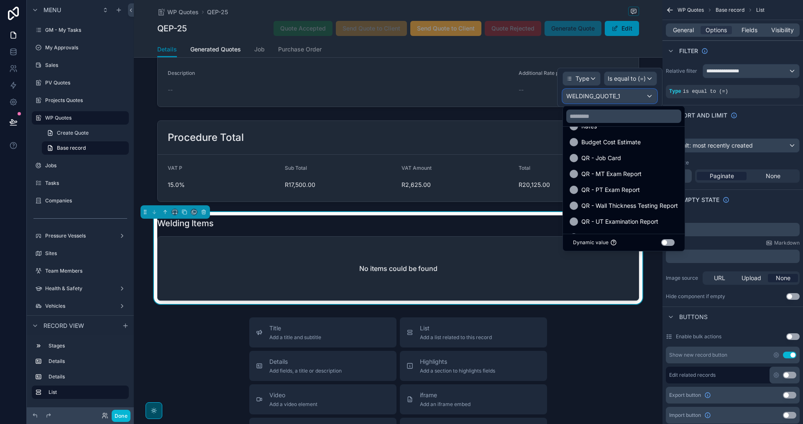
scroll to position [8, 0]
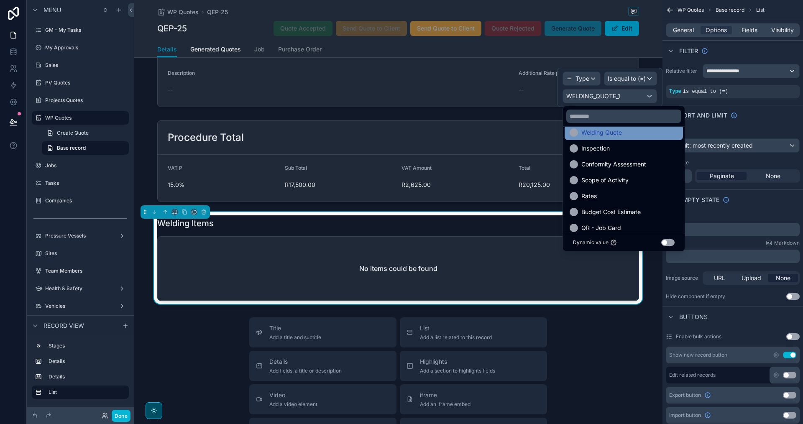
click at [638, 133] on div "Welding Quote" at bounding box center [624, 133] width 108 height 10
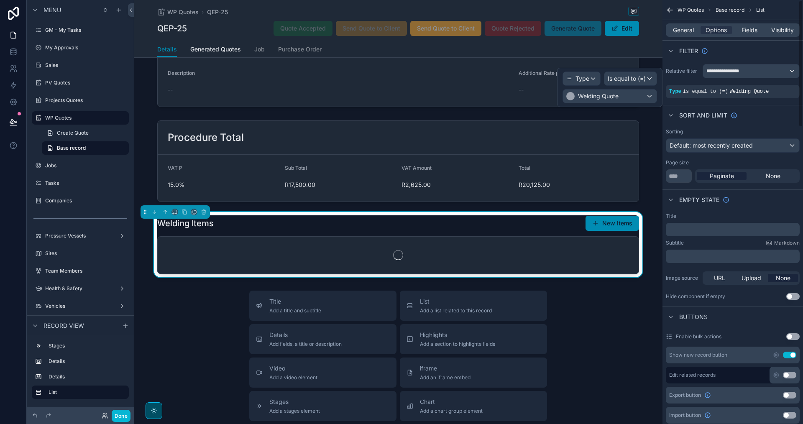
click at [763, 108] on div "Sort And Limit" at bounding box center [733, 115] width 141 height 20
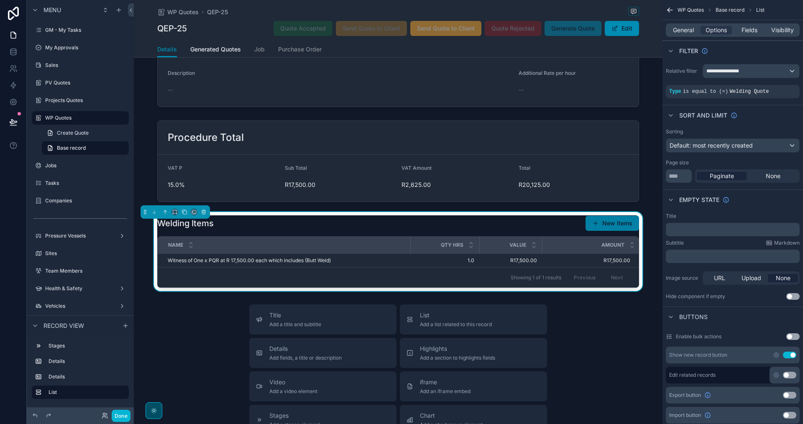
click at [600, 221] on button "New Items" at bounding box center [613, 223] width 54 height 15
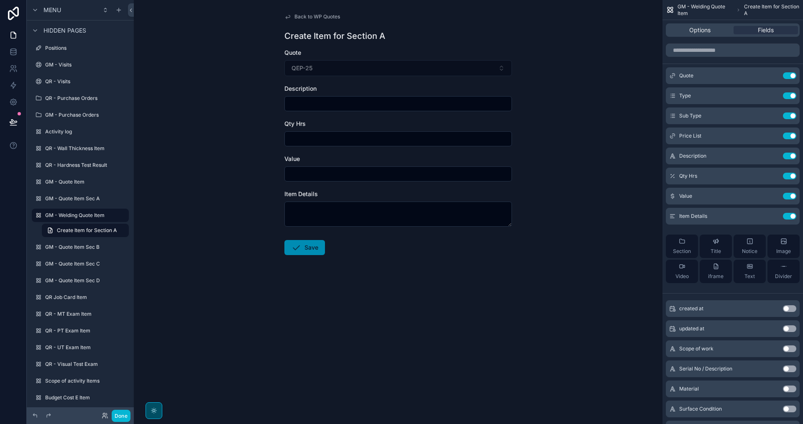
click at [380, 109] on input "scrollable content" at bounding box center [398, 104] width 227 height 12
paste input "**********"
type input "**********"
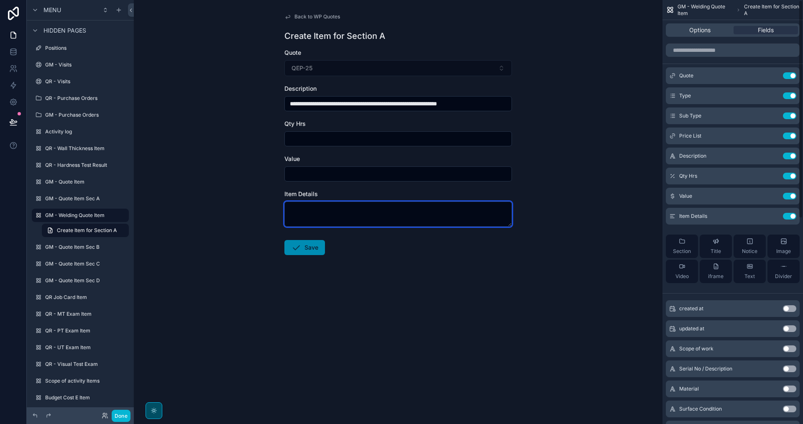
click at [340, 208] on textarea "scrollable content" at bounding box center [399, 214] width 228 height 25
paste textarea "**********"
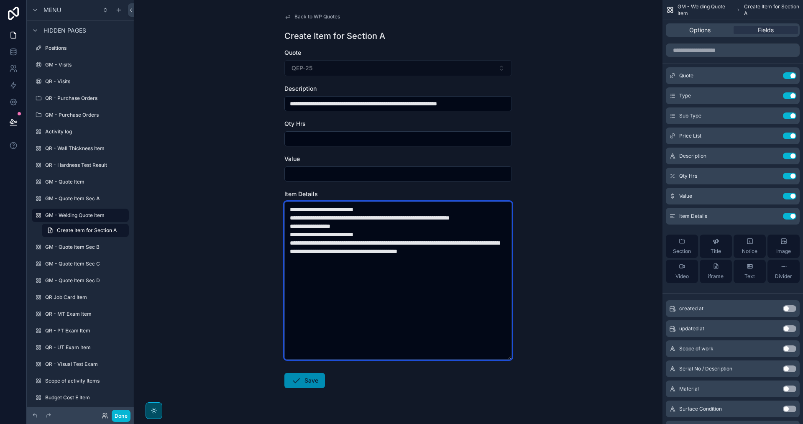
click at [289, 209] on textarea "**********" at bounding box center [399, 281] width 228 height 158
click at [287, 218] on textarea "**********" at bounding box center [399, 281] width 228 height 158
click at [287, 234] on textarea "**********" at bounding box center [399, 281] width 228 height 158
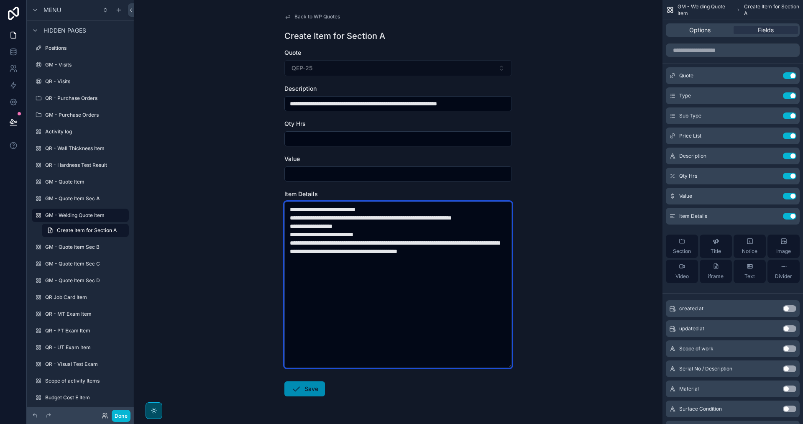
click at [286, 244] on textarea "**********" at bounding box center [399, 285] width 228 height 167
click at [288, 253] on textarea "**********" at bounding box center [399, 285] width 228 height 167
type textarea "**********"
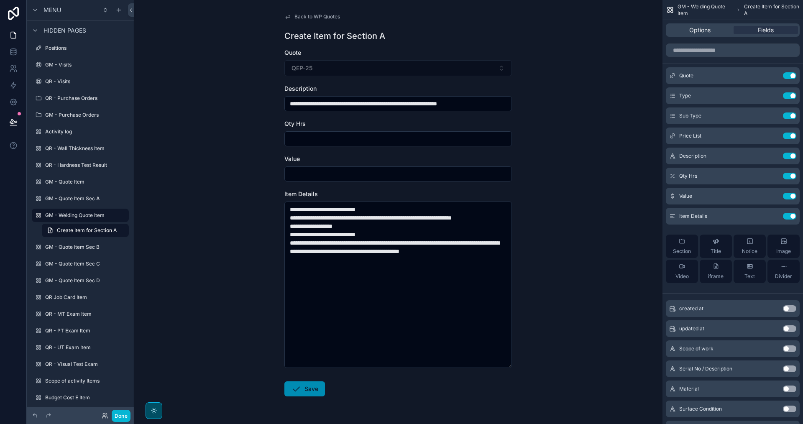
click at [378, 137] on input "scrollable content" at bounding box center [398, 139] width 227 height 12
type input "***"
click at [382, 171] on input "scrollable content" at bounding box center [398, 174] width 227 height 12
type input "**********"
click at [305, 385] on button "Save" at bounding box center [305, 389] width 41 height 15
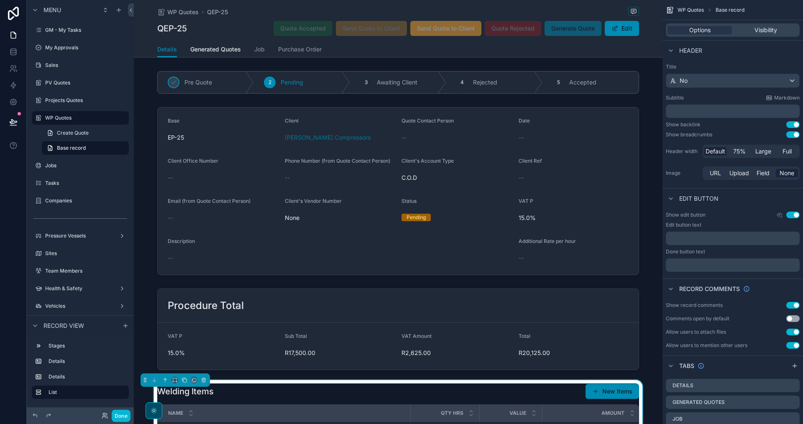
scroll to position [126, 0]
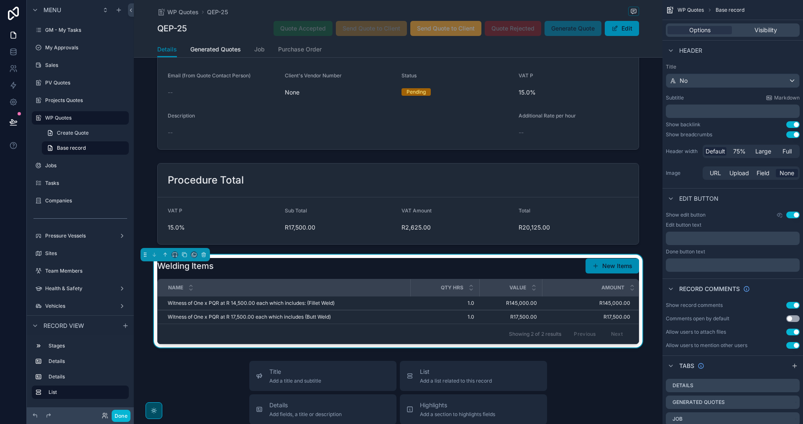
click at [511, 262] on div "Welding Items New Items" at bounding box center [398, 266] width 482 height 16
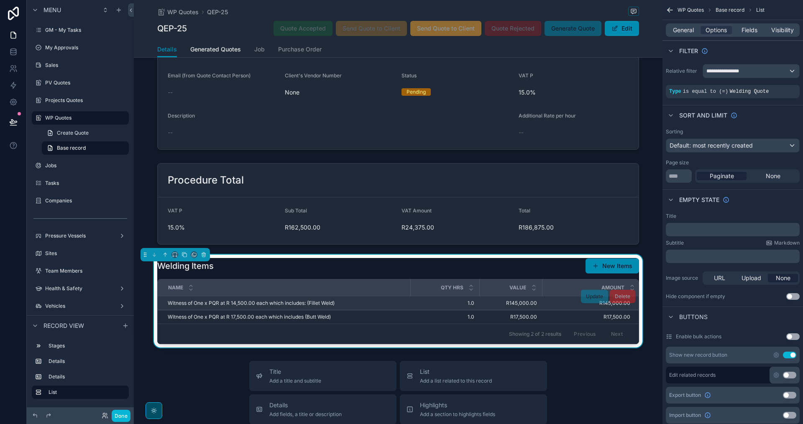
click at [424, 304] on span "1.0" at bounding box center [445, 303] width 59 height 7
click at [393, 304] on div "Witness of One x PQR at R 14,500.00 each which includes: (Fillet Weld) Witness …" at bounding box center [287, 303] width 238 height 7
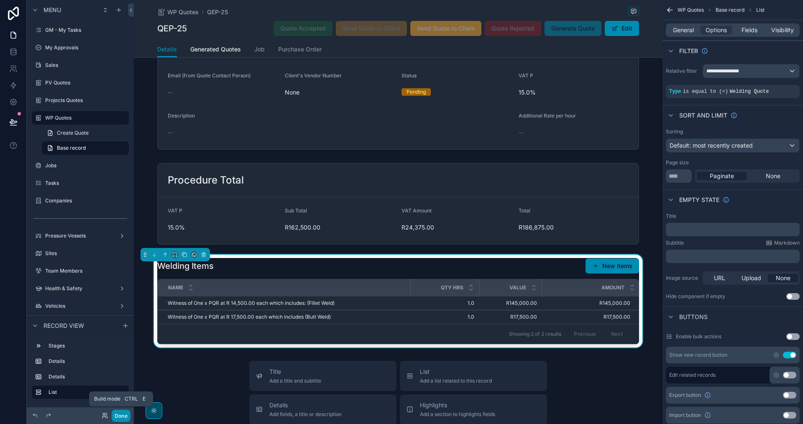
click at [119, 413] on button "Done" at bounding box center [121, 416] width 19 height 12
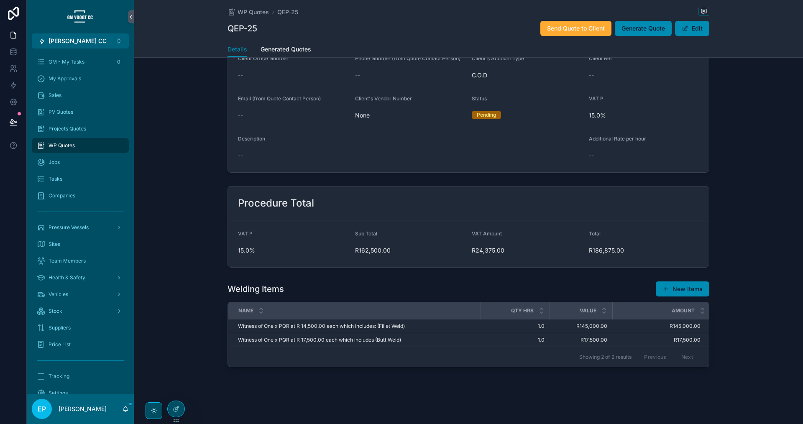
scroll to position [107, 0]
click at [666, 317] on span "Update" at bounding box center [665, 319] width 17 height 7
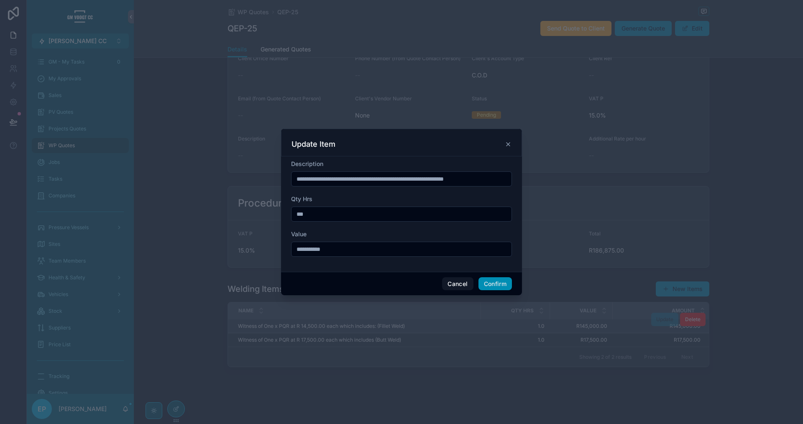
click at [322, 249] on input "**********" at bounding box center [402, 250] width 220 height 12
type input "**********"
click at [485, 278] on button "Confirm" at bounding box center [495, 283] width 33 height 13
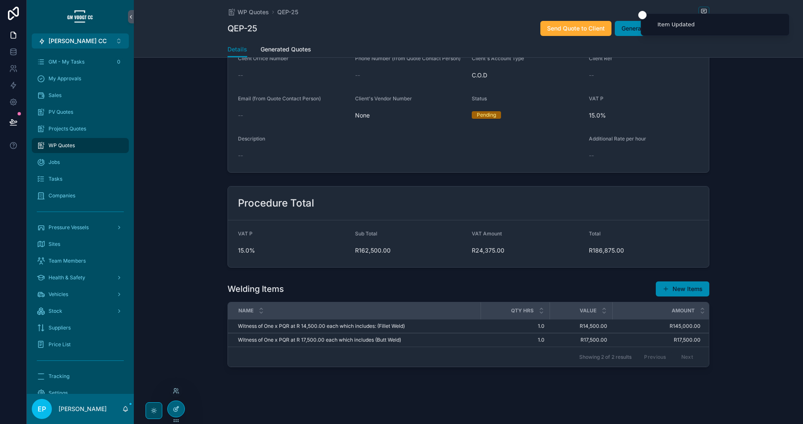
click at [178, 410] on icon at bounding box center [176, 409] width 7 height 7
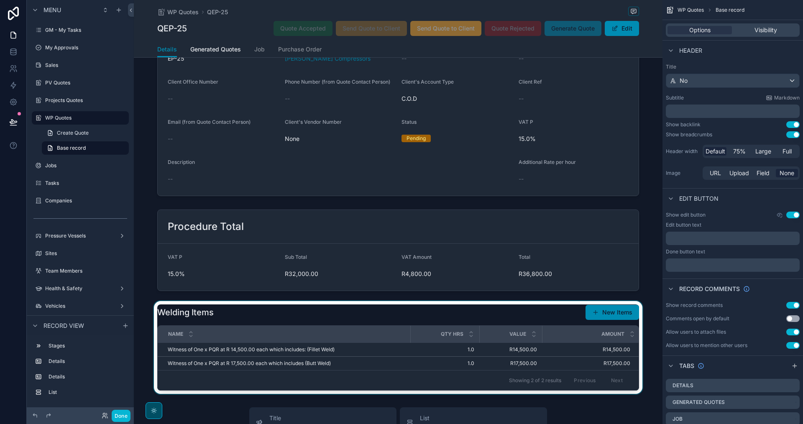
scroll to position [23, 0]
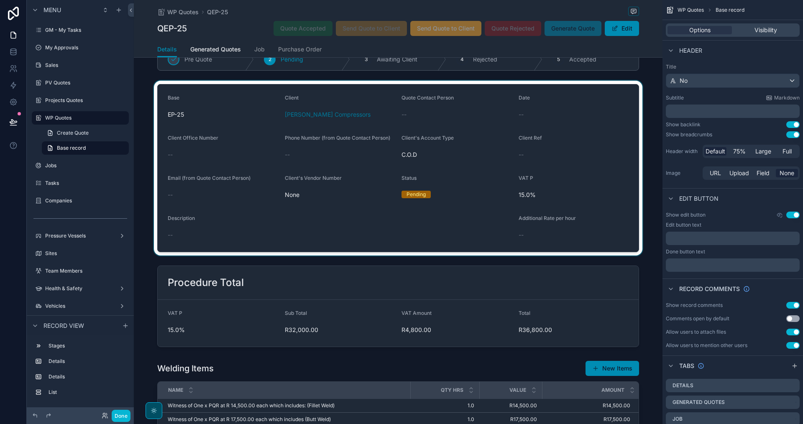
click at [396, 221] on div "scrollable content" at bounding box center [398, 168] width 529 height 175
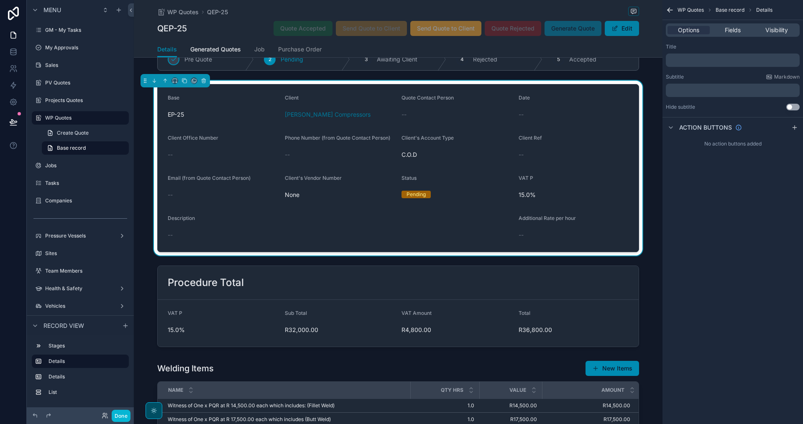
click at [629, 34] on button "Edit" at bounding box center [622, 28] width 34 height 15
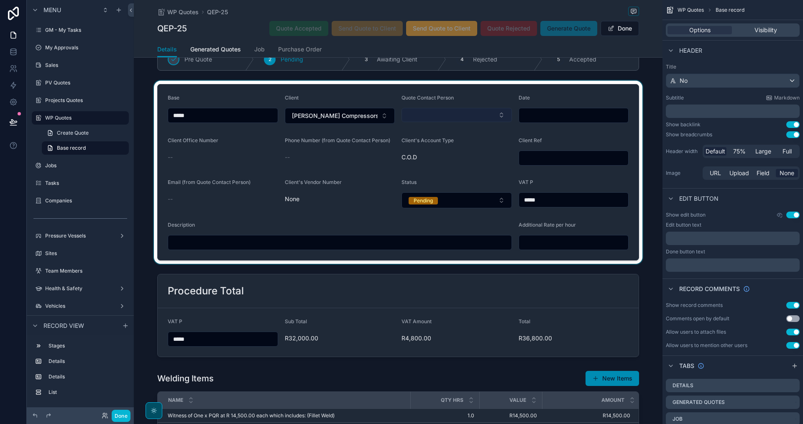
click at [487, 114] on div "scrollable content" at bounding box center [398, 172] width 529 height 183
click at [492, 117] on button "Select Button" at bounding box center [457, 115] width 110 height 14
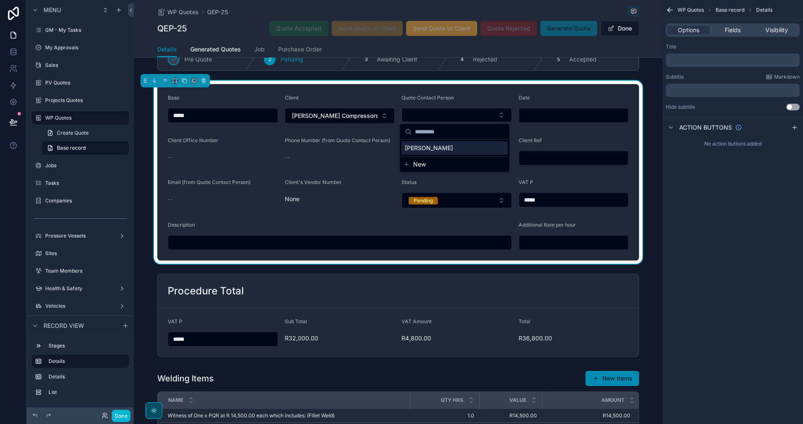
click at [469, 150] on div "[PERSON_NAME]" at bounding box center [455, 147] width 106 height 13
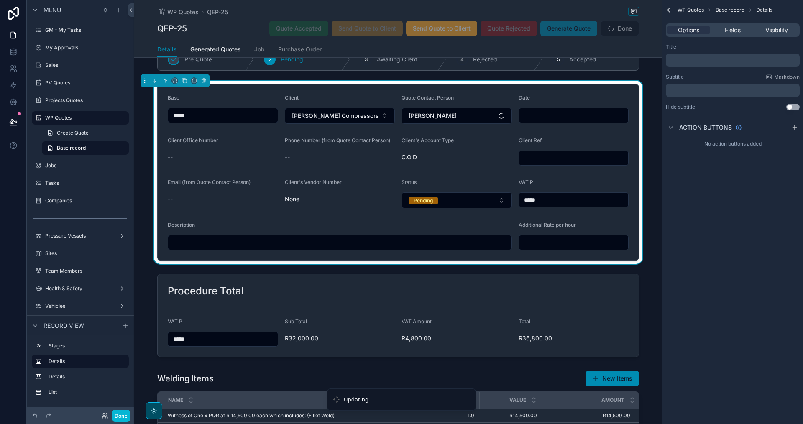
click at [579, 121] on input "scrollable content" at bounding box center [574, 116] width 110 height 12
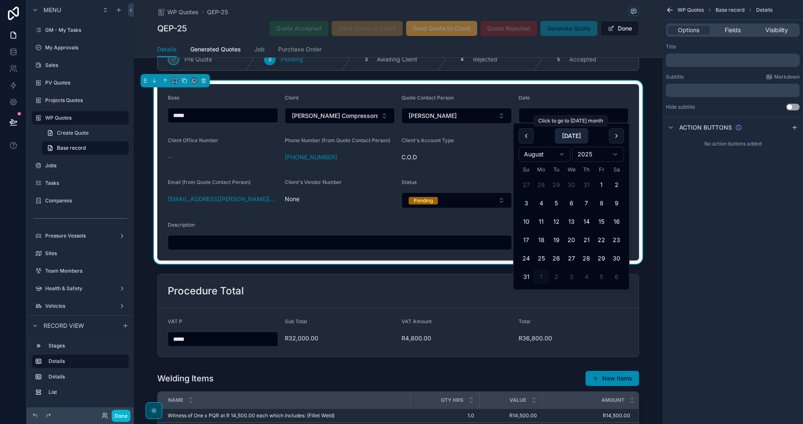
click at [564, 137] on button "[DATE]" at bounding box center [571, 135] width 33 height 15
click at [565, 133] on button "[DATE]" at bounding box center [571, 135] width 33 height 15
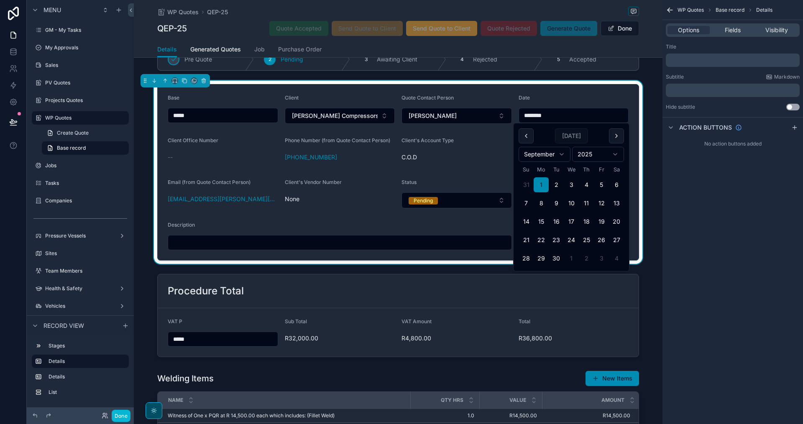
type input "********"
click at [751, 205] on div "WP Quotes Base record Details Options Fields Visibility Title ﻿ Subtitle Markdo…" at bounding box center [733, 212] width 141 height 424
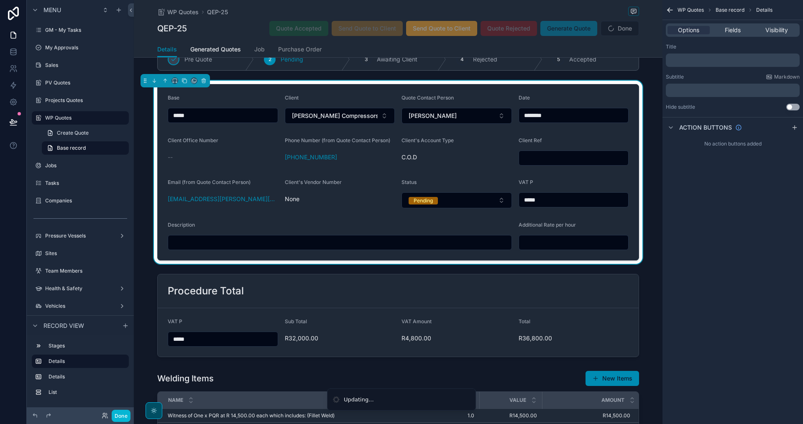
click at [559, 158] on input "scrollable content" at bounding box center [574, 158] width 110 height 12
type input "****"
click at [355, 244] on input "scrollable content" at bounding box center [340, 243] width 344 height 12
click at [727, 29] on span "Fields" at bounding box center [733, 30] width 16 height 8
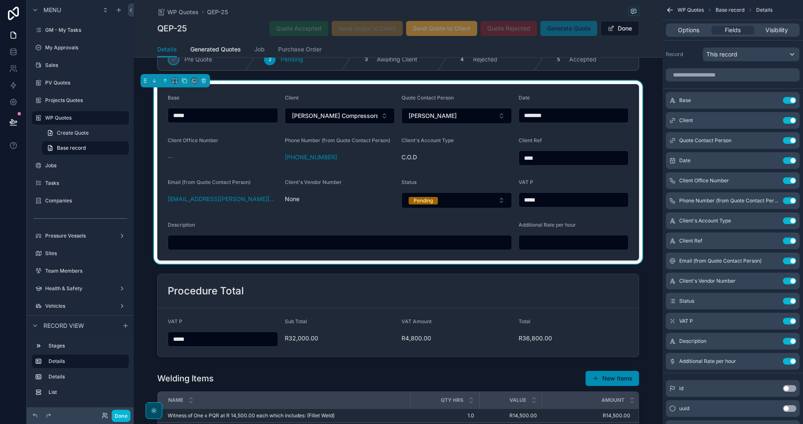
click at [545, 245] on input "scrollable content" at bounding box center [574, 243] width 110 height 12
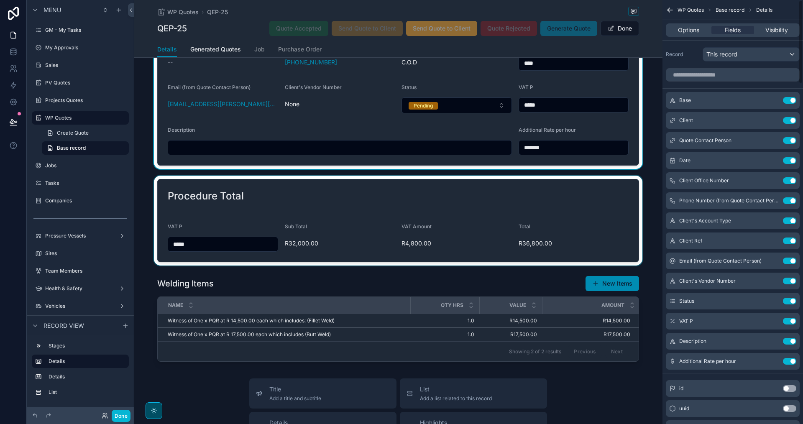
scroll to position [149, 0]
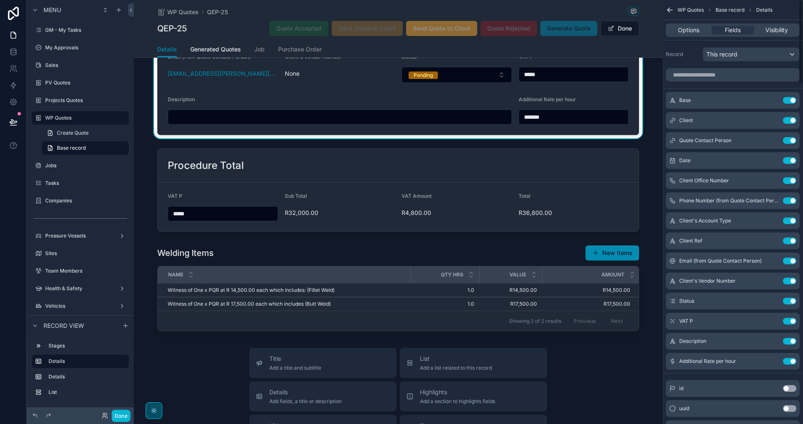
type input "*******"
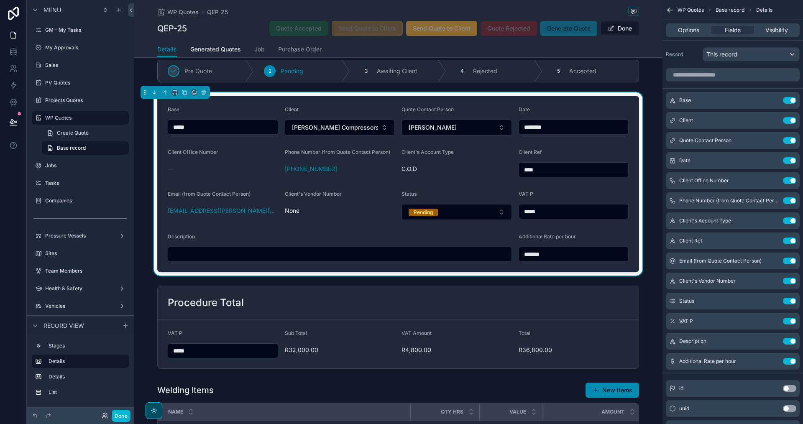
scroll to position [0, 0]
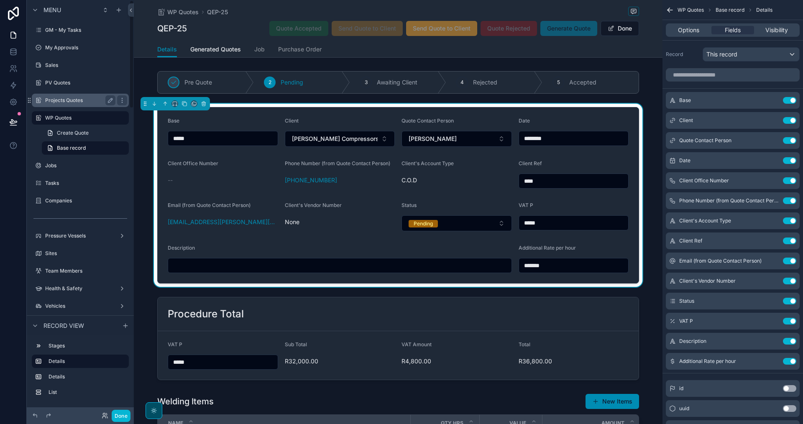
click at [80, 97] on label "Projects Quotes" at bounding box center [78, 100] width 67 height 7
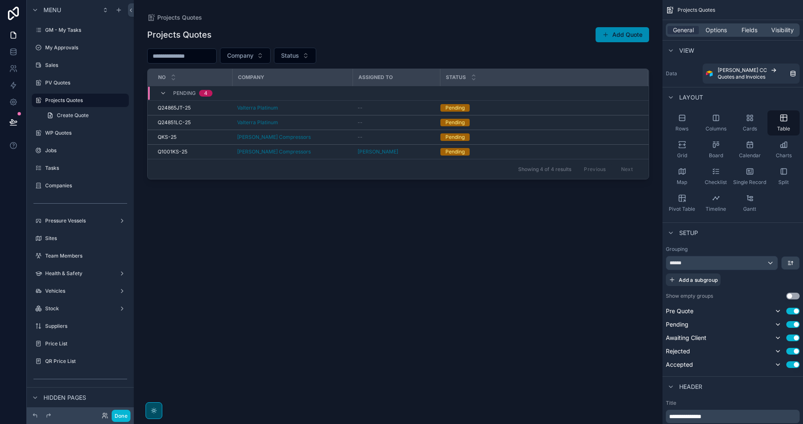
click at [440, 51] on div "scrollable content" at bounding box center [398, 207] width 529 height 414
click at [69, 77] on div "PV Quotes" at bounding box center [80, 82] width 94 height 13
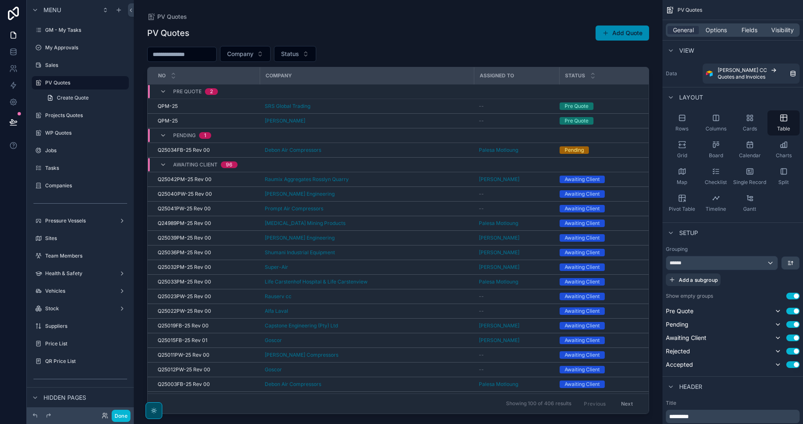
click at [389, 125] on div "scrollable content" at bounding box center [398, 207] width 529 height 414
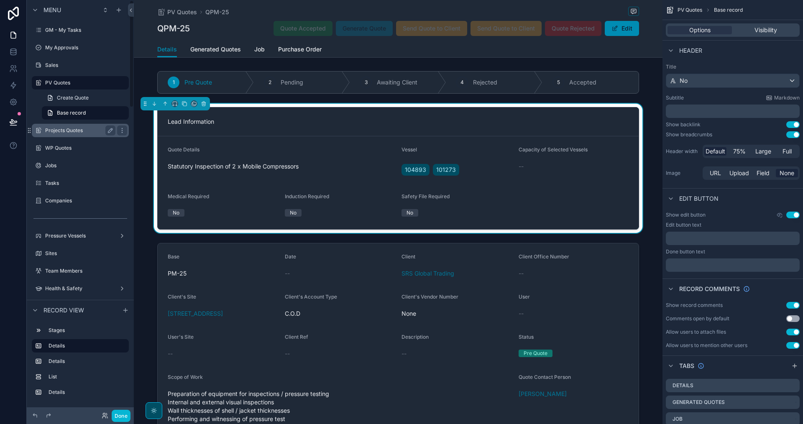
scroll to position [126, 0]
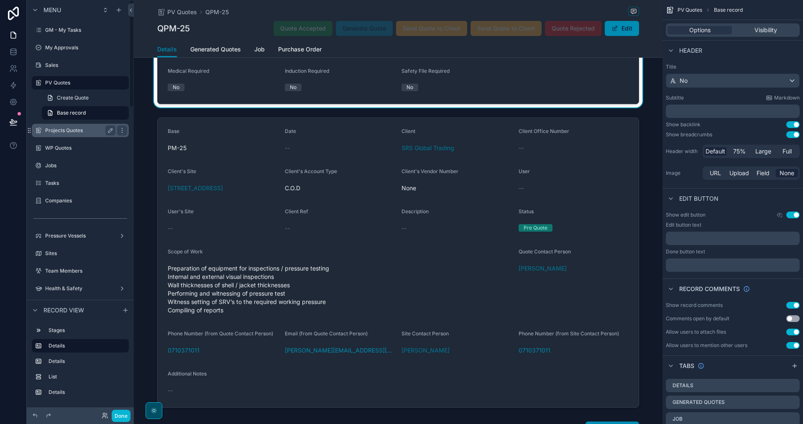
click at [57, 129] on label "Projects Quotes" at bounding box center [78, 130] width 67 height 7
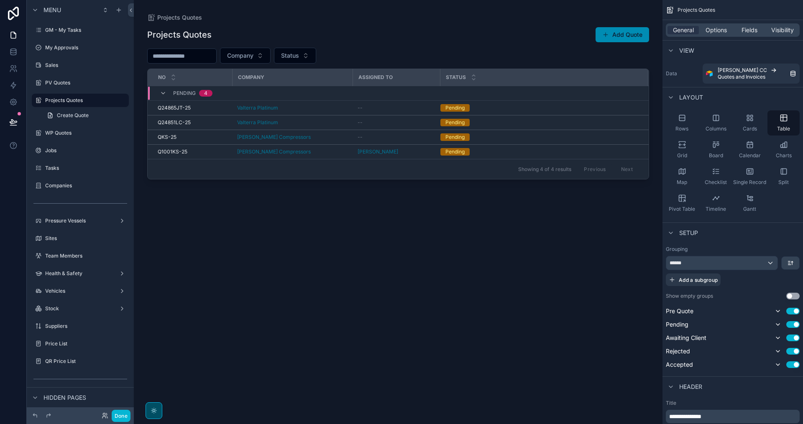
click at [394, 108] on div "scrollable content" at bounding box center [398, 207] width 529 height 414
click at [394, 108] on div "--" at bounding box center [396, 108] width 77 height 7
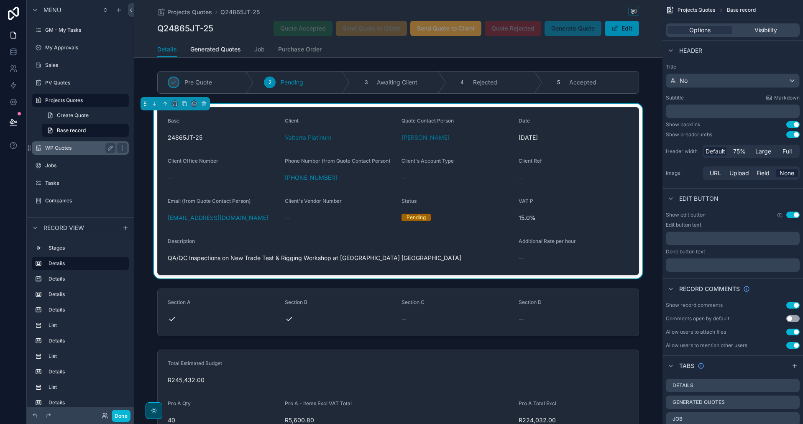
click at [64, 147] on label "WP Quotes" at bounding box center [78, 148] width 67 height 7
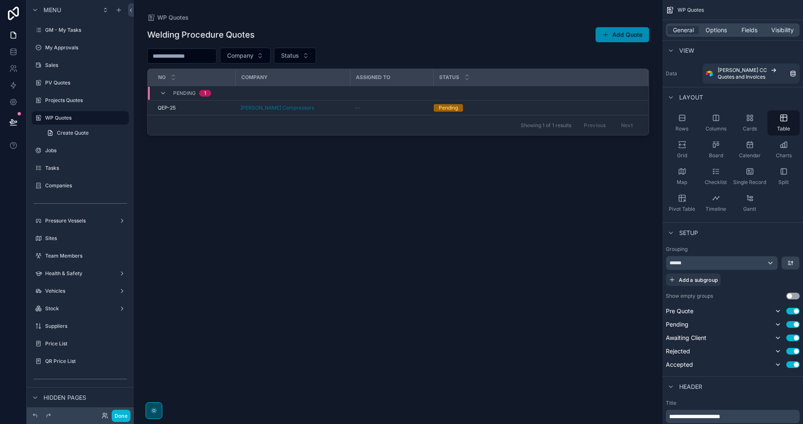
click at [380, 113] on div "scrollable content" at bounding box center [398, 207] width 529 height 414
click at [377, 107] on div "--" at bounding box center [391, 108] width 73 height 7
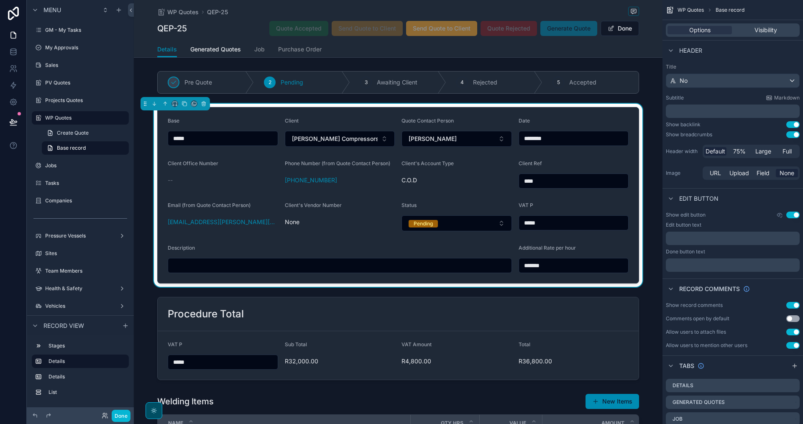
click at [403, 270] on input "scrollable content" at bounding box center [340, 266] width 344 height 12
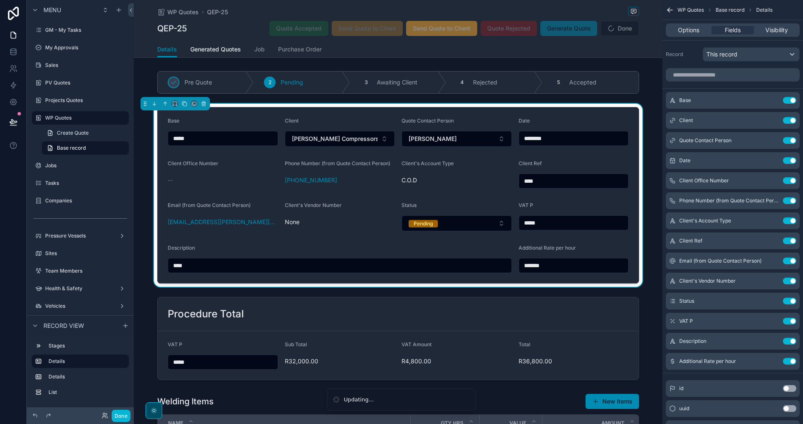
type input "****"
click at [654, 225] on div "Base ***** Client [PERSON_NAME] Compressors Quote Contact Person [PERSON_NAME] …" at bounding box center [398, 195] width 529 height 183
click at [118, 413] on button "Done" at bounding box center [121, 416] width 19 height 12
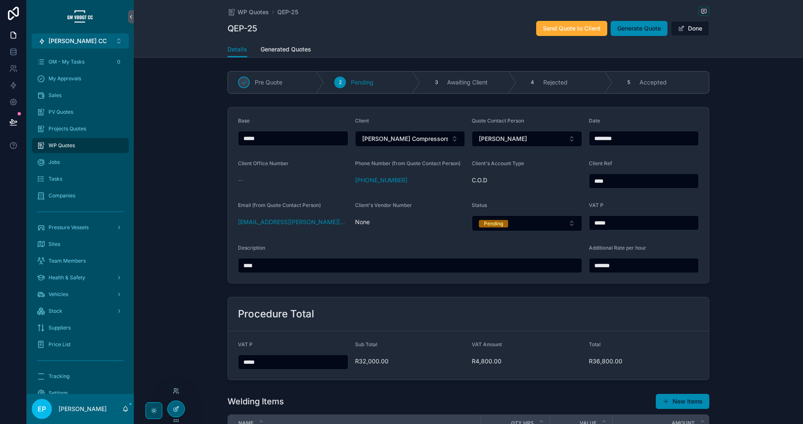
click at [178, 410] on icon at bounding box center [176, 409] width 7 height 7
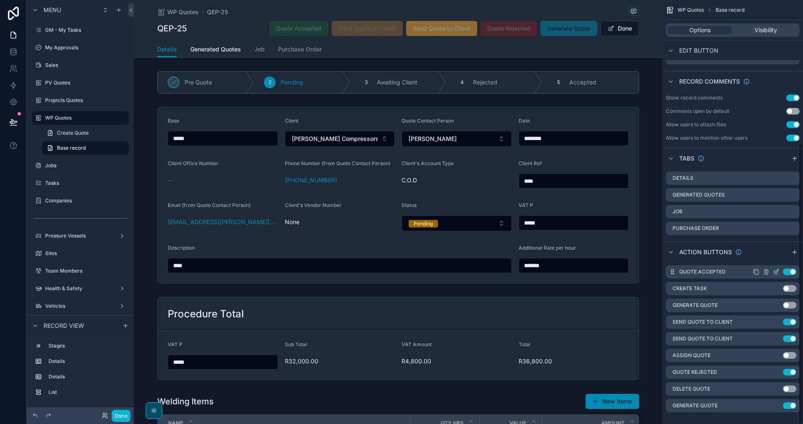
scroll to position [216, 0]
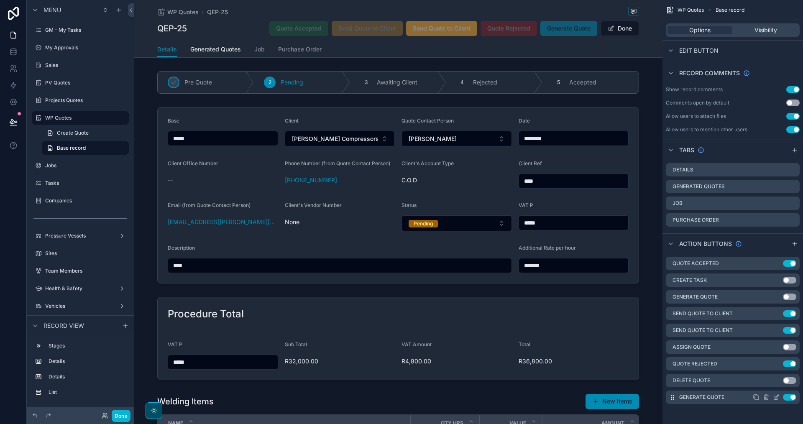
click at [777, 398] on icon "scrollable content" at bounding box center [777, 396] width 3 height 3
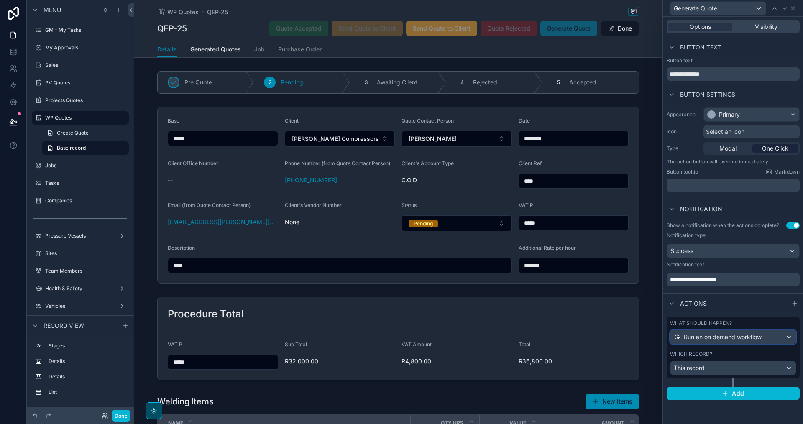
click at [756, 332] on div "Run an on demand workflow" at bounding box center [734, 337] width 126 height 13
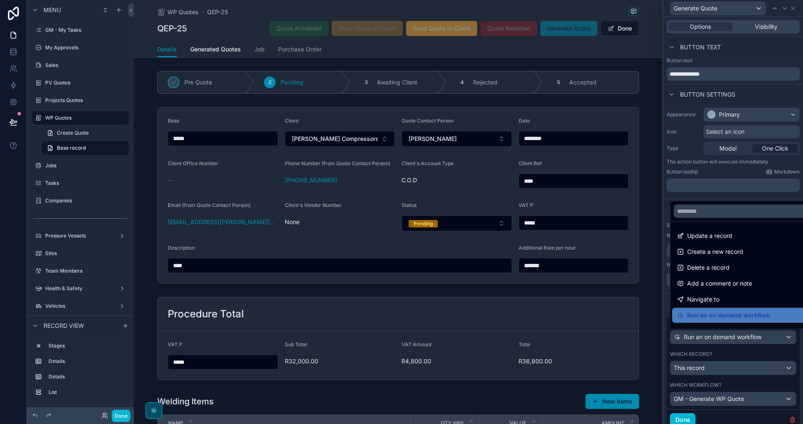
click at [757, 336] on div at bounding box center [734, 212] width 140 height 424
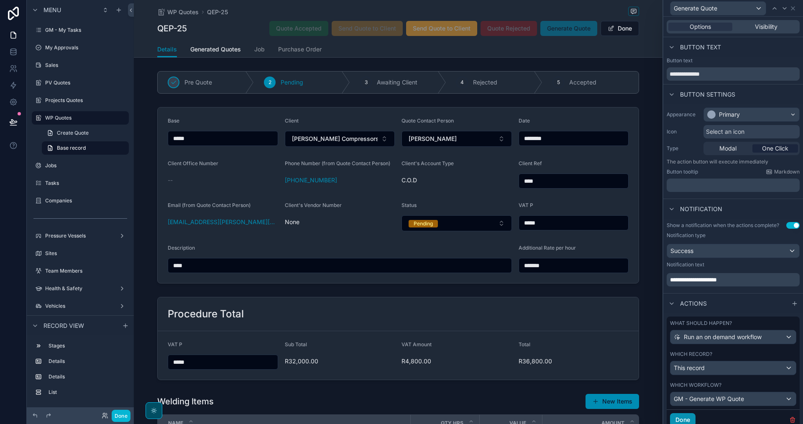
click at [684, 416] on button "Done" at bounding box center [683, 419] width 26 height 13
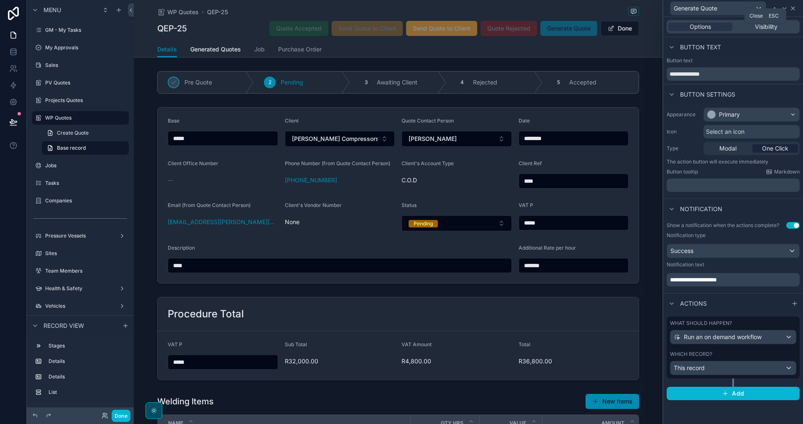
click at [795, 10] on icon at bounding box center [793, 8] width 7 height 7
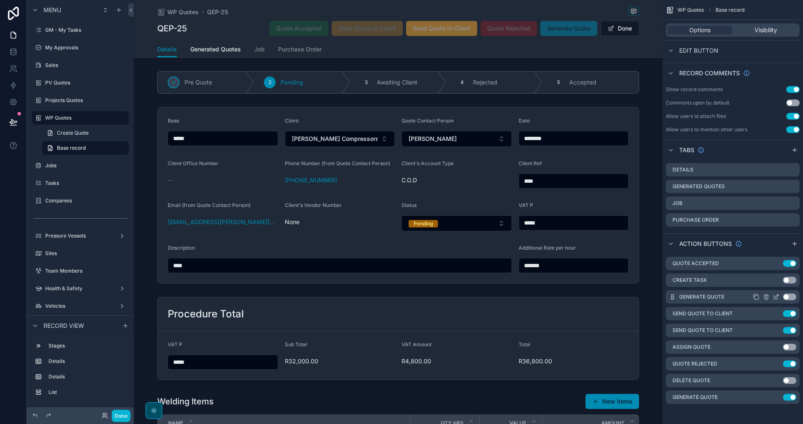
click at [778, 295] on icon "scrollable content" at bounding box center [776, 297] width 7 height 7
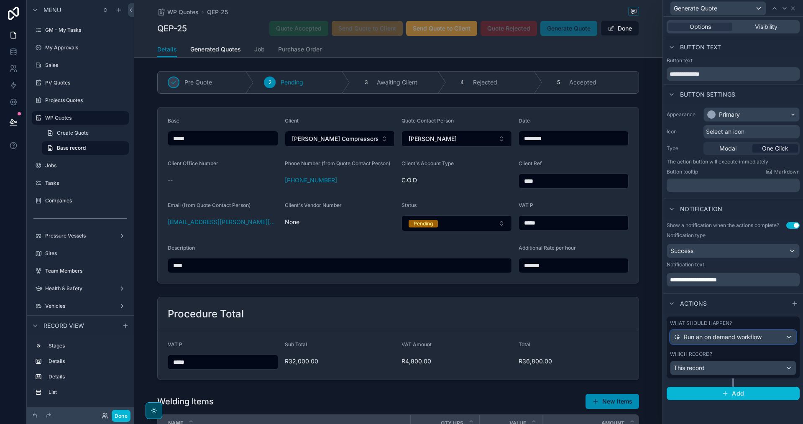
click at [762, 336] on span "Run an on demand workflow" at bounding box center [723, 337] width 78 height 8
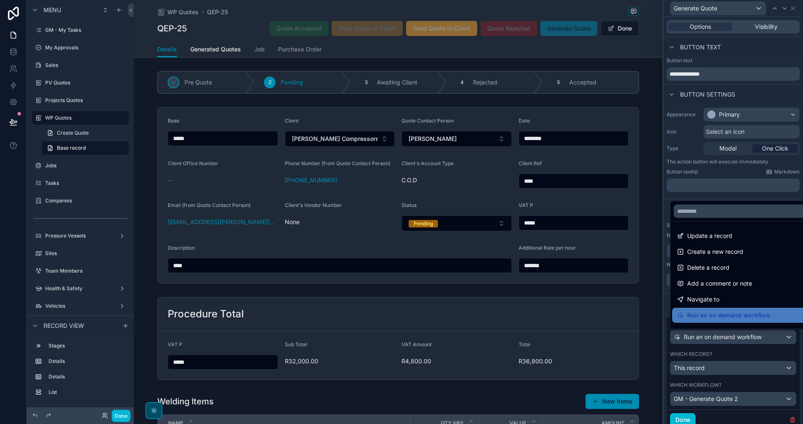
click at [762, 336] on div at bounding box center [734, 212] width 140 height 424
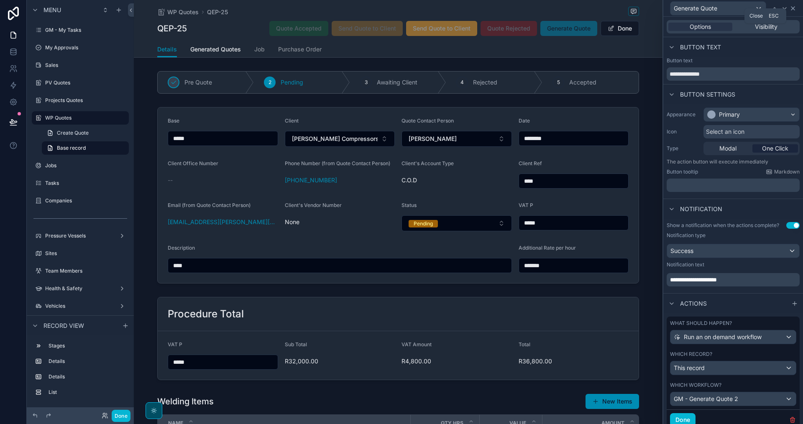
click at [795, 9] on icon at bounding box center [793, 8] width 7 height 7
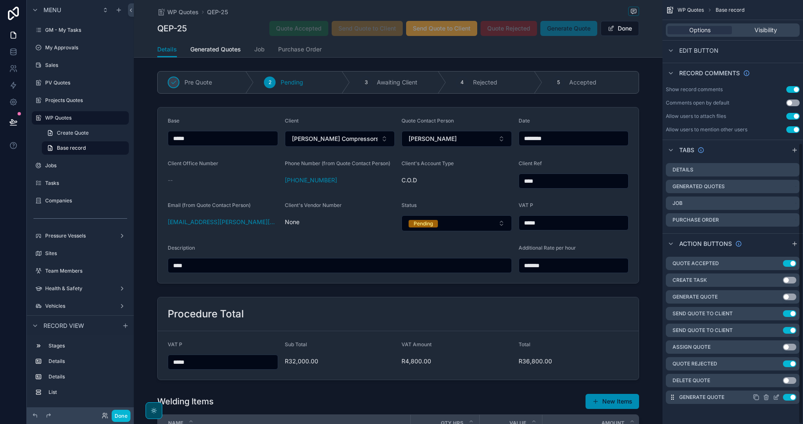
click at [775, 399] on icon "scrollable content" at bounding box center [777, 398] width 4 height 4
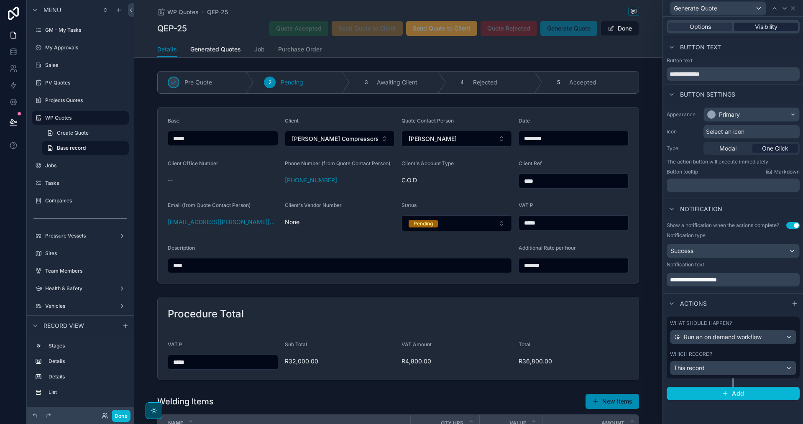
click at [779, 24] on div "Visibility" at bounding box center [766, 27] width 64 height 8
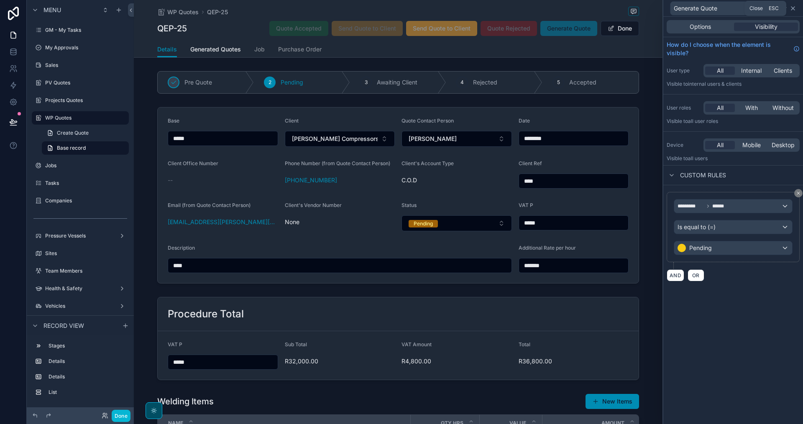
click at [795, 9] on icon at bounding box center [793, 8] width 7 height 7
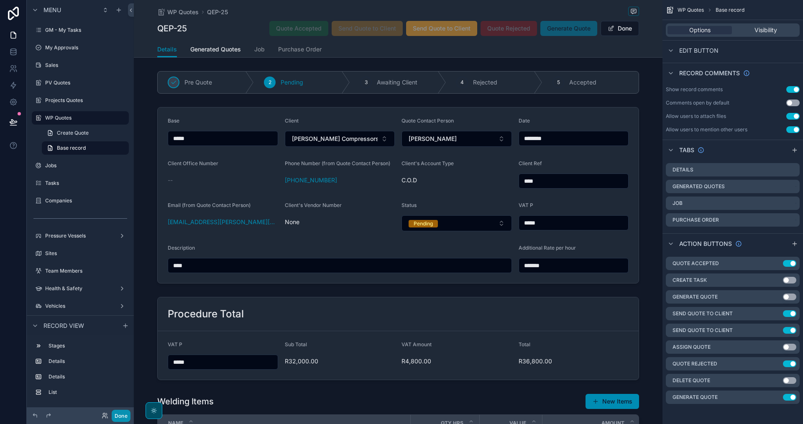
click at [121, 414] on button "Done" at bounding box center [121, 416] width 19 height 12
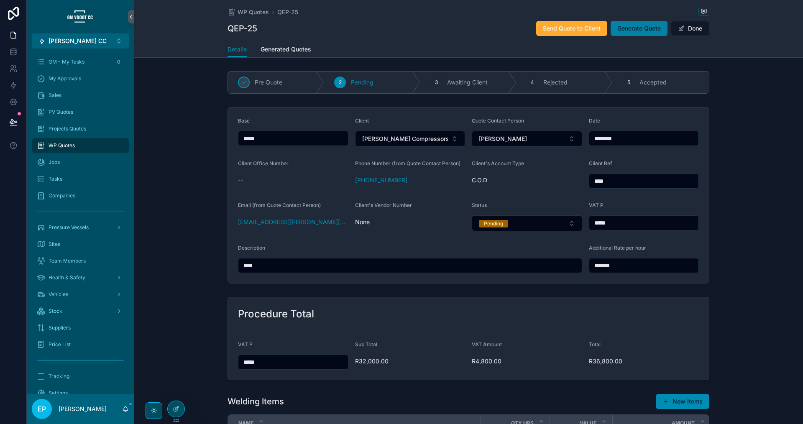
click at [641, 28] on span "Generate Quote" at bounding box center [640, 28] width 44 height 8
